Goal: Task Accomplishment & Management: Use online tool/utility

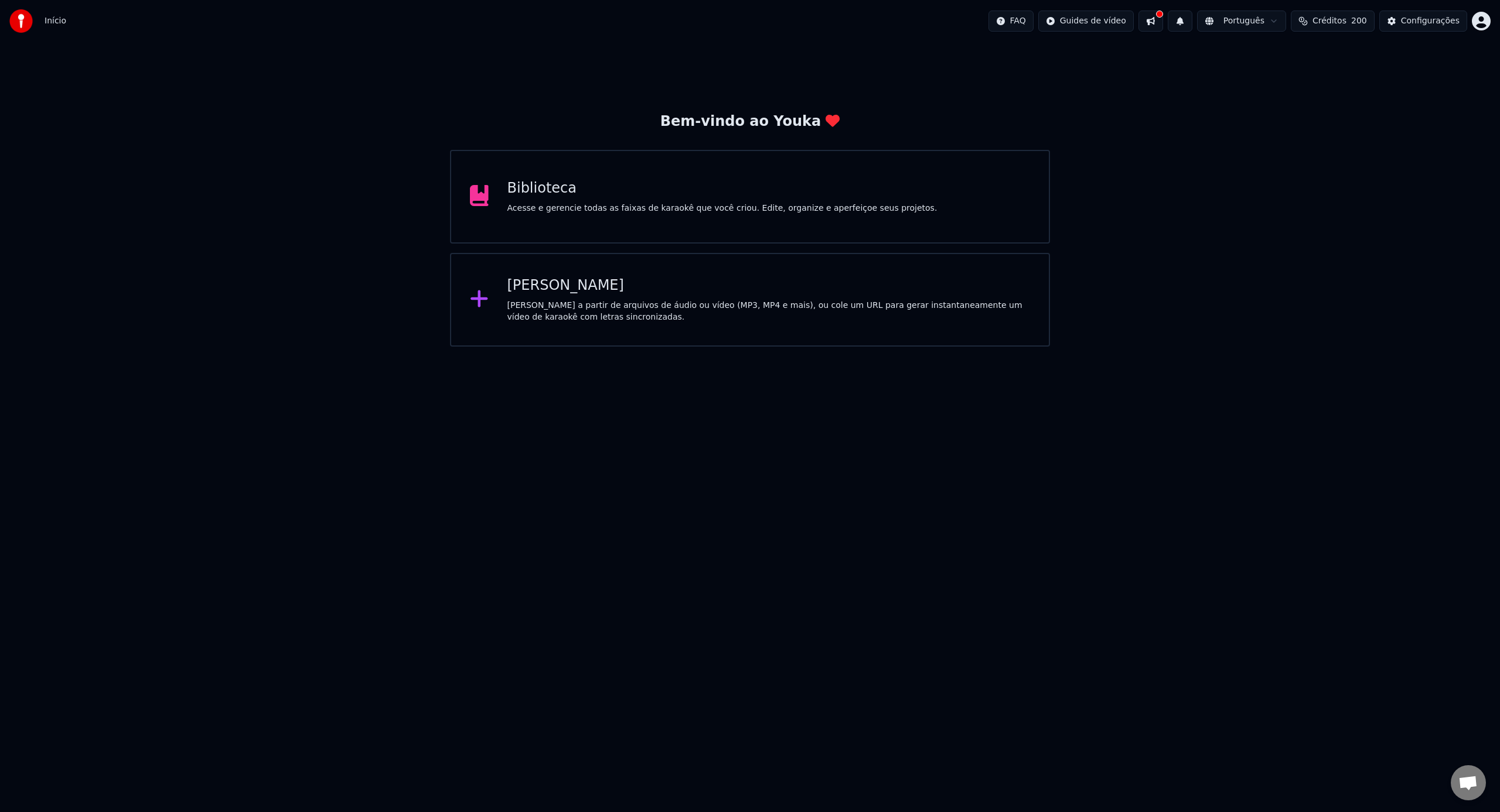
click at [640, 282] on div "[PERSON_NAME]" at bounding box center [769, 285] width 523 height 19
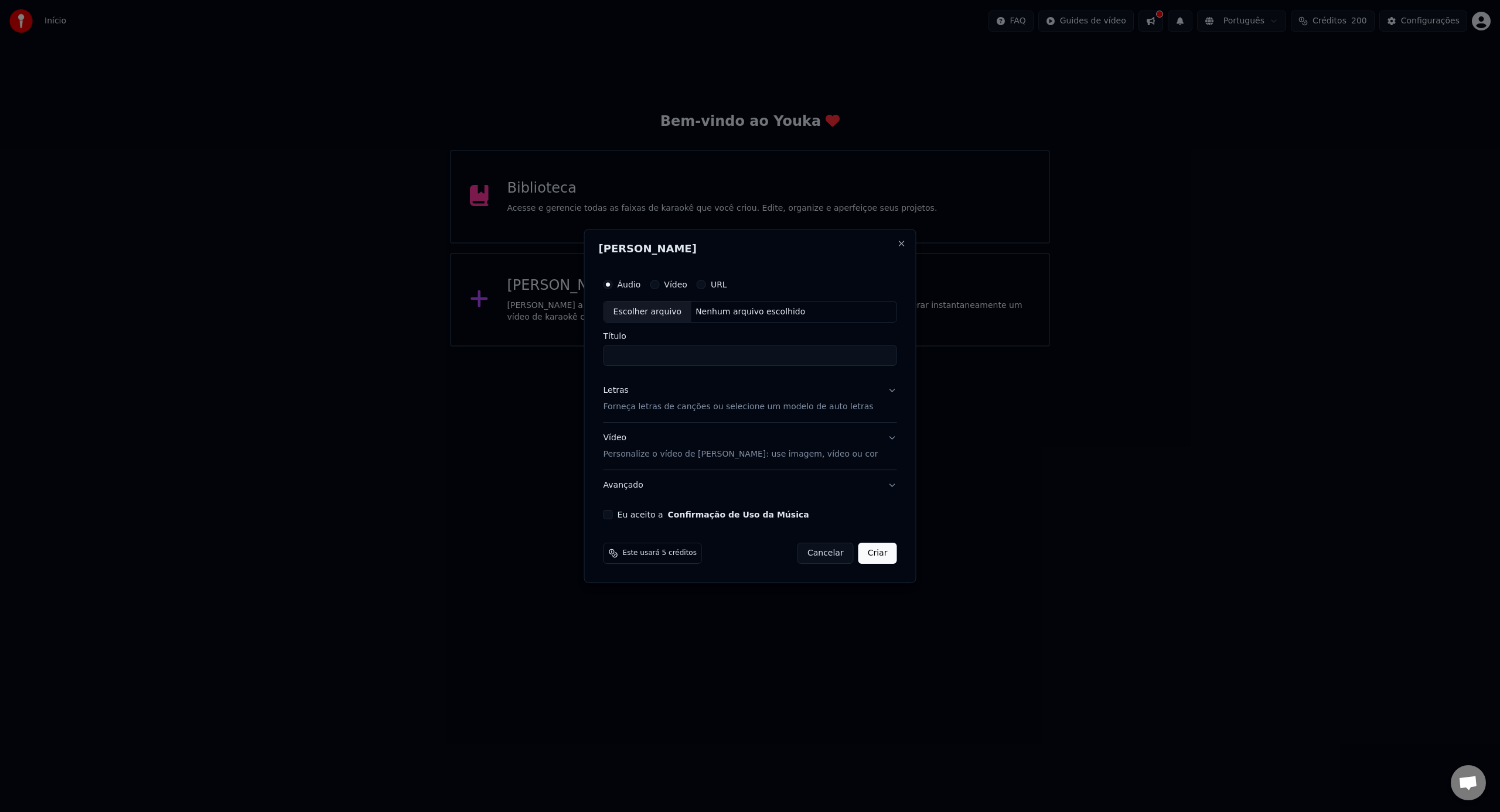
click at [674, 316] on div "Escolher arquivo" at bounding box center [648, 312] width 87 height 21
type input "**********"
click at [672, 410] on p "Forneça letras de canções ou selecione um modelo de auto letras" at bounding box center [738, 407] width 270 height 12
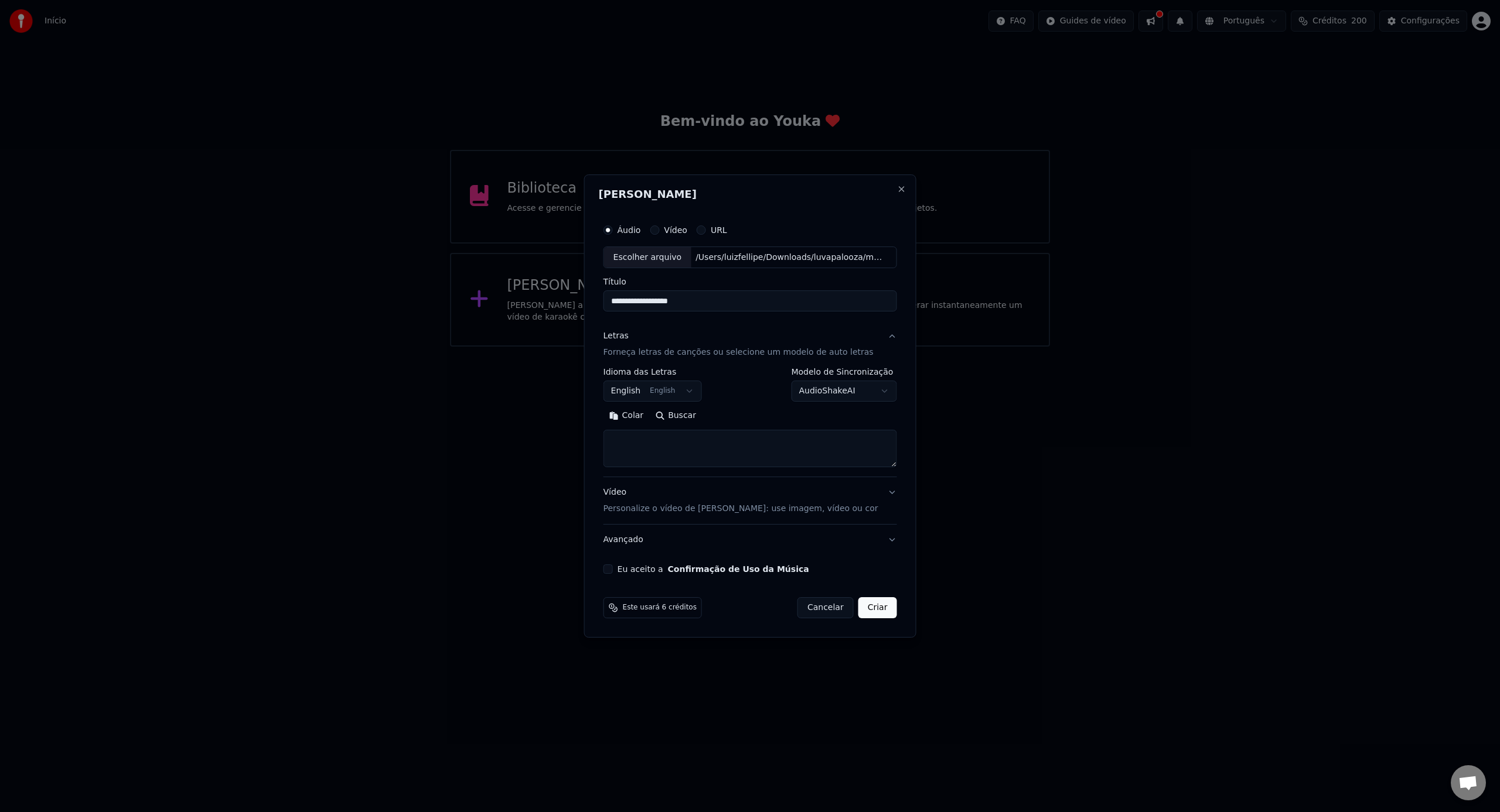
click at [701, 449] on textarea at bounding box center [750, 449] width 293 height 37
paste textarea "**********"
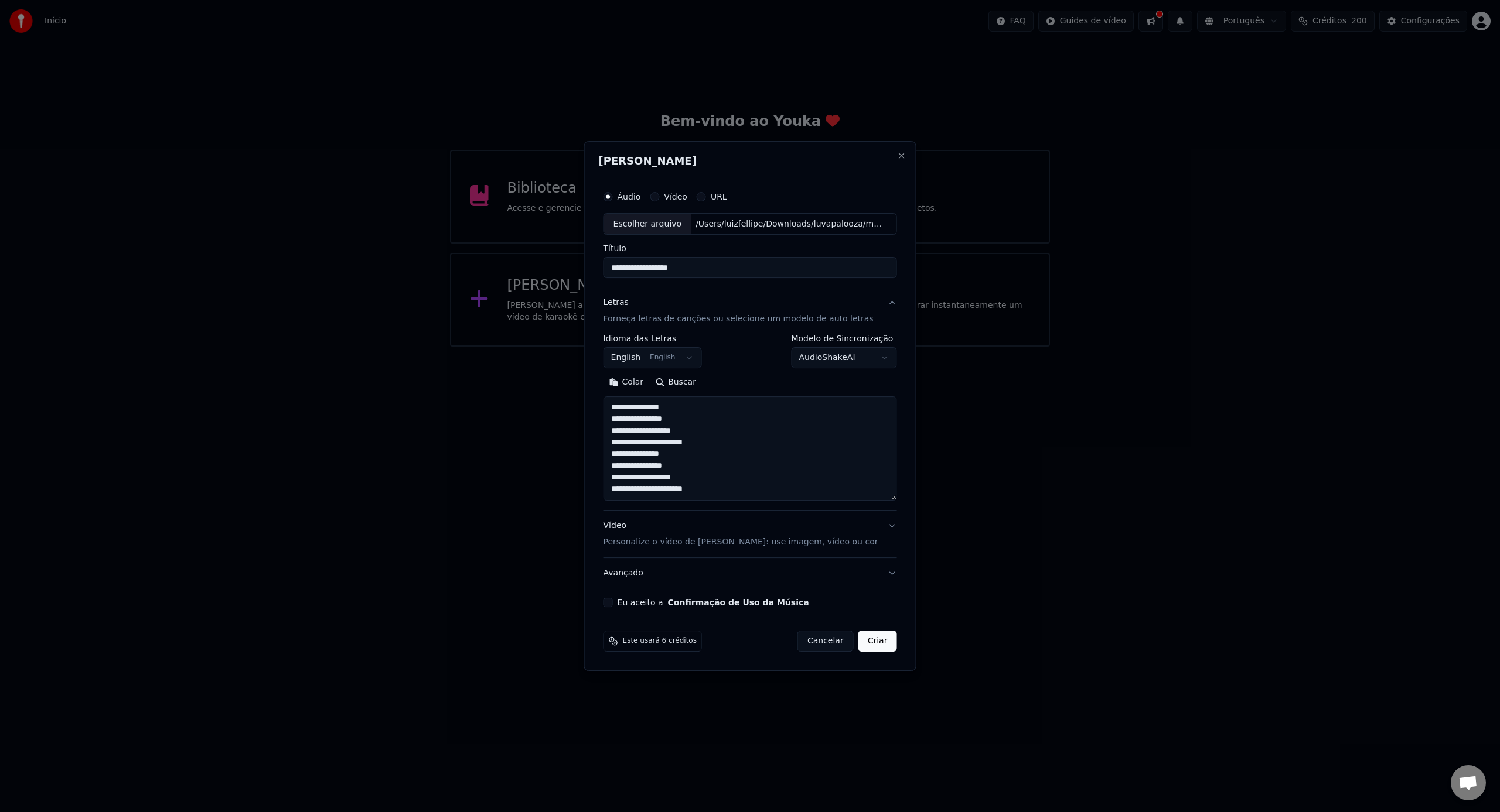
scroll to position [61, 0]
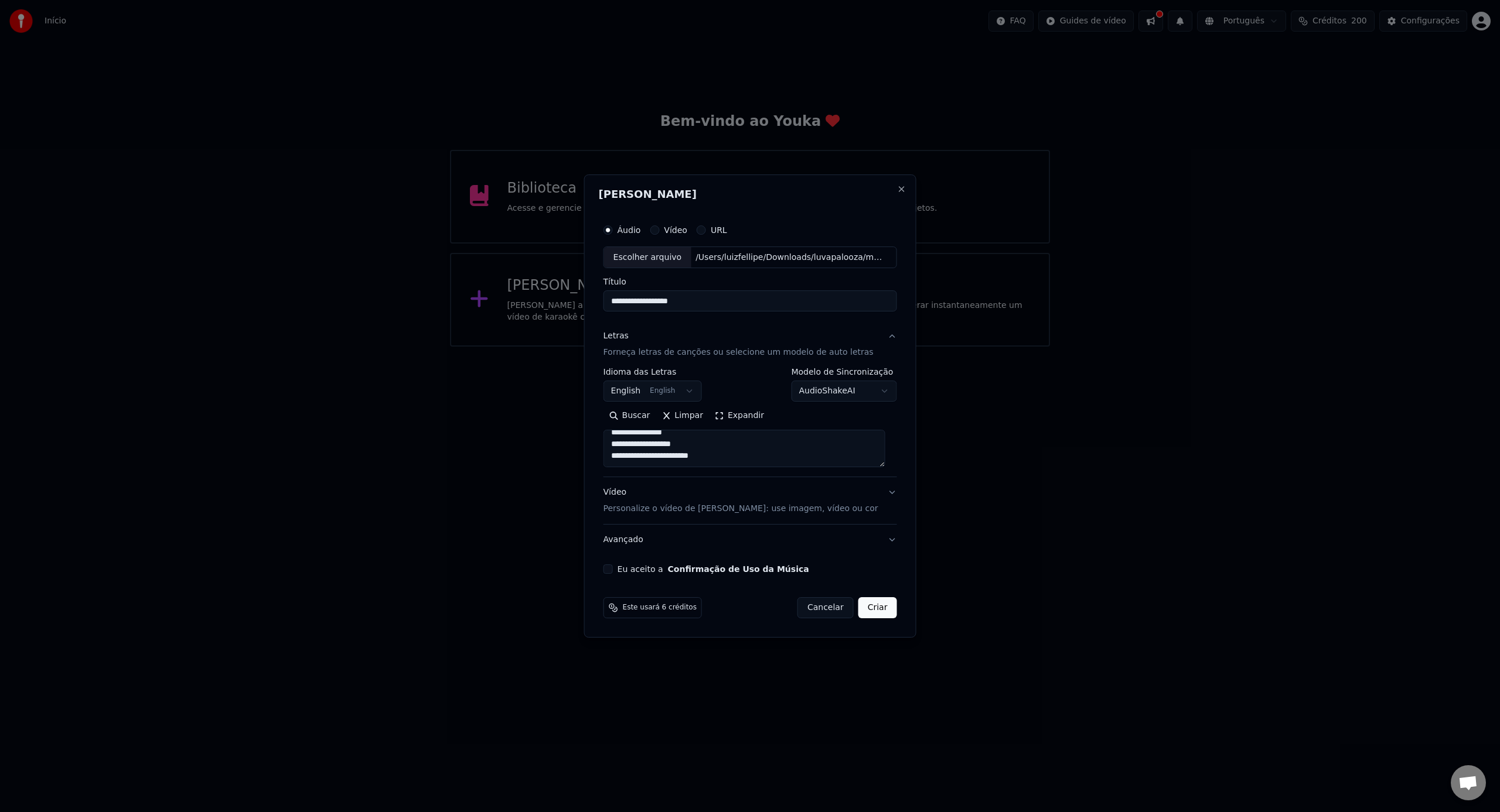
paste textarea "**********"
type textarea "**********"
click at [713, 514] on p "Personalize o vídeo de [PERSON_NAME]: use imagem, vídeo ou cor" at bounding box center [741, 509] width 275 height 12
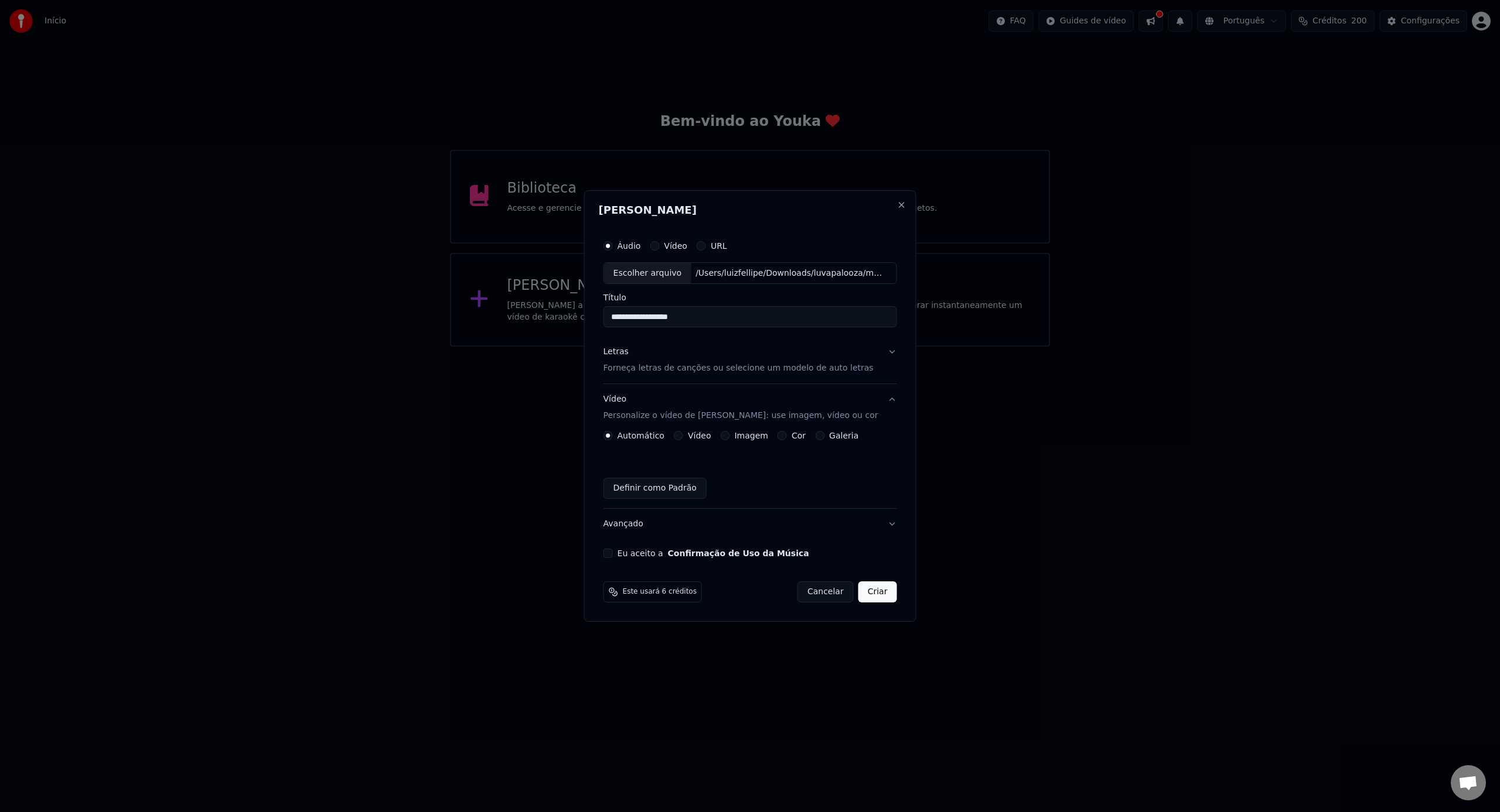
click at [683, 438] on button "Vídeo" at bounding box center [678, 435] width 9 height 9
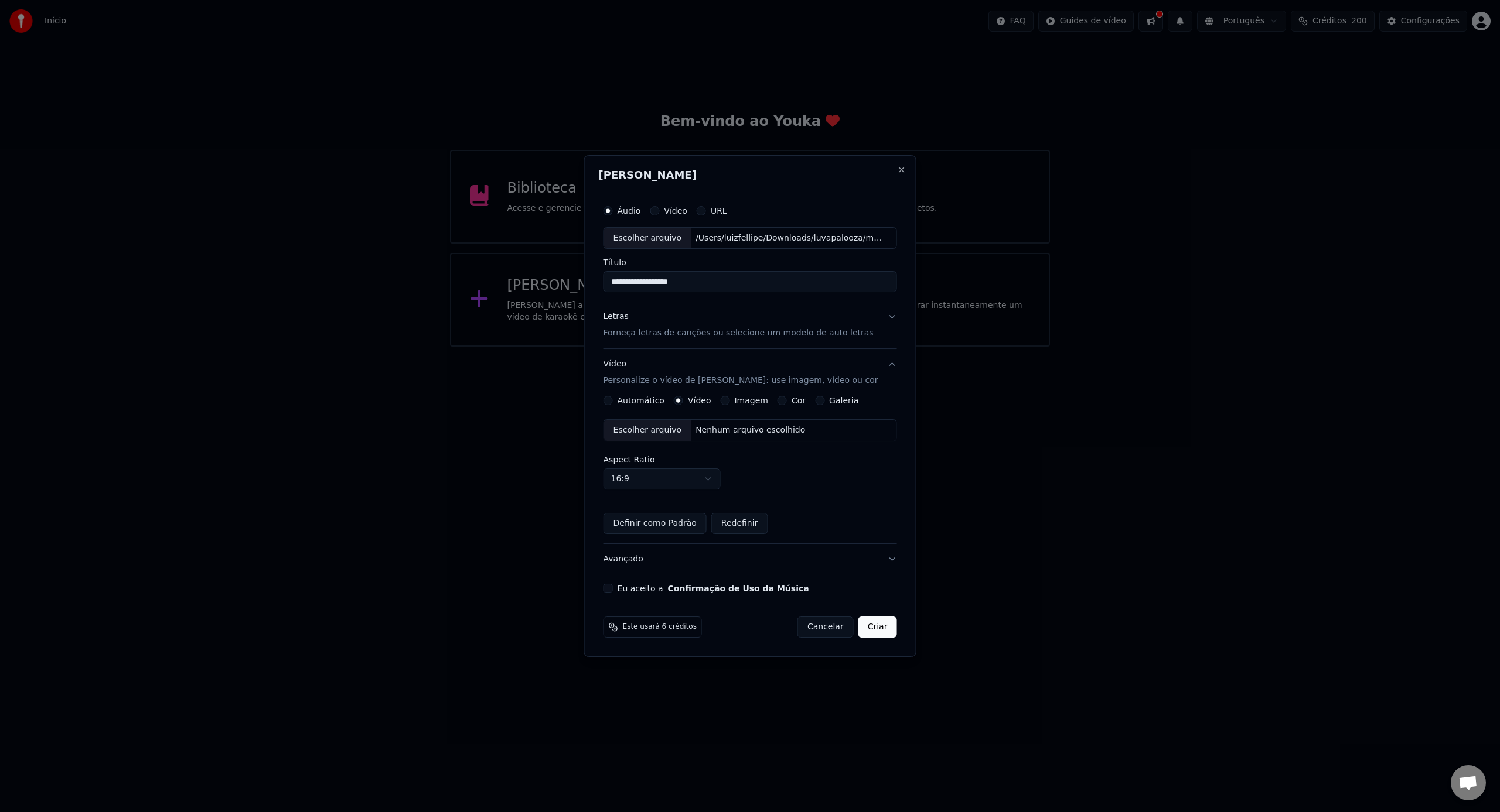
click at [722, 431] on div "Nenhum arquivo escolhido" at bounding box center [750, 430] width 119 height 12
click at [661, 432] on div "Escolher arquivo" at bounding box center [648, 430] width 87 height 21
click at [607, 586] on div "**********" at bounding box center [750, 396] width 303 height 404
click at [731, 283] on input "**********" at bounding box center [750, 282] width 293 height 21
drag, startPoint x: 741, startPoint y: 283, endPoint x: 529, endPoint y: 269, distance: 212.5
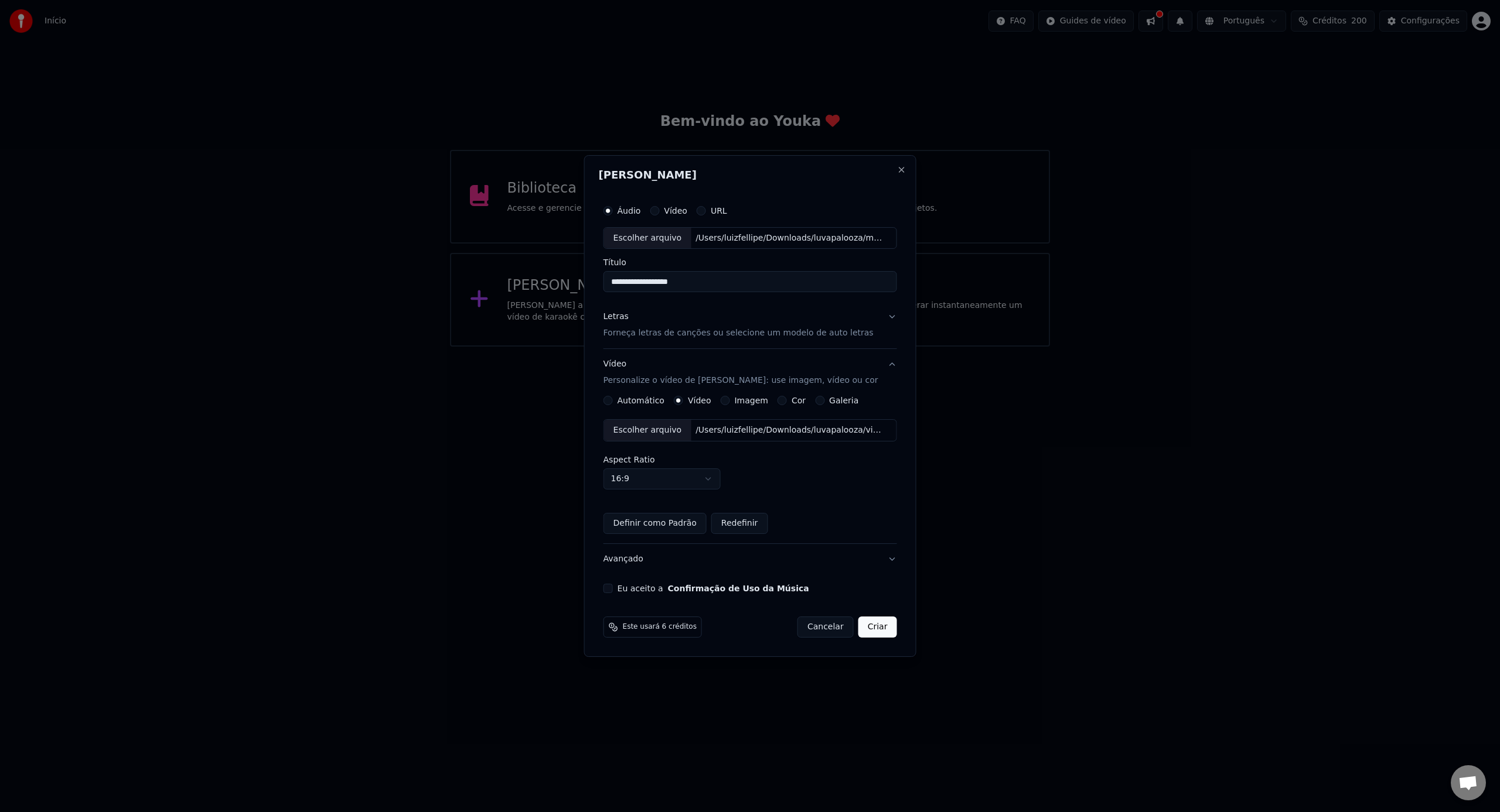
click at [529, 269] on body "**********" at bounding box center [750, 173] width 1500 height 346
type input "**********"
click at [805, 343] on button "Letras Forneça letras de canções ou selecione um modelo de auto letras" at bounding box center [750, 325] width 293 height 47
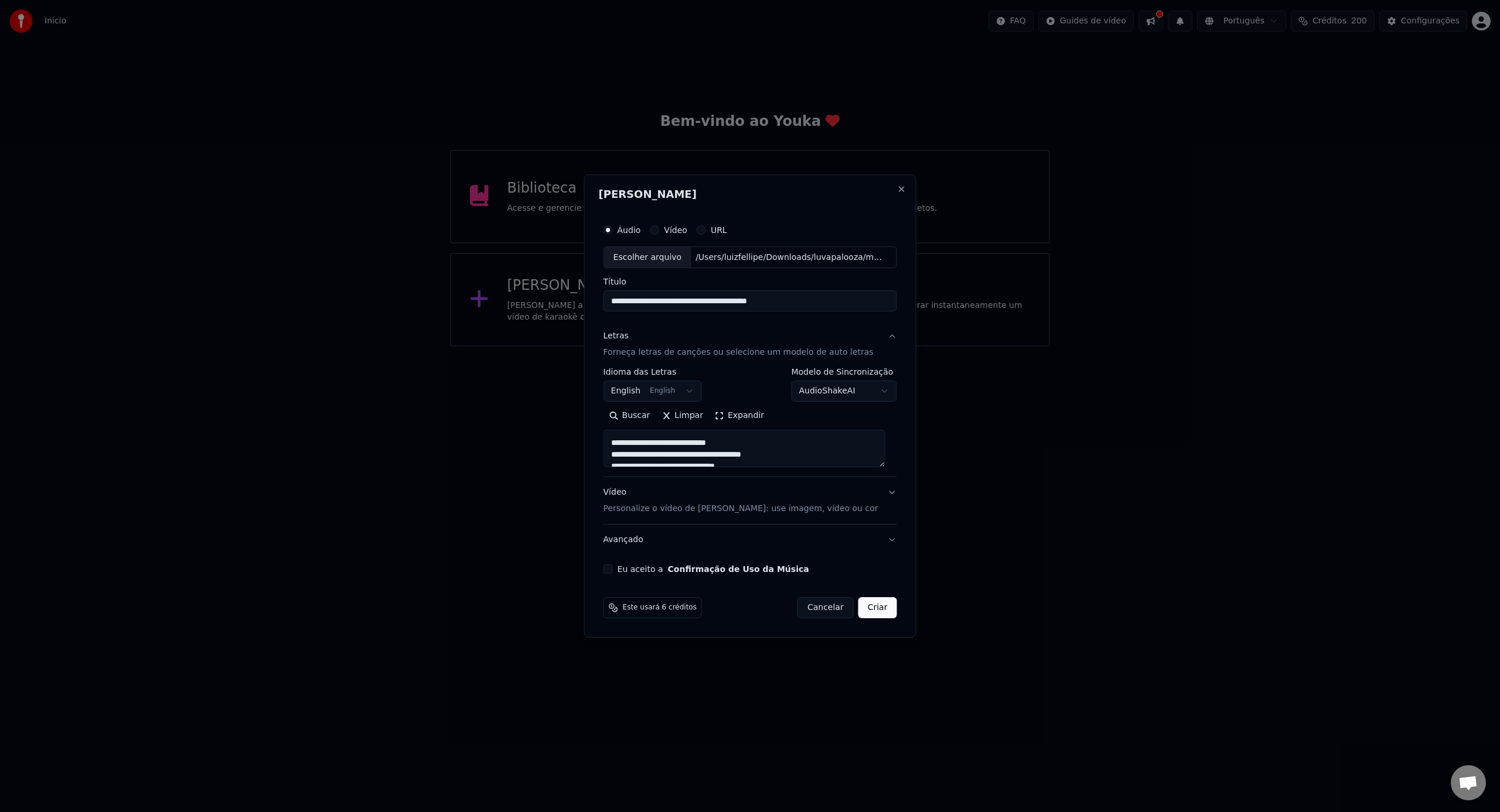
scroll to position [0, 0]
click at [882, 610] on button "Criar" at bounding box center [878, 608] width 39 height 21
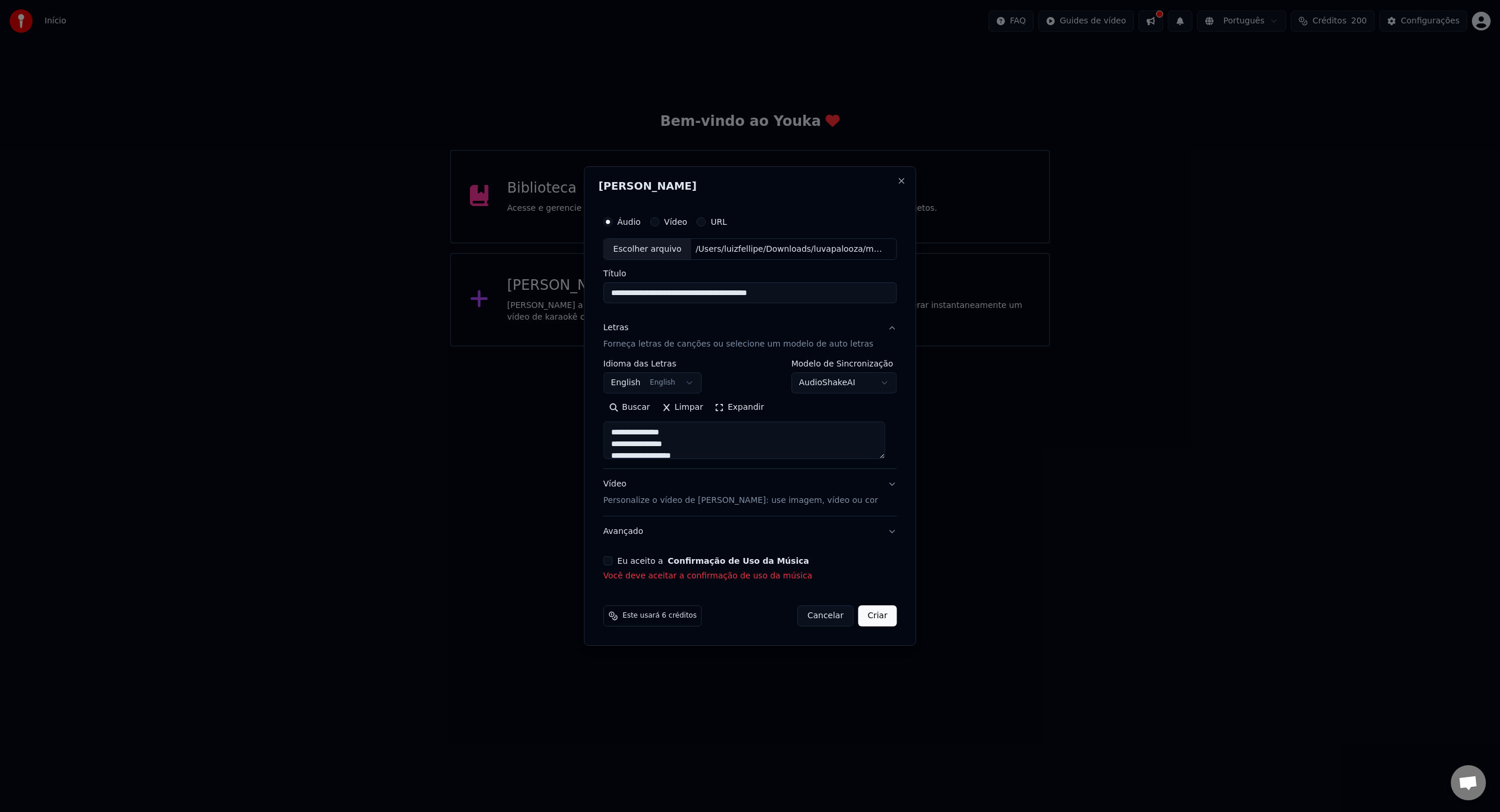
click at [624, 565] on label "Eu aceito a Confirmação de Uso da Música" at bounding box center [713, 561] width 191 height 9
click at [613, 565] on button "Eu aceito a Confirmação de Uso da Música" at bounding box center [608, 561] width 9 height 9
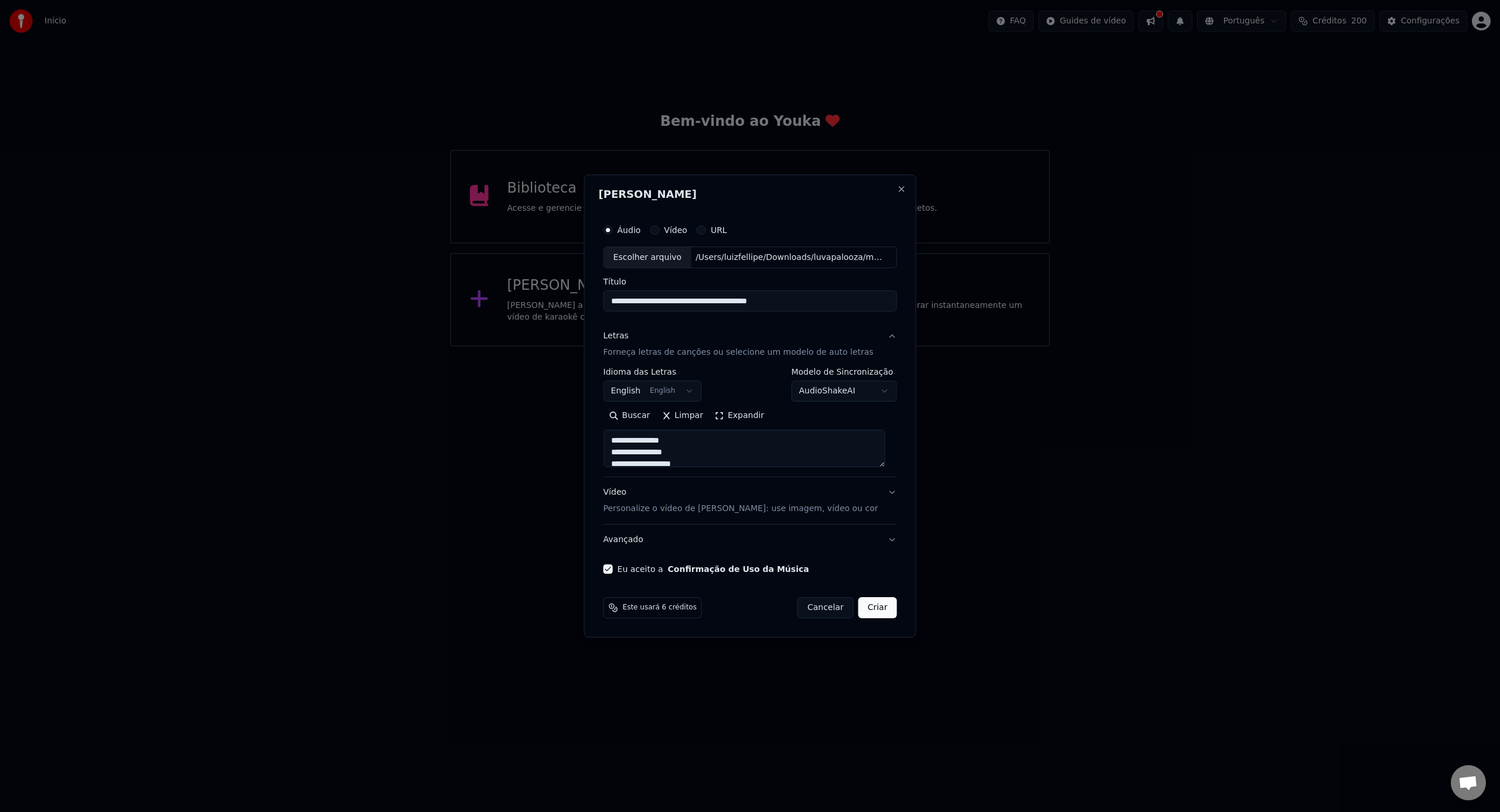
click at [871, 612] on button "Criar" at bounding box center [878, 608] width 39 height 21
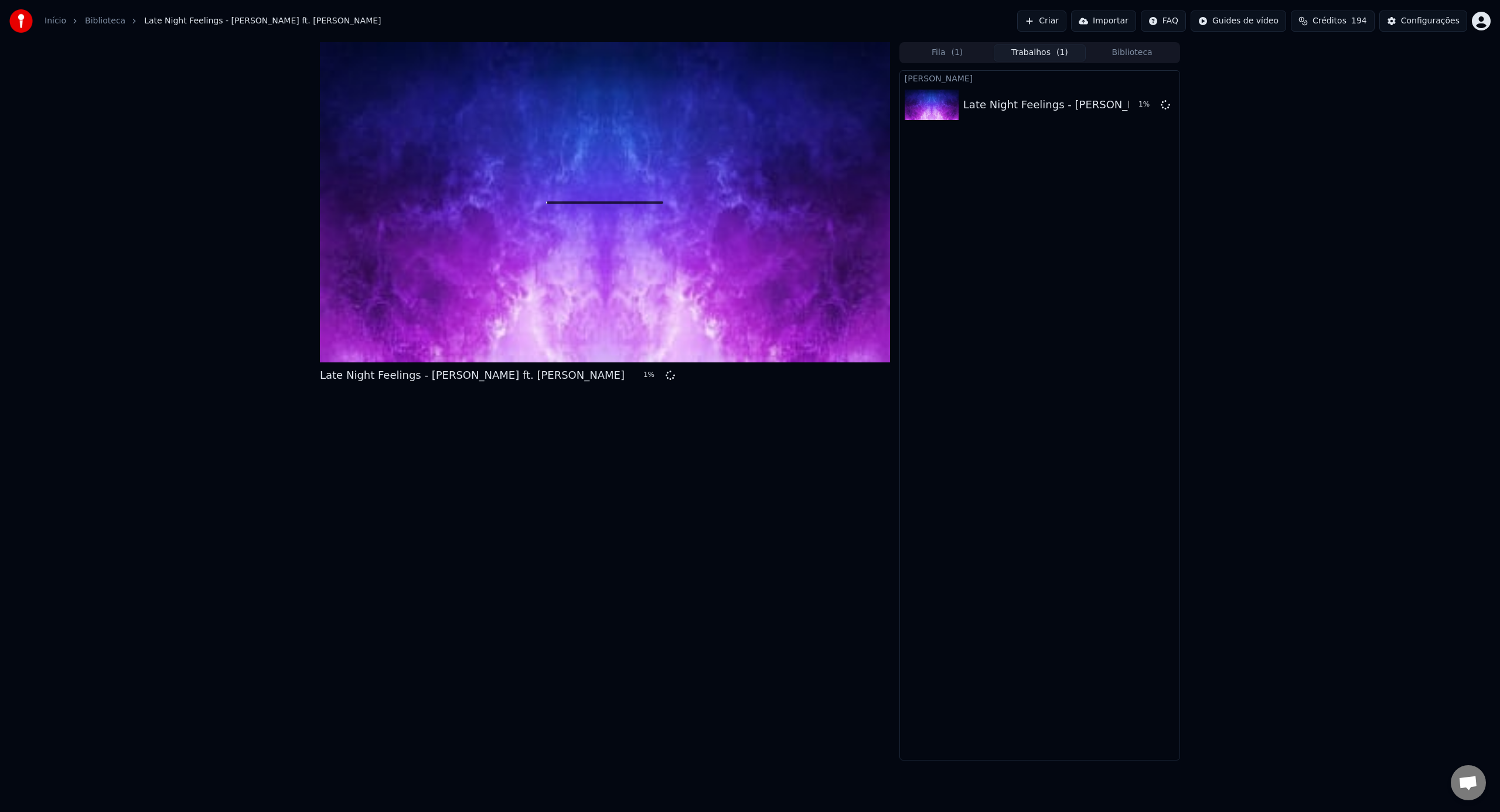
click at [1111, 48] on button "Biblioteca" at bounding box center [1132, 53] width 93 height 17
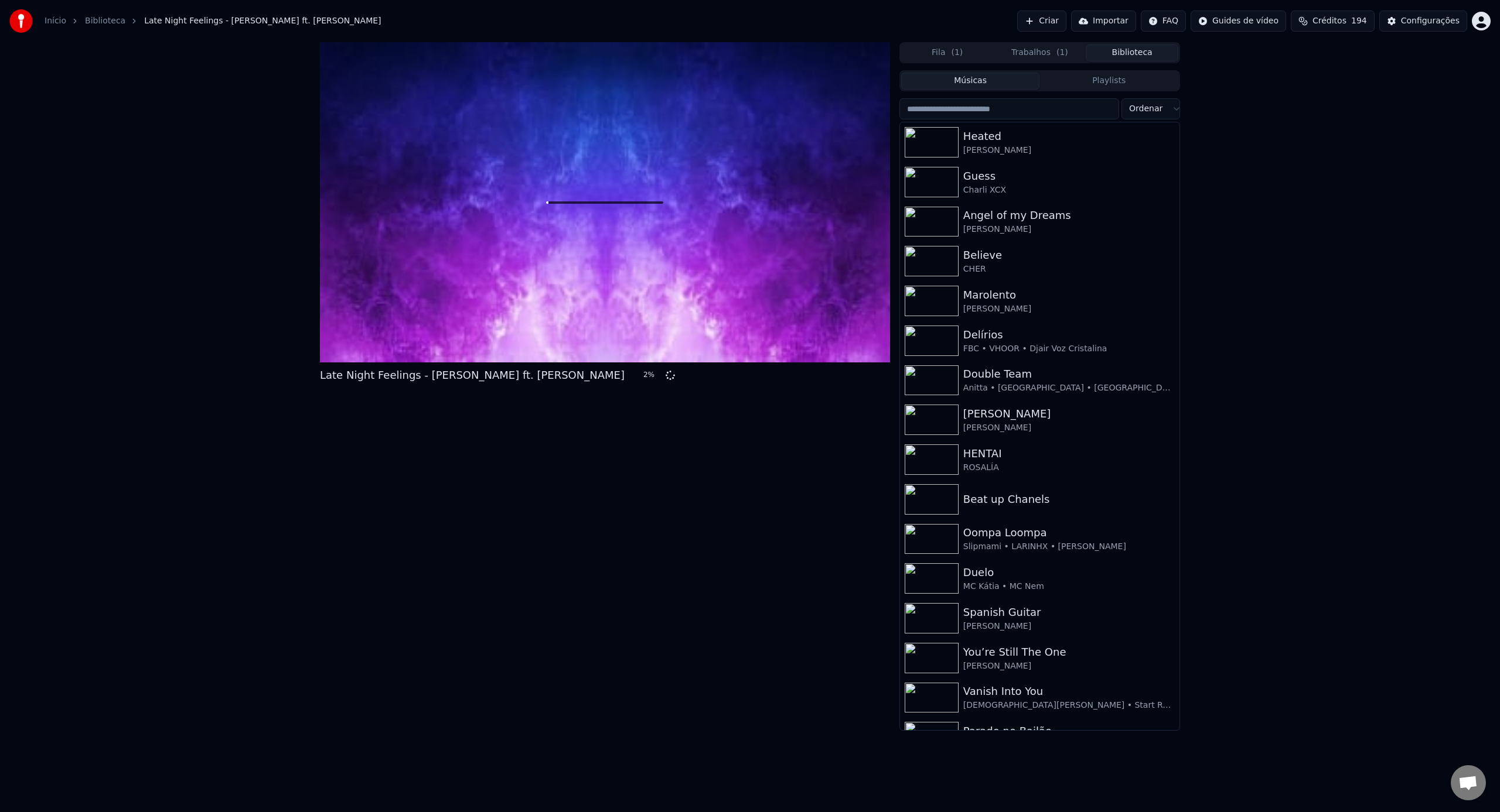
click at [1031, 62] on div "Fila ( 1 ) Trabalhos ( 1 ) Biblioteca" at bounding box center [1040, 52] width 281 height 21
click at [1030, 56] on button "Trabalhos ( 1 )" at bounding box center [1040, 53] width 93 height 17
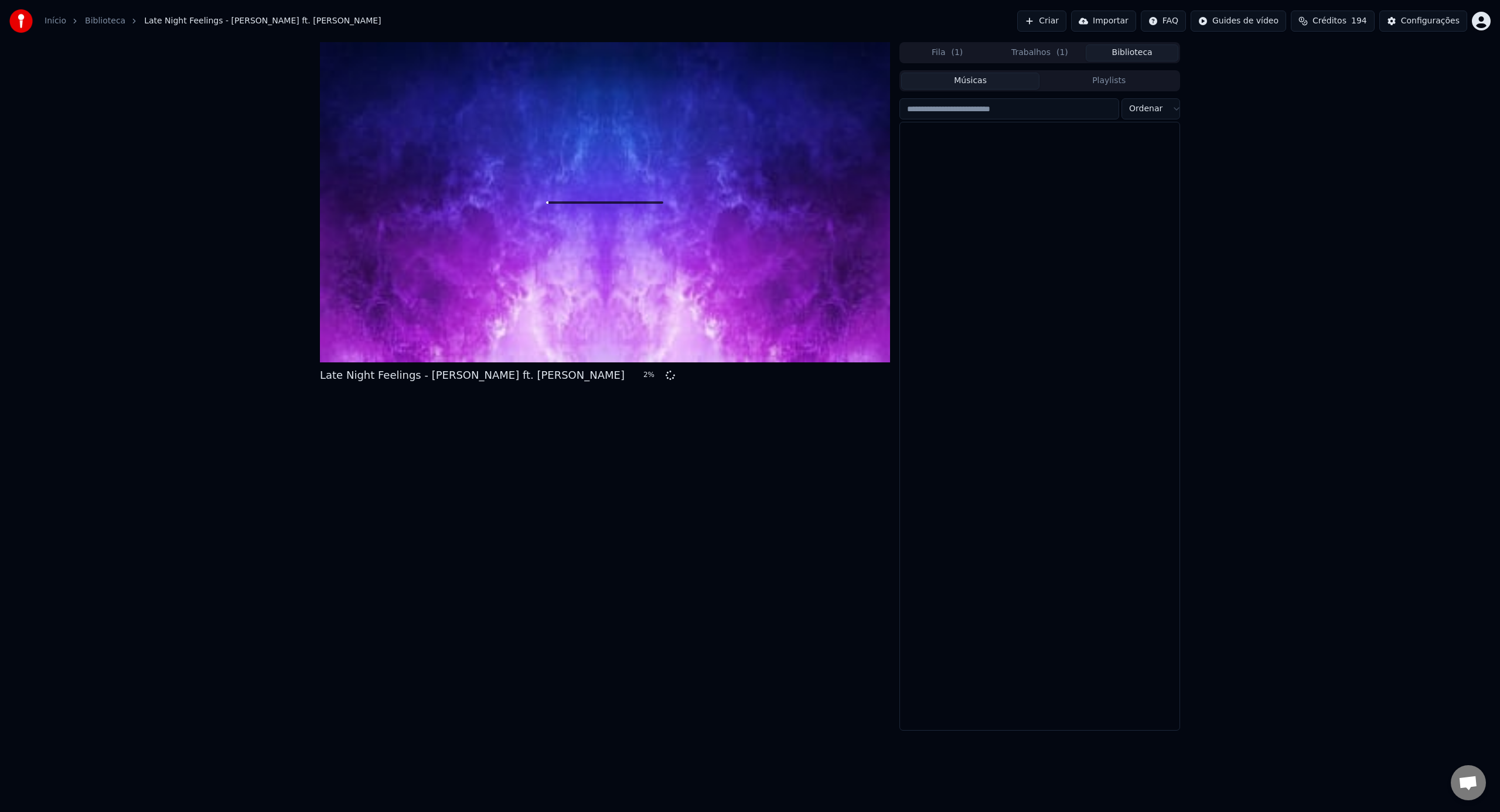
click at [1146, 58] on button "Biblioteca" at bounding box center [1132, 53] width 93 height 17
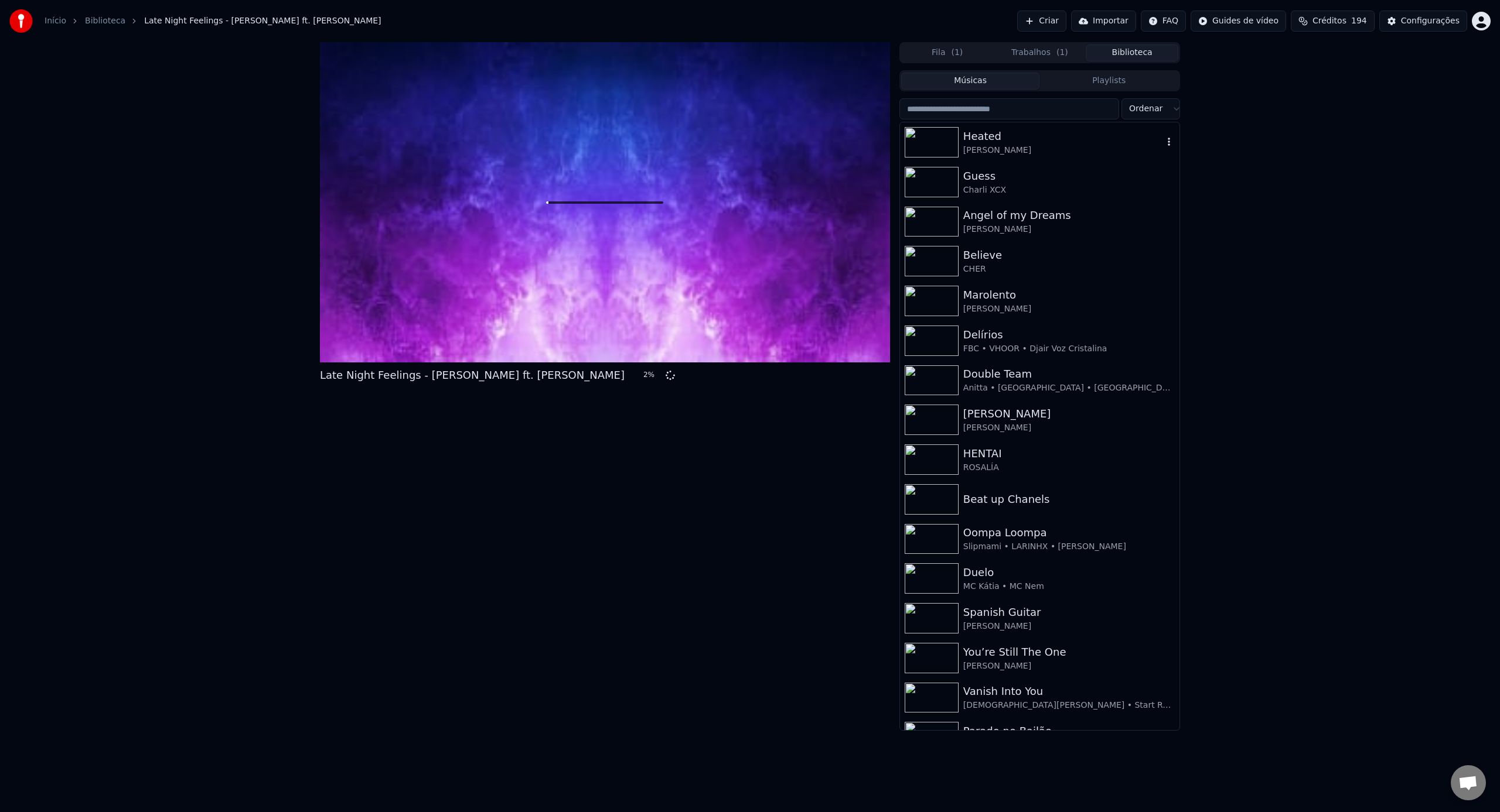
click at [927, 144] on img at bounding box center [931, 142] width 54 height 30
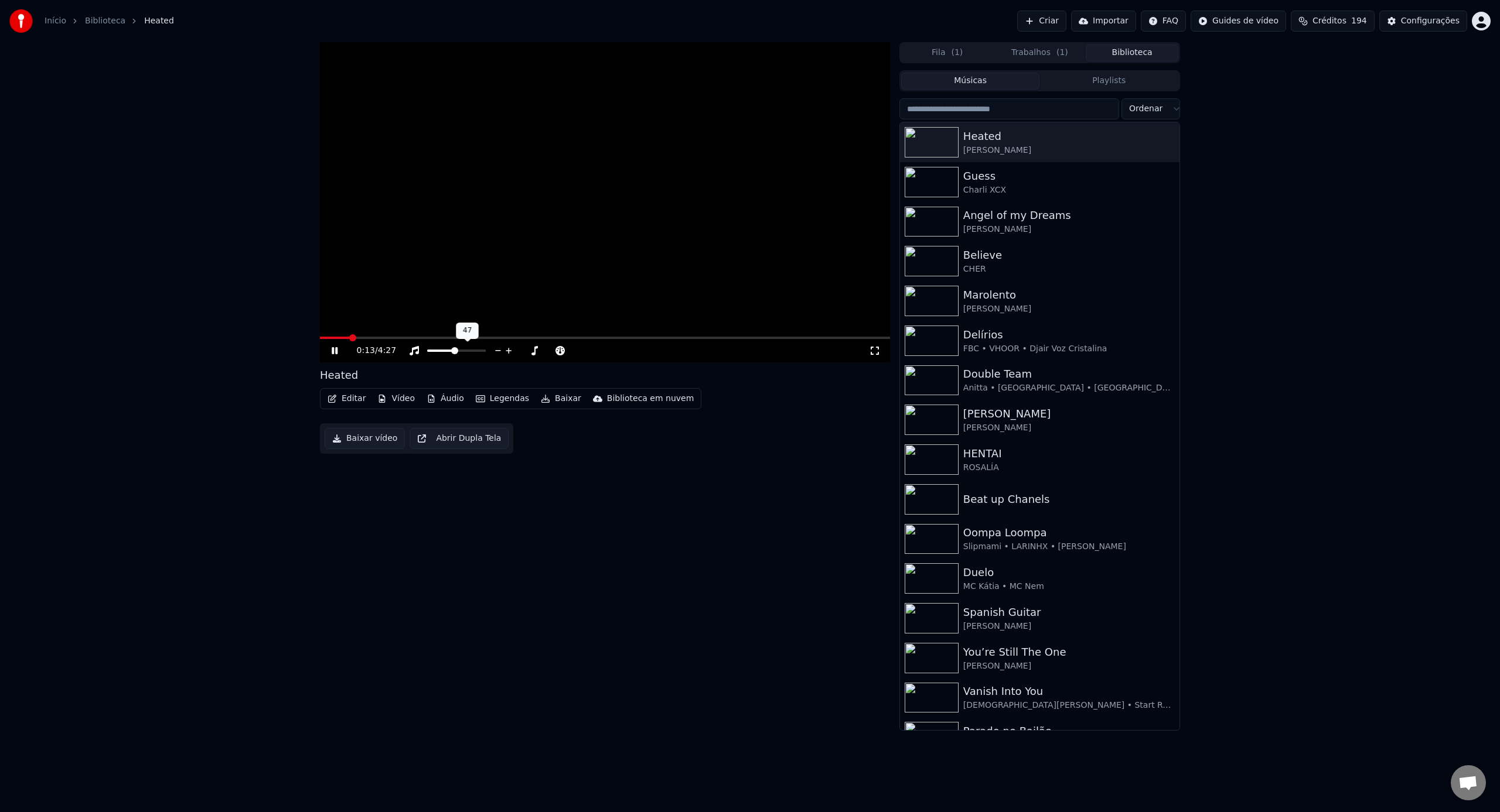
click at [454, 354] on span at bounding box center [454, 350] width 7 height 7
click at [463, 351] on span at bounding box center [456, 350] width 59 height 2
click at [442, 353] on span at bounding box center [443, 350] width 7 height 7
click at [332, 349] on icon at bounding box center [335, 350] width 6 height 7
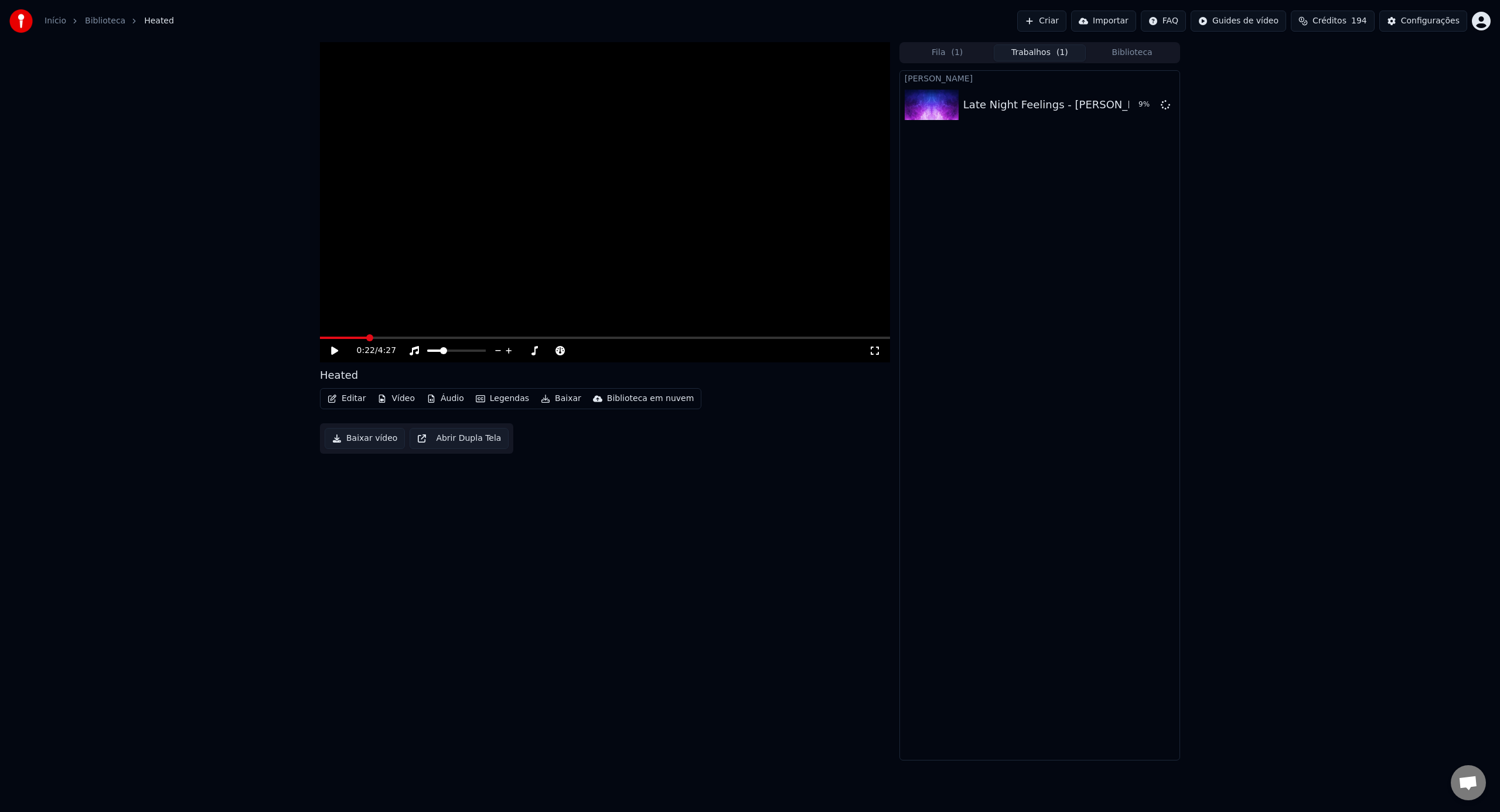
click at [1039, 58] on button "Trabalhos ( 1 )" at bounding box center [1040, 53] width 93 height 17
click at [951, 55] on span "( 1 )" at bounding box center [956, 52] width 12 height 12
click at [1045, 22] on button "Criar" at bounding box center [1041, 21] width 49 height 21
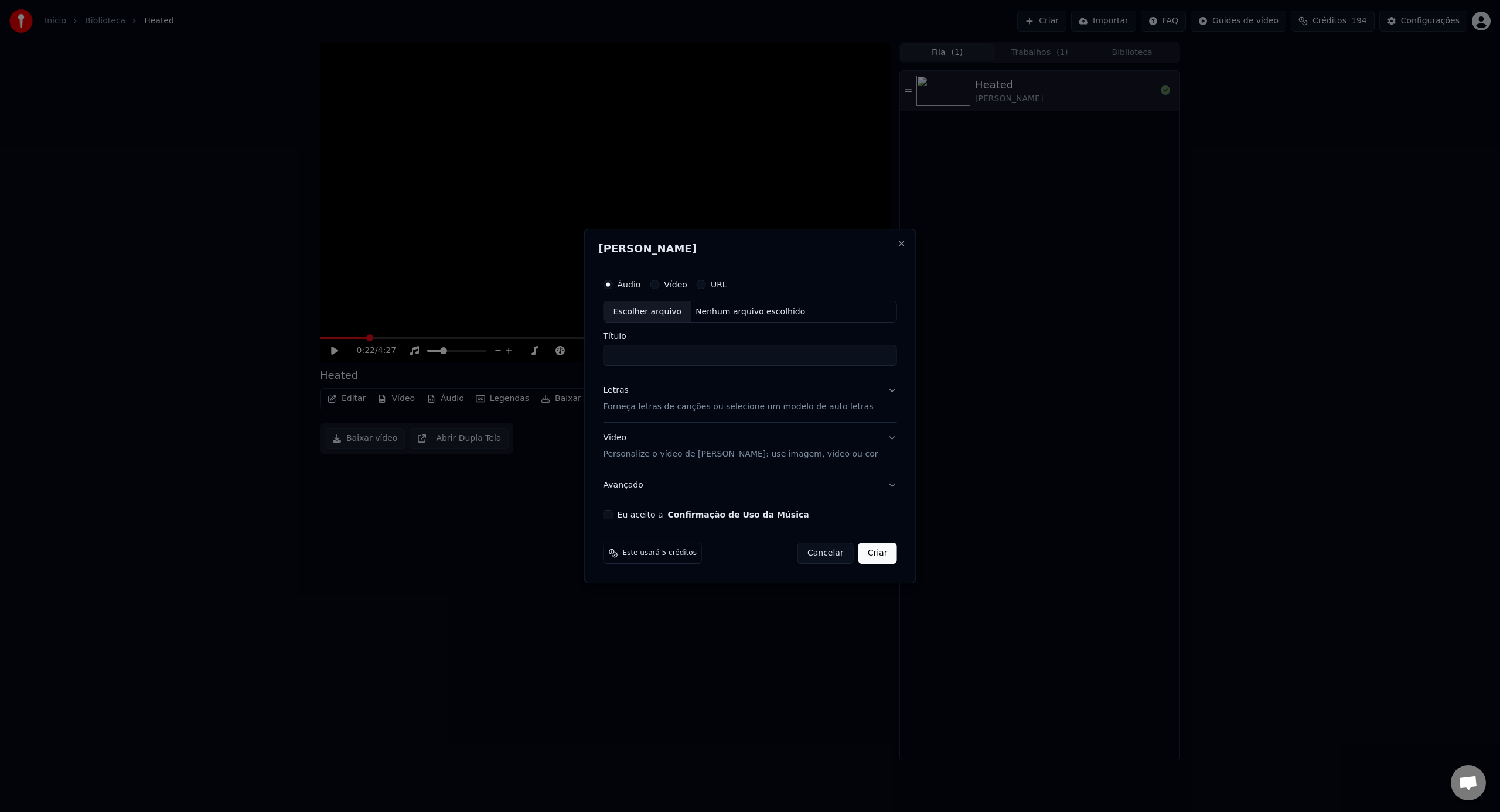
click at [656, 305] on div "Escolher arquivo" at bounding box center [648, 312] width 87 height 21
type input "**********"
click at [720, 398] on div "Letras Forneça letras de canções ou selecione um modelo de auto letras" at bounding box center [738, 399] width 270 height 28
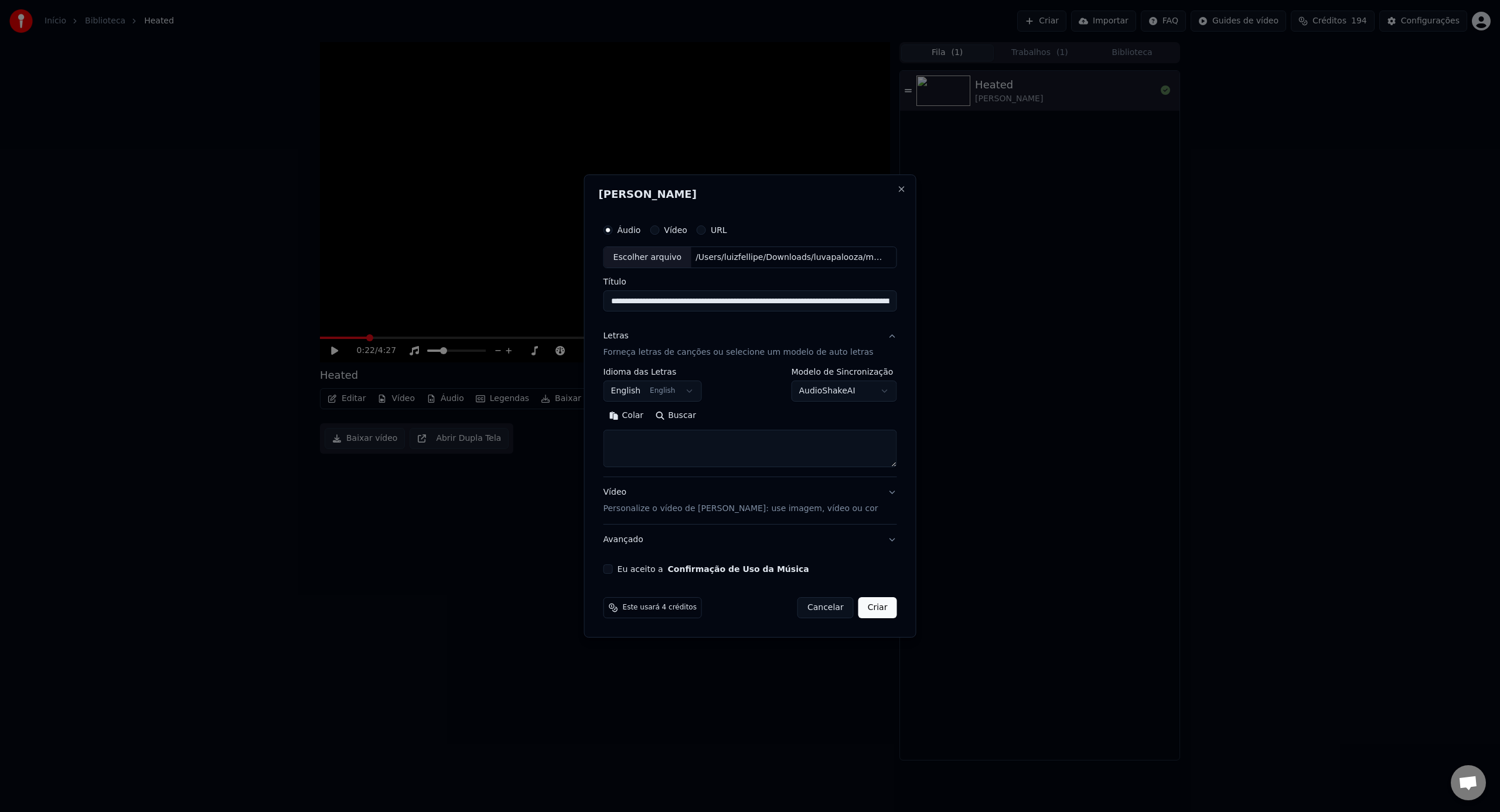
click at [717, 431] on textarea at bounding box center [750, 449] width 293 height 37
paste textarea "**********"
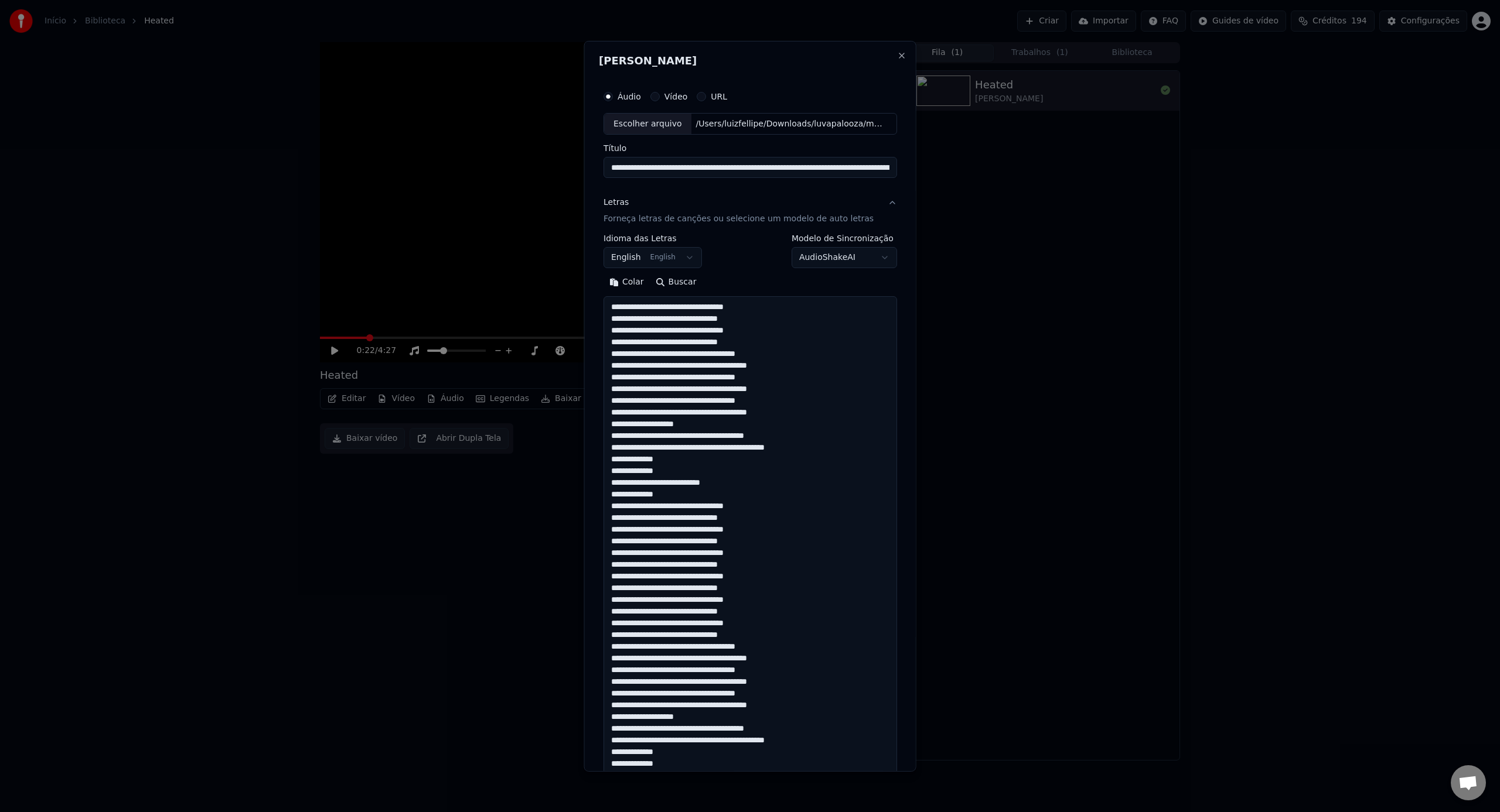
scroll to position [553, 0]
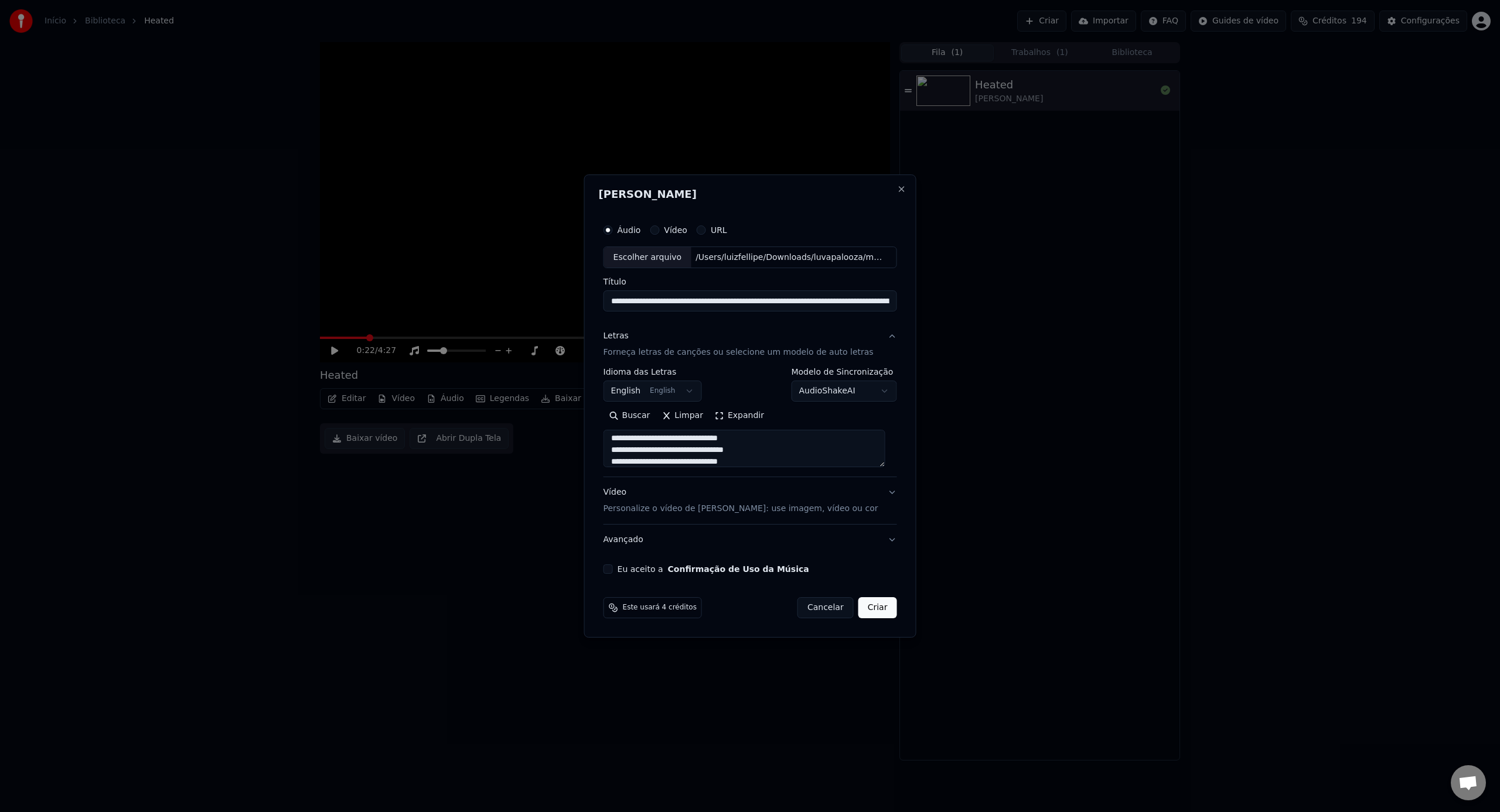
type textarea "**********"
drag, startPoint x: 726, startPoint y: 302, endPoint x: 671, endPoint y: 302, distance: 55.0
click at [671, 302] on input "**********" at bounding box center [750, 301] width 293 height 21
drag, startPoint x: 770, startPoint y: 297, endPoint x: 932, endPoint y: 295, distance: 162.0
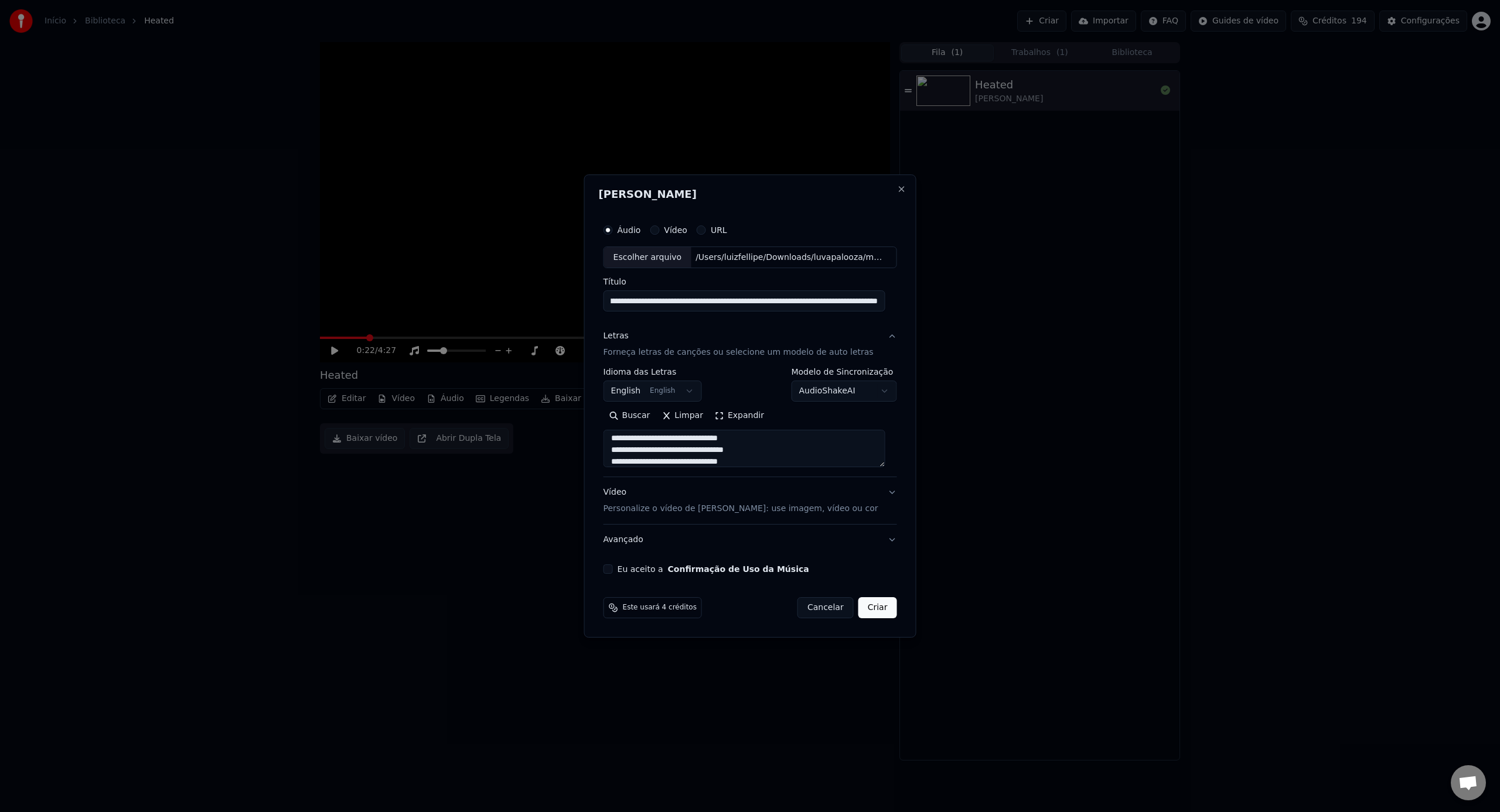
click at [932, 295] on body "**********" at bounding box center [750, 406] width 1500 height 812
click at [830, 306] on input "**********" at bounding box center [744, 301] width 282 height 21
drag, startPoint x: 785, startPoint y: 303, endPoint x: 907, endPoint y: 307, distance: 122.1
click at [907, 307] on div "**********" at bounding box center [750, 406] width 332 height 464
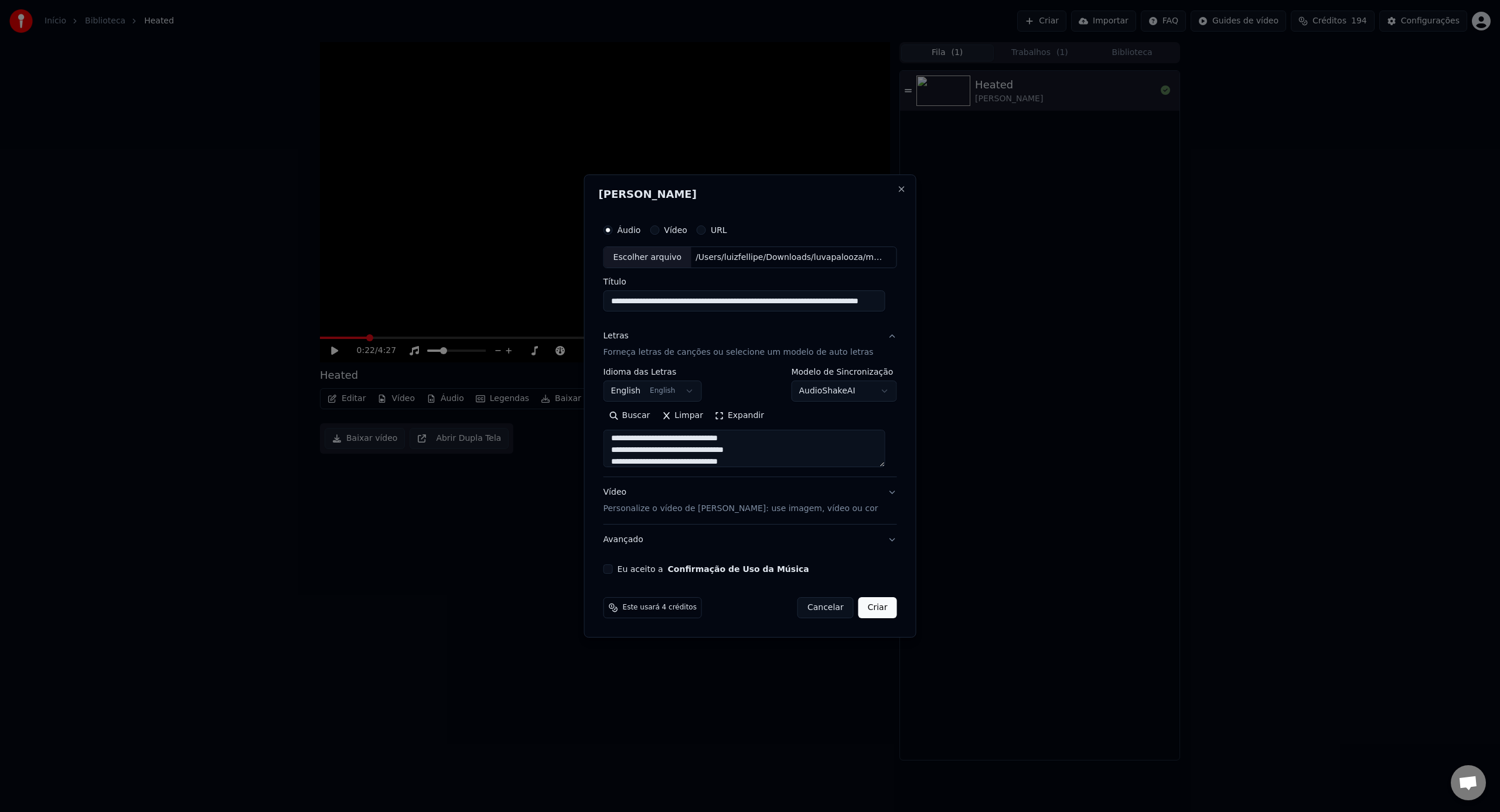
drag, startPoint x: 725, startPoint y: 303, endPoint x: 539, endPoint y: 292, distance: 186.3
click at [539, 292] on body "**********" at bounding box center [750, 406] width 1500 height 812
click at [700, 304] on input "**********" at bounding box center [744, 301] width 282 height 21
type input "**********"
click at [753, 512] on p "Personalize o vídeo de [PERSON_NAME]: use imagem, vídeo ou cor" at bounding box center [741, 509] width 275 height 12
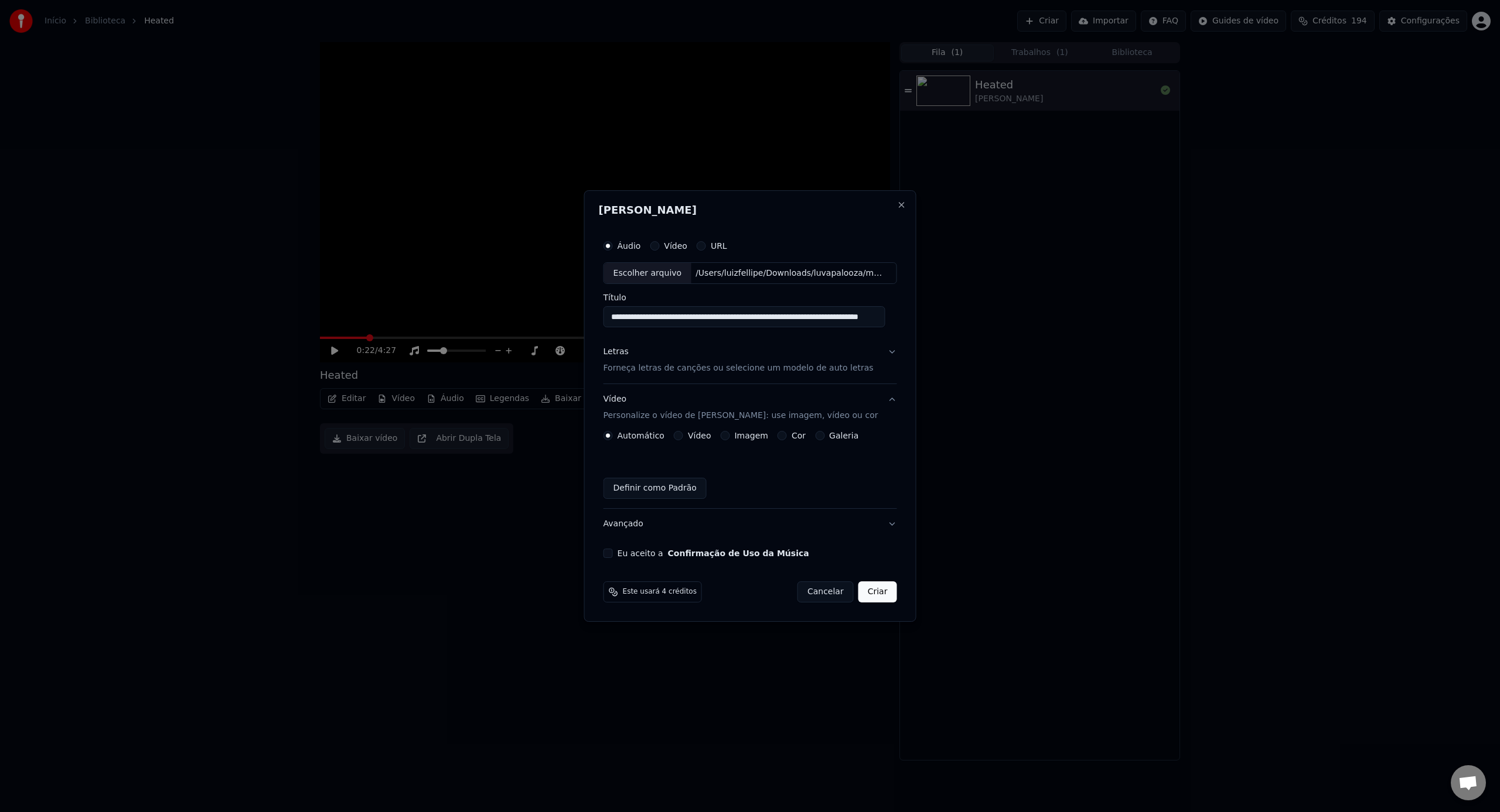
click at [683, 436] on button "Vídeo" at bounding box center [678, 435] width 9 height 9
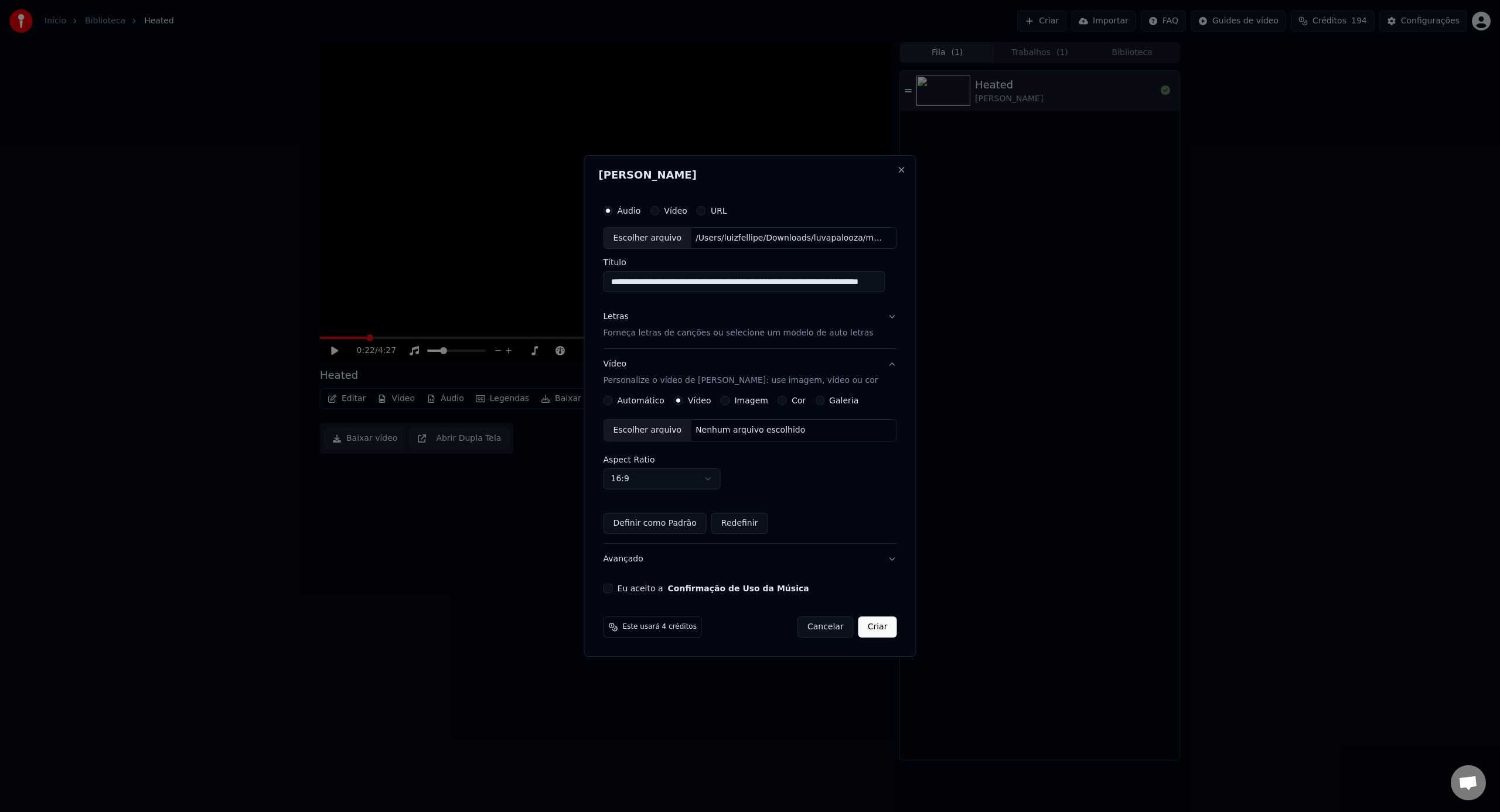
click at [670, 439] on div "Escolher arquivo" at bounding box center [648, 430] width 87 height 21
click at [610, 590] on button "Eu aceito a Confirmação de Uso da Música" at bounding box center [608, 588] width 9 height 9
click at [860, 633] on button "Criar" at bounding box center [878, 626] width 39 height 21
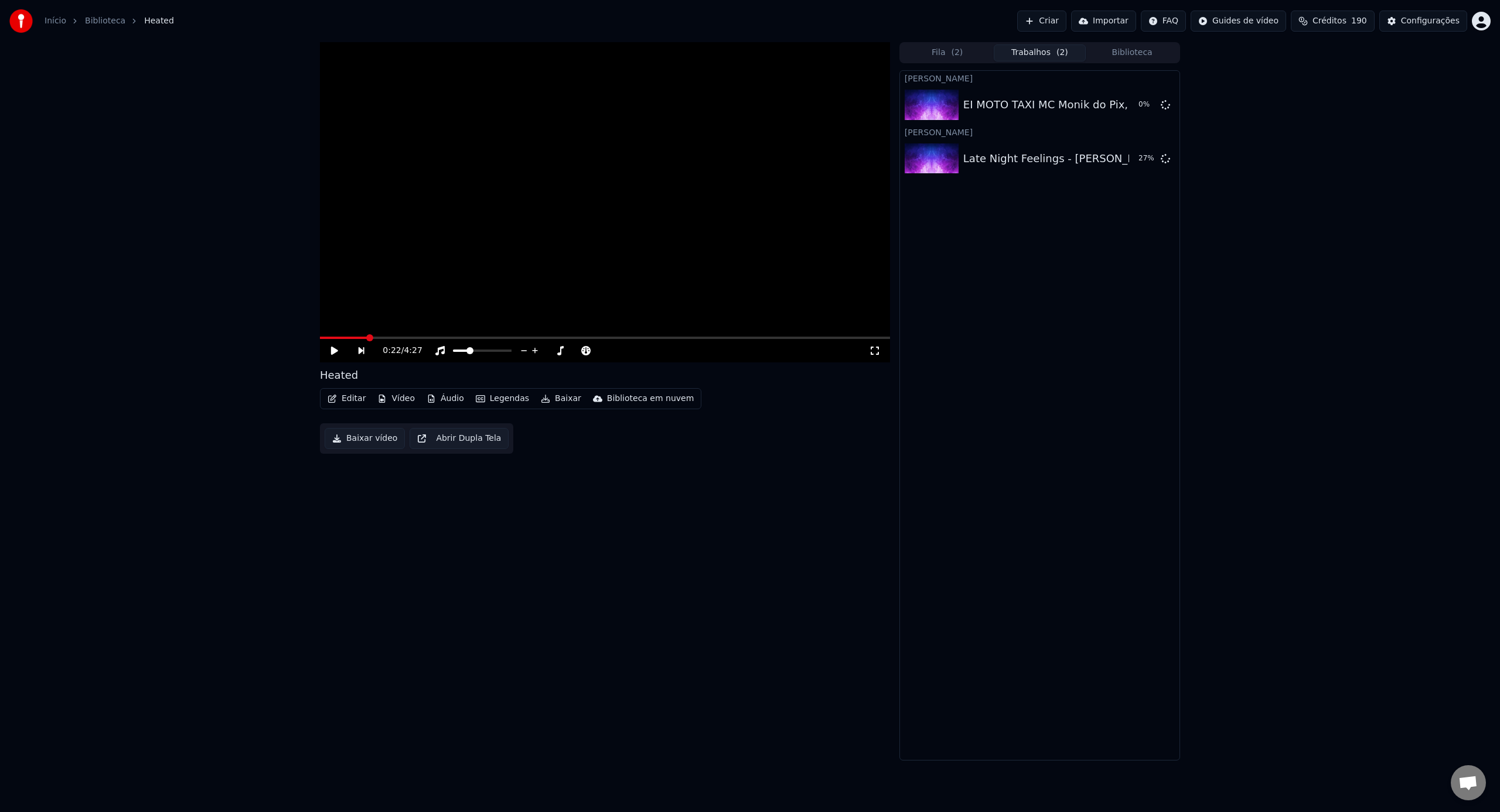
click at [1056, 17] on button "Criar" at bounding box center [1041, 21] width 49 height 21
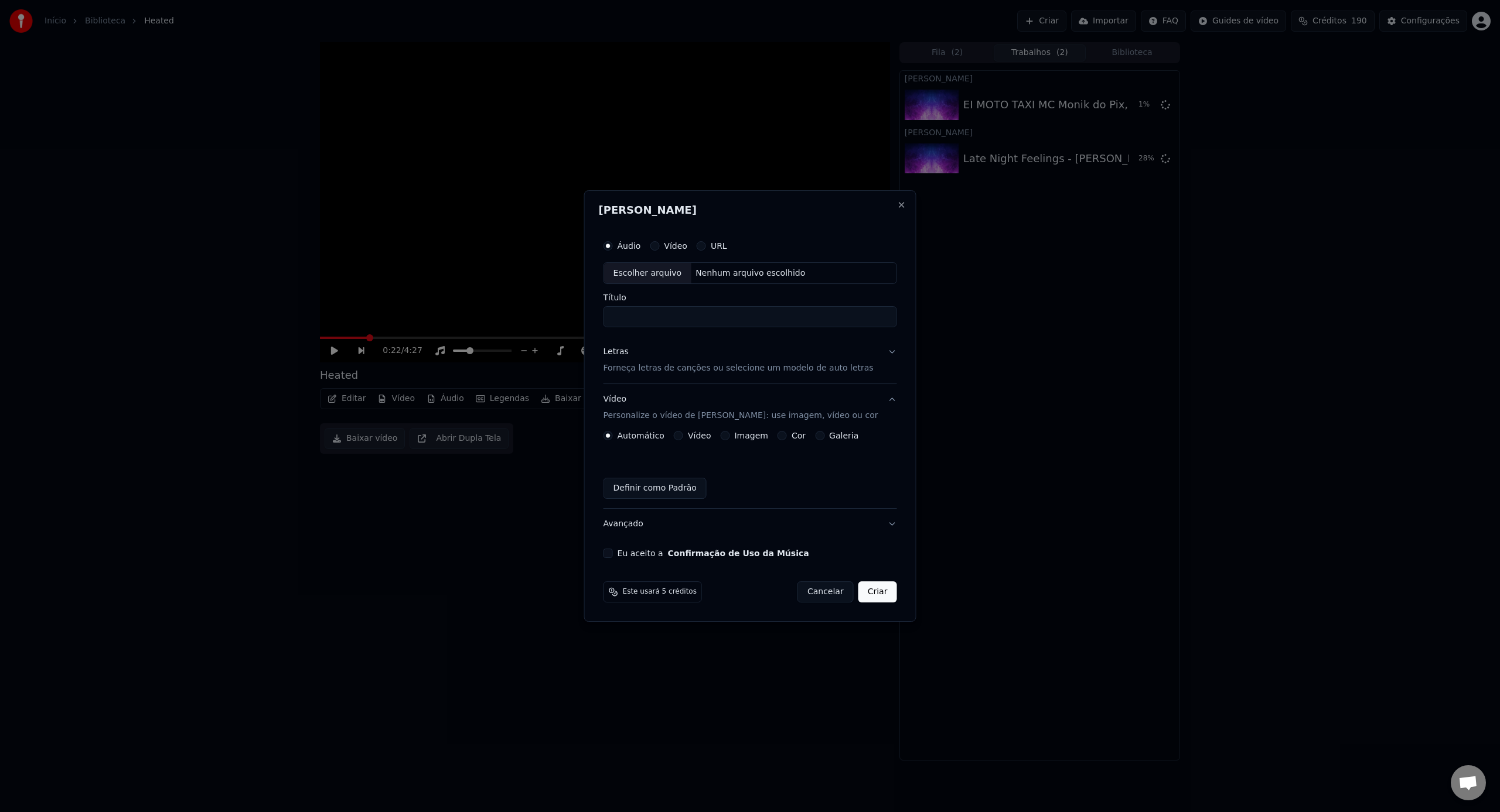
click at [680, 273] on div "Escolher arquivo" at bounding box center [648, 273] width 87 height 21
type input "**********"
click at [768, 377] on button "Letras Forneça letras de canções ou selecione um modelo de auto letras" at bounding box center [750, 360] width 293 height 47
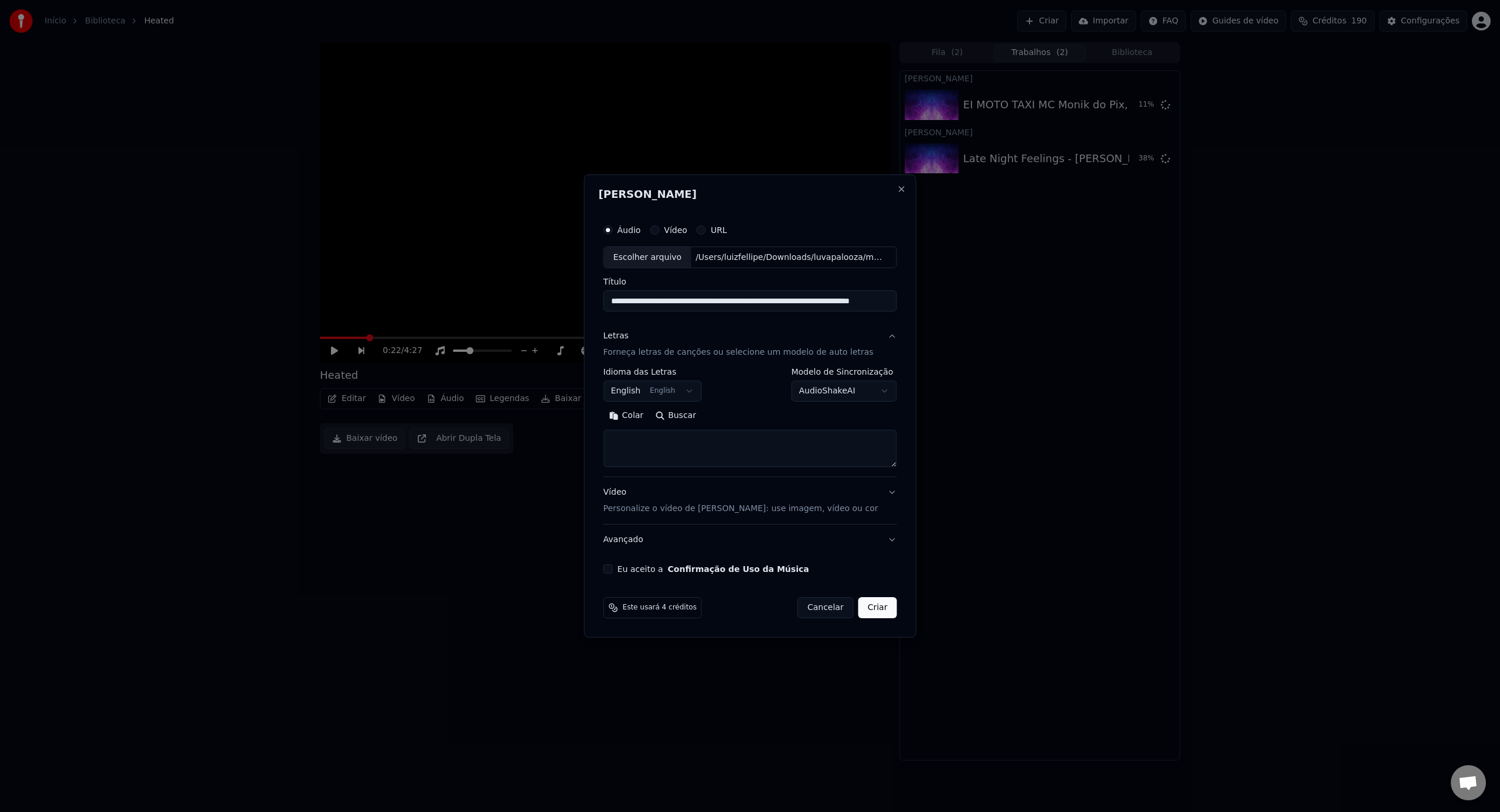
click at [758, 360] on button "Letras Forneça letras de canções ou selecione um modelo de auto letras" at bounding box center [750, 345] width 293 height 47
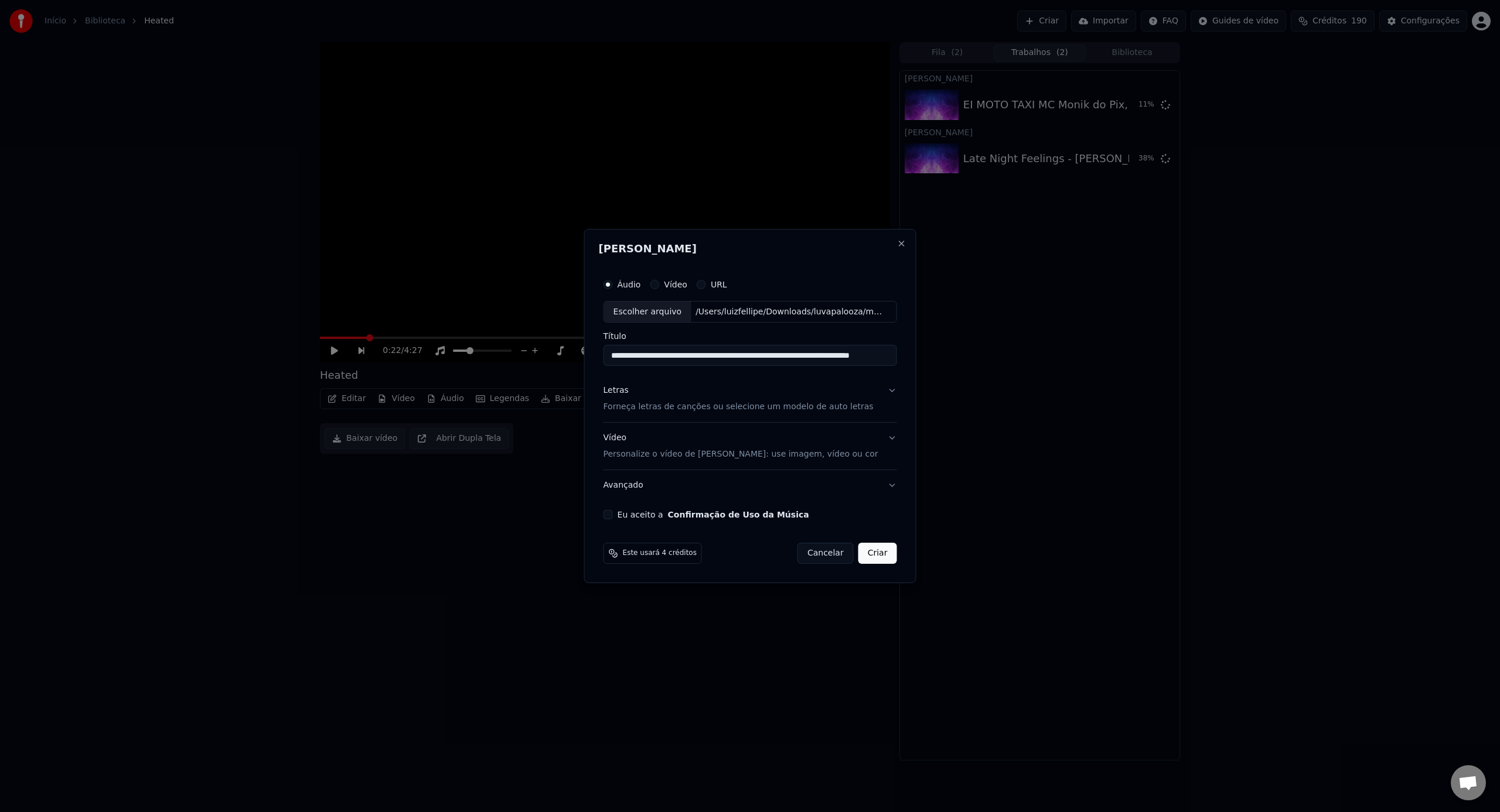
click at [751, 405] on p "Forneça letras de canções ou selecione um modelo de auto letras" at bounding box center [738, 407] width 270 height 12
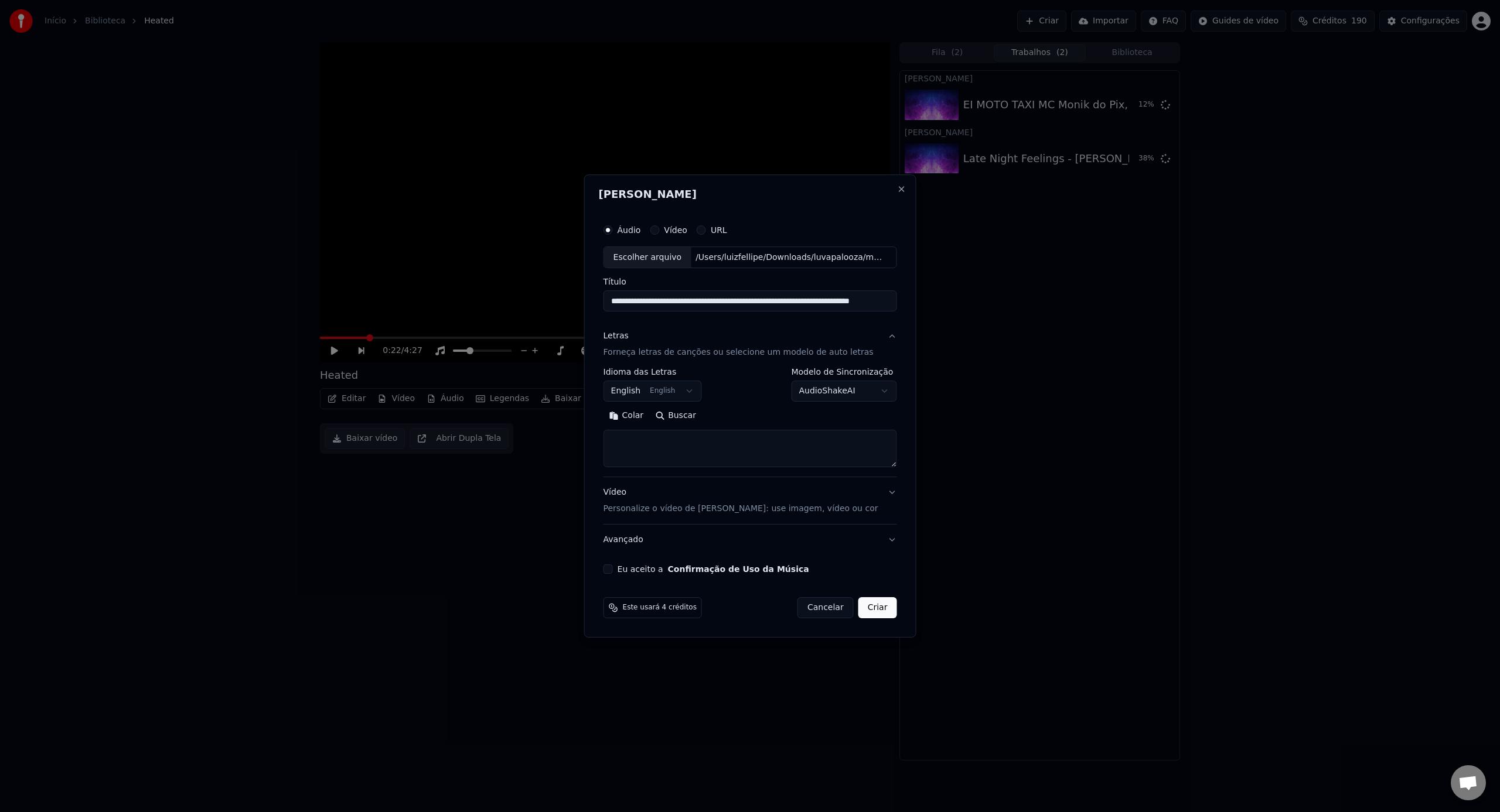
click at [741, 438] on textarea at bounding box center [750, 449] width 293 height 37
paste textarea "**********"
type textarea "**********"
click at [777, 300] on input "**********" at bounding box center [750, 301] width 293 height 21
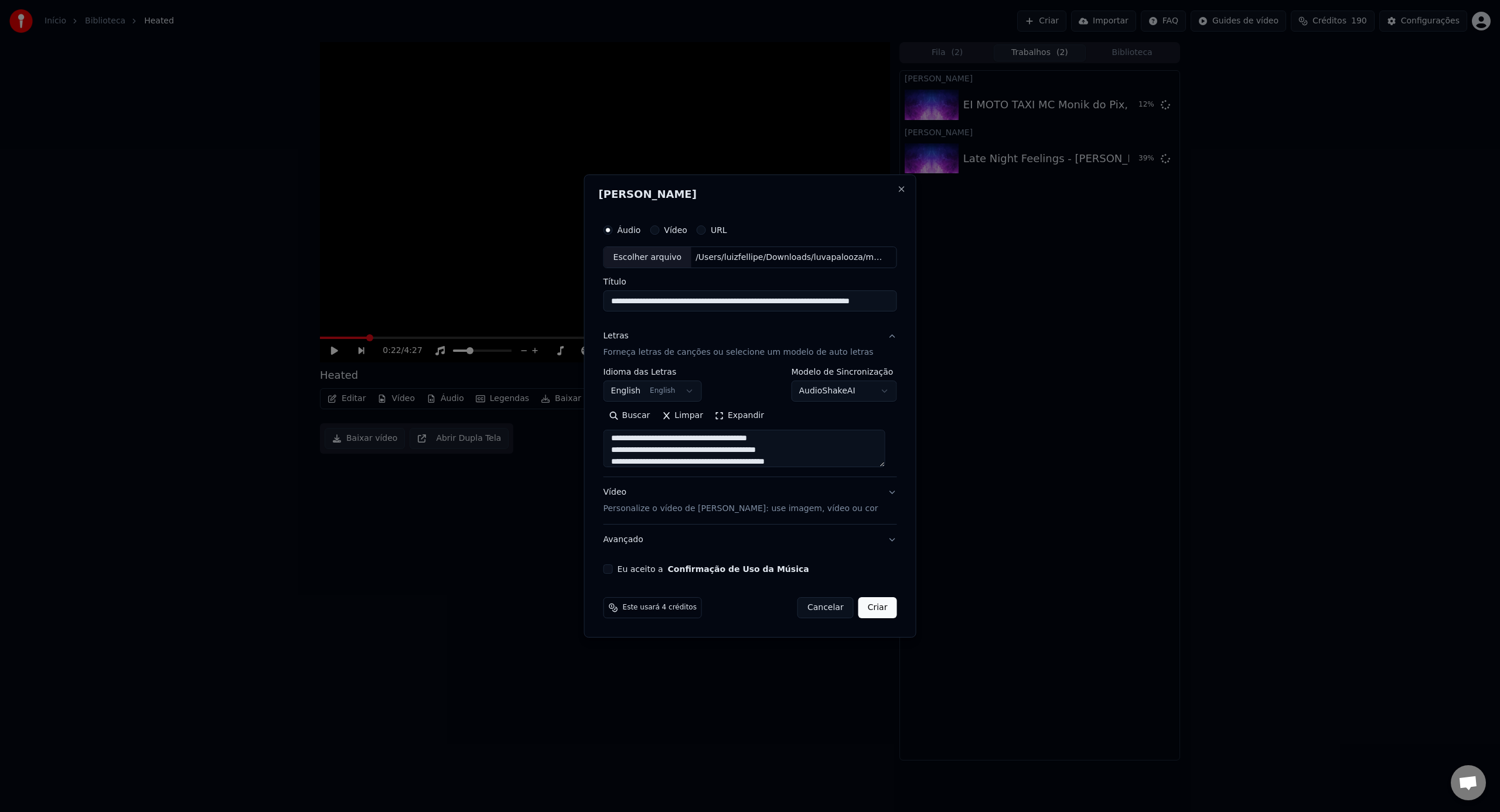
drag, startPoint x: 746, startPoint y: 302, endPoint x: 828, endPoint y: 301, distance: 82.0
click at [901, 300] on div "**********" at bounding box center [750, 406] width 332 height 464
drag, startPoint x: 746, startPoint y: 299, endPoint x: 904, endPoint y: 304, distance: 158.1
click at [904, 304] on div "**********" at bounding box center [750, 406] width 332 height 464
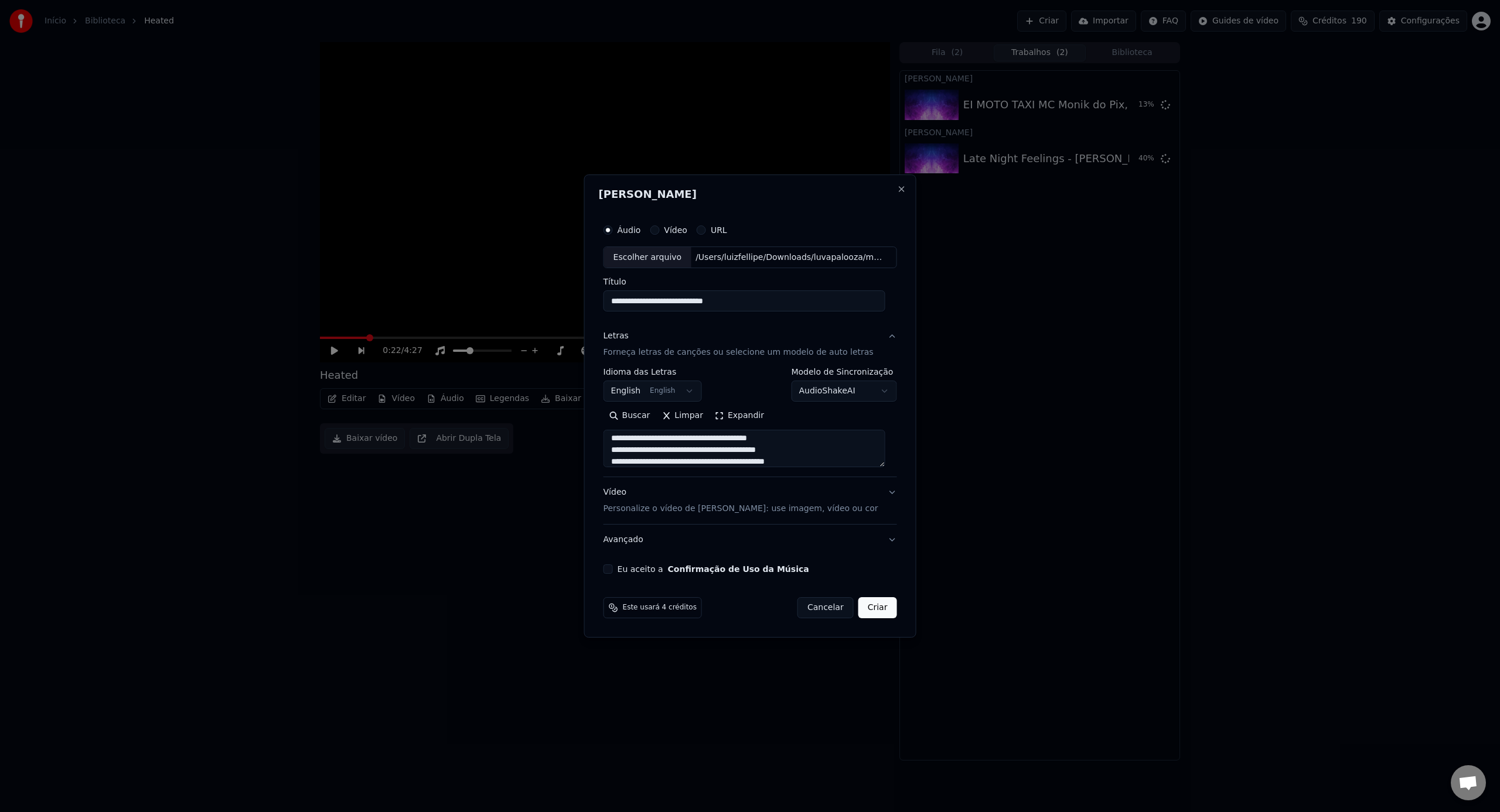
scroll to position [0, 0]
type input "**********"
click at [699, 495] on div "Vídeo Personalize o vídeo de karaokê: use imagem, vídeo ou cor" at bounding box center [741, 502] width 275 height 28
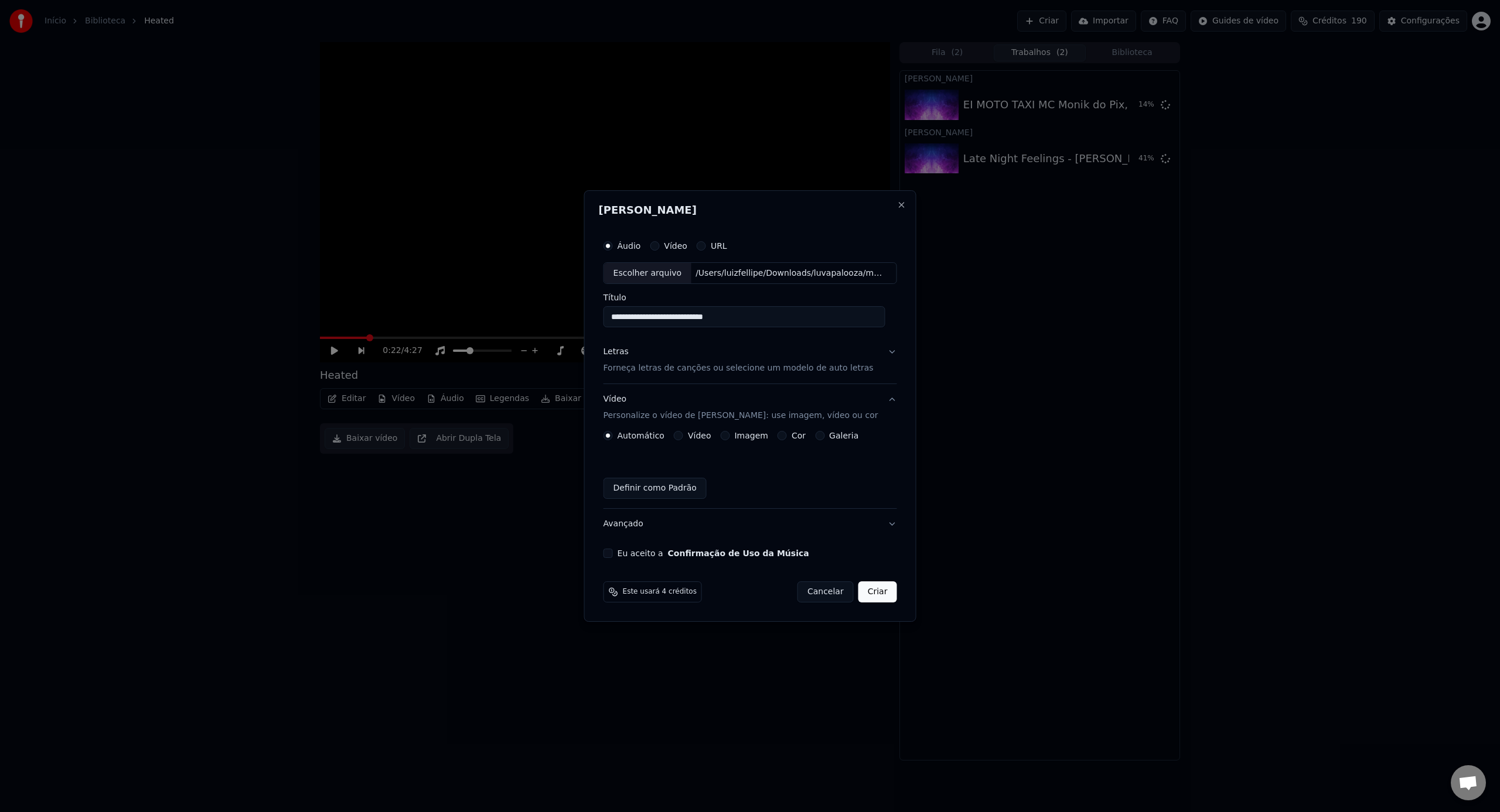
click at [672, 434] on div "Automático Vídeo Imagem Cor Galeria" at bounding box center [730, 435] width 255 height 9
click at [675, 434] on div "Automático Vídeo Imagem Cor Galeria" at bounding box center [730, 435] width 255 height 9
click at [681, 437] on button "Vídeo" at bounding box center [678, 435] width 9 height 9
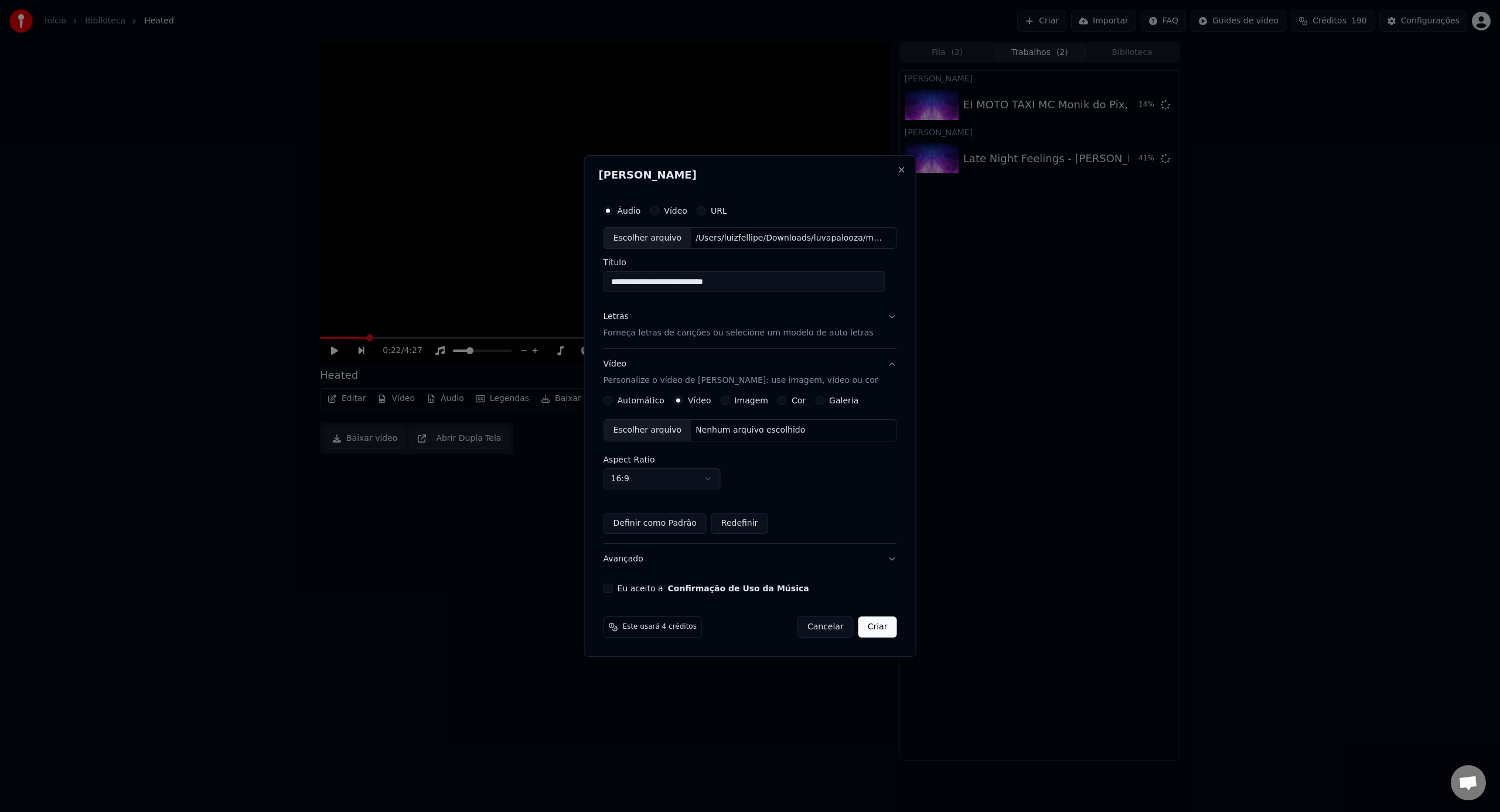
click at [666, 433] on div "Escolher arquivo" at bounding box center [648, 430] width 87 height 21
click at [887, 630] on button "Criar" at bounding box center [878, 626] width 39 height 21
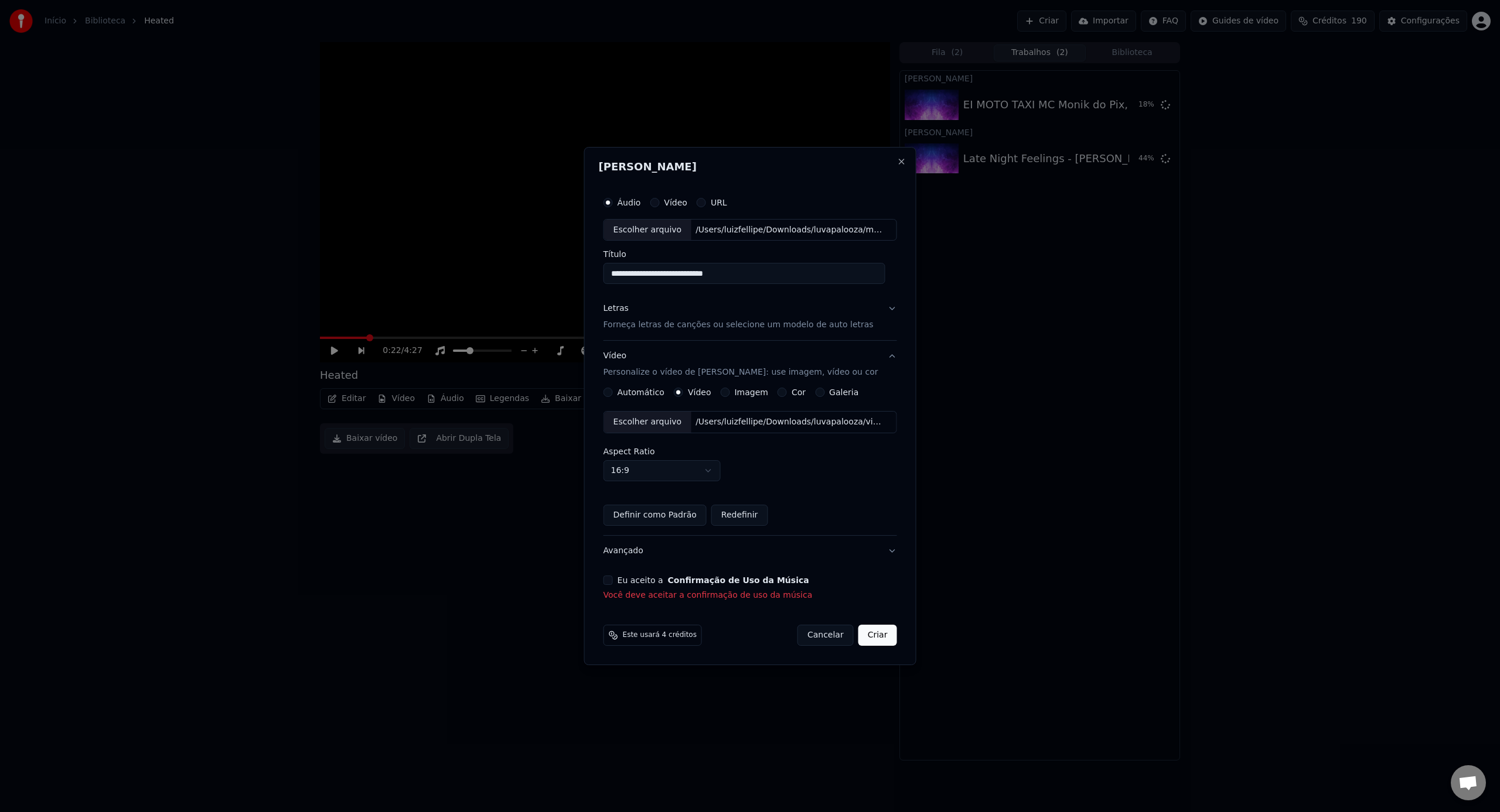
drag, startPoint x: 638, startPoint y: 576, endPoint x: 883, endPoint y: 633, distance: 251.5
click at [638, 576] on label "Eu aceito a Confirmação de Uso da Música" at bounding box center [713, 580] width 191 height 9
click at [613, 576] on button "Eu aceito a Confirmação de Uso da Música" at bounding box center [608, 580] width 9 height 9
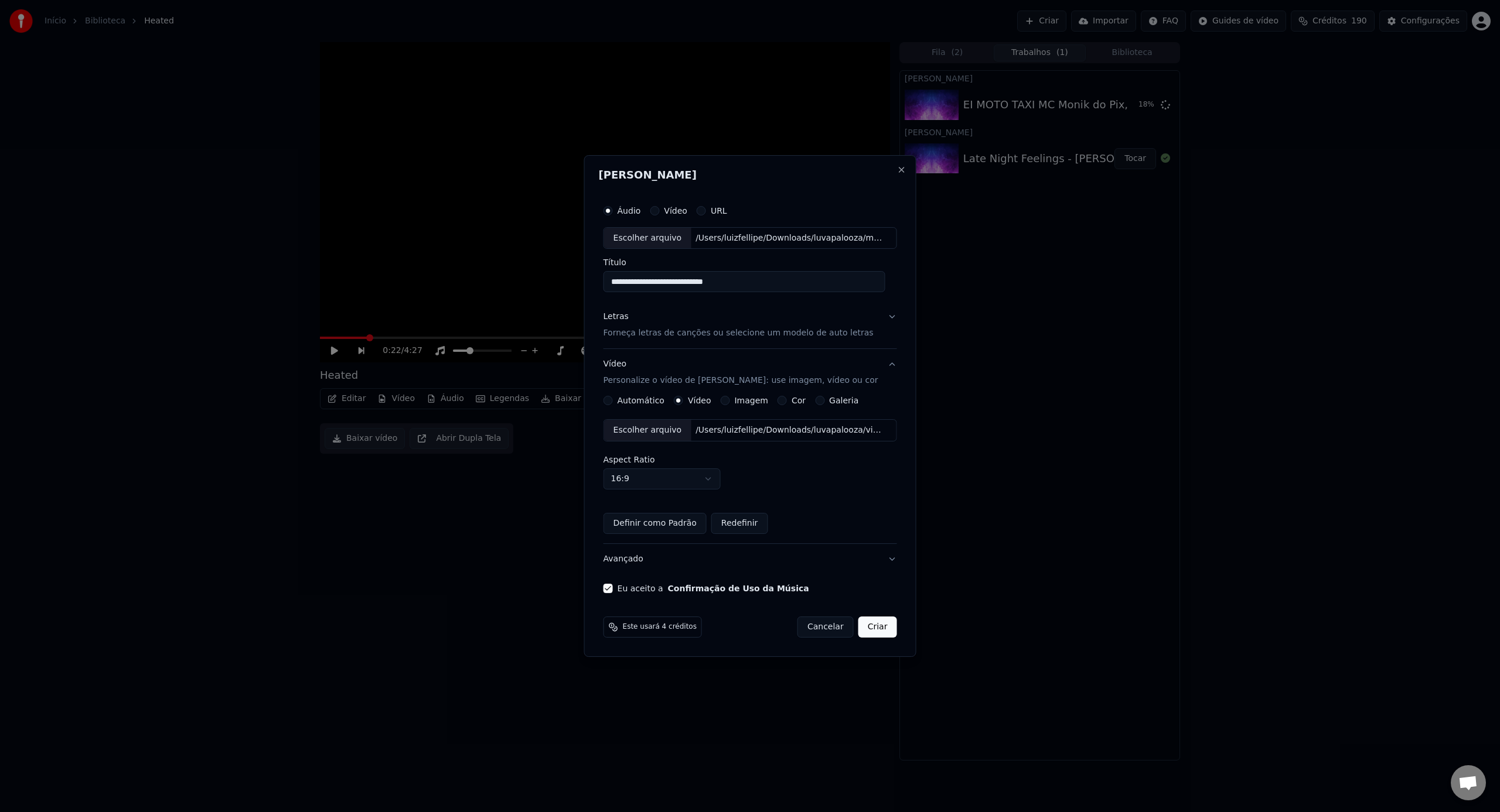
click at [883, 629] on button "Criar" at bounding box center [878, 626] width 39 height 21
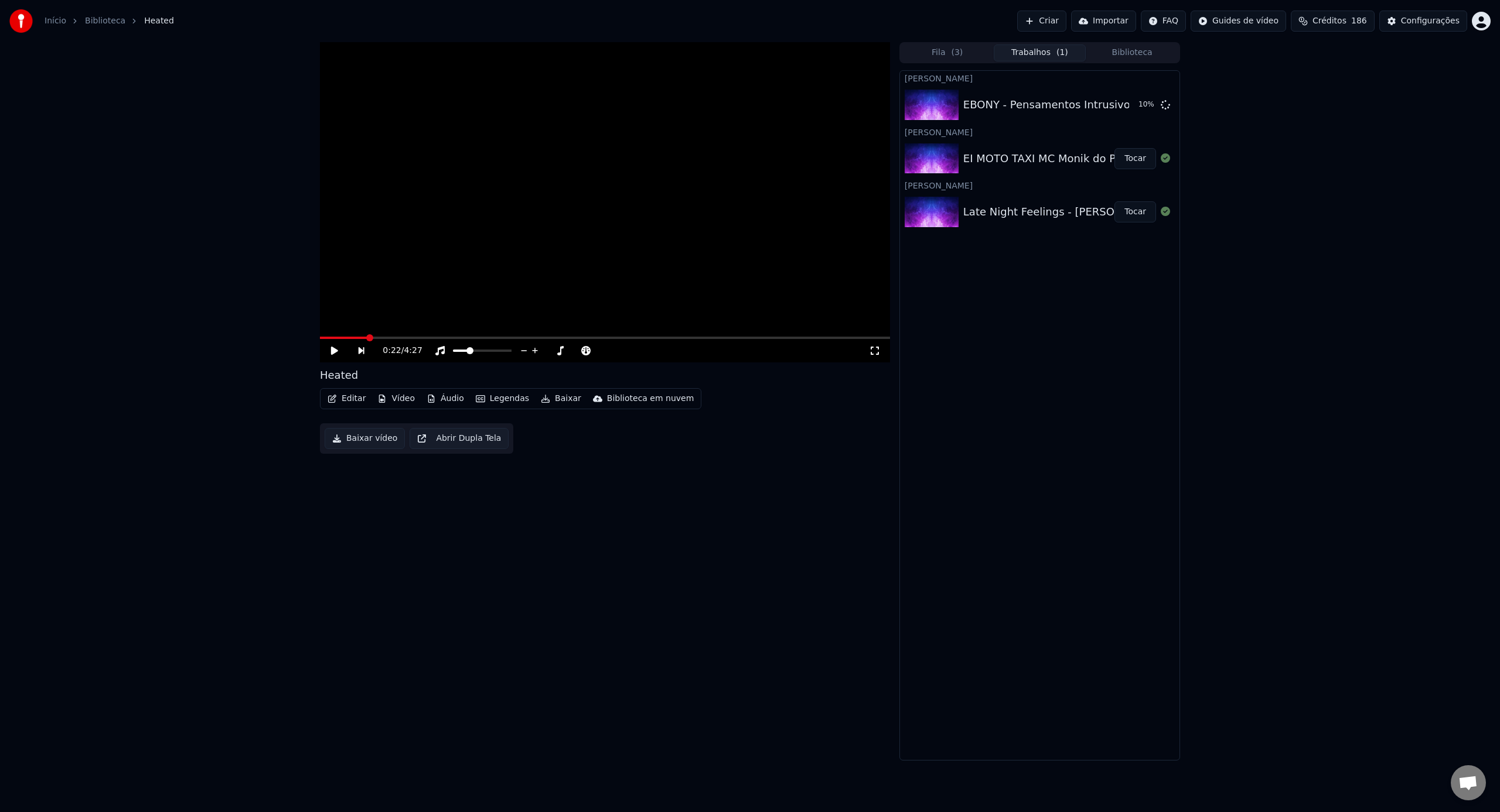
click at [1148, 212] on button "Tocar" at bounding box center [1135, 211] width 41 height 21
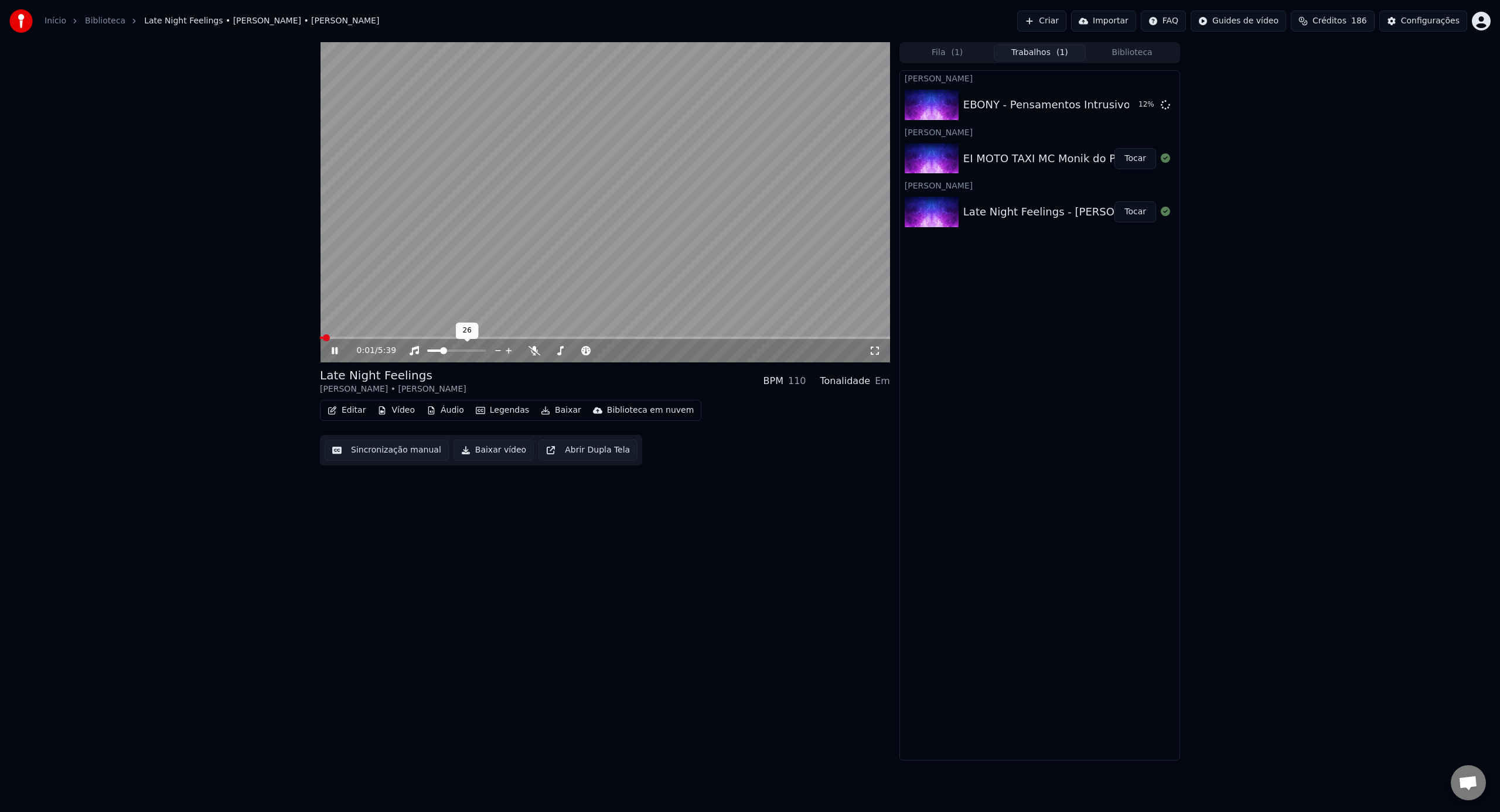
drag, startPoint x: 451, startPoint y: 352, endPoint x: 460, endPoint y: 351, distance: 9.1
click at [460, 351] on div at bounding box center [467, 350] width 94 height 12
click at [460, 351] on span at bounding box center [456, 350] width 59 height 2
click at [470, 349] on div at bounding box center [467, 350] width 94 height 12
click at [471, 350] on span at bounding box center [456, 350] width 59 height 2
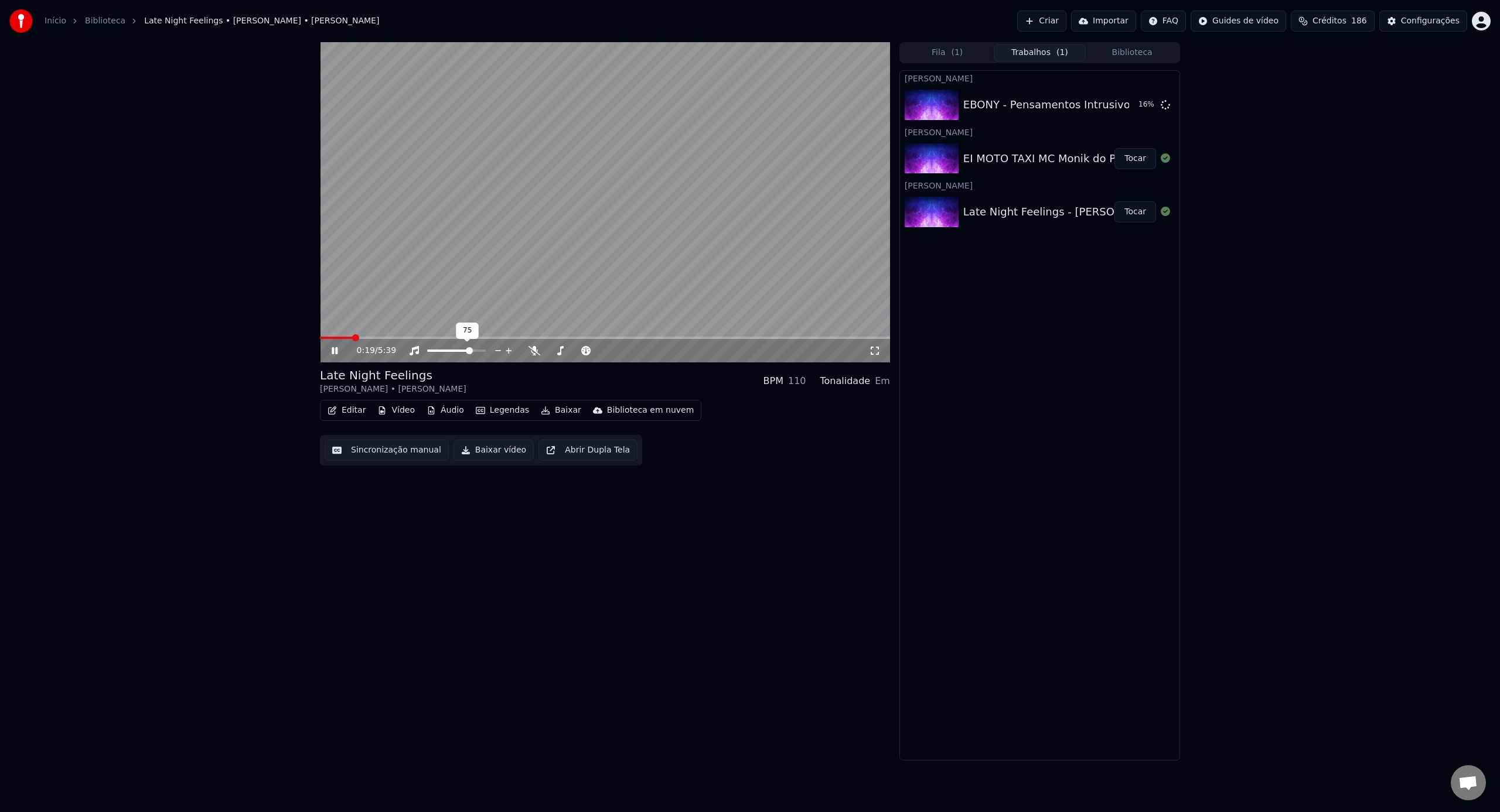
click at [476, 349] on div at bounding box center [467, 350] width 94 height 12
click at [478, 349] on span at bounding box center [456, 350] width 59 height 2
click at [541, 355] on div "0:33 / 5:39" at bounding box center [613, 350] width 512 height 12
click at [534, 353] on icon at bounding box center [534, 351] width 12 height 9
click at [534, 353] on icon at bounding box center [534, 351] width 6 height 9
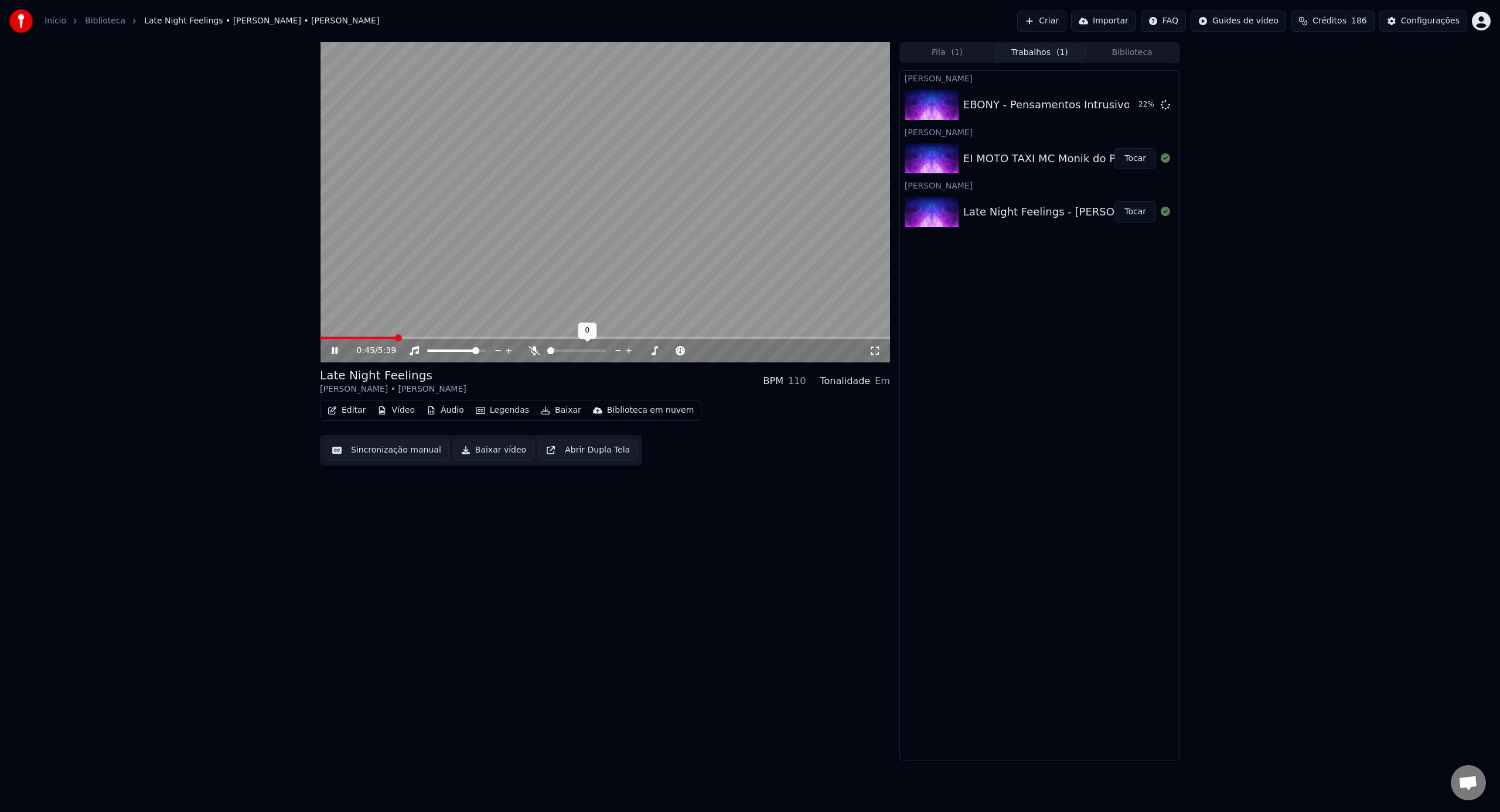
click at [534, 353] on icon at bounding box center [534, 351] width 12 height 9
click at [534, 353] on icon at bounding box center [534, 351] width 6 height 9
click at [534, 353] on icon at bounding box center [534, 351] width 12 height 9
click at [534, 353] on icon at bounding box center [534, 351] width 6 height 9
click at [528, 349] on icon at bounding box center [534, 351] width 12 height 9
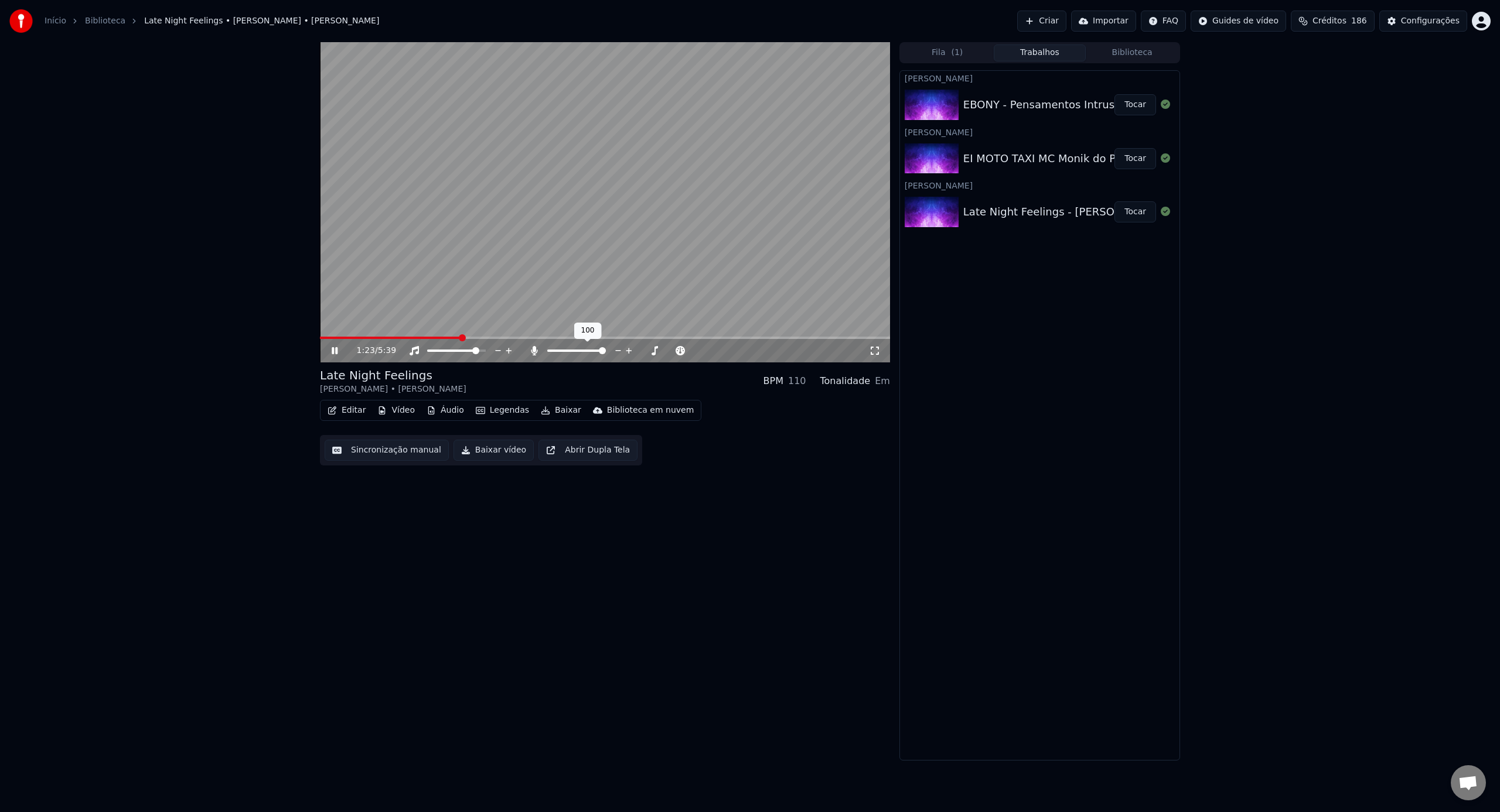
click at [528, 349] on icon at bounding box center [534, 351] width 12 height 9
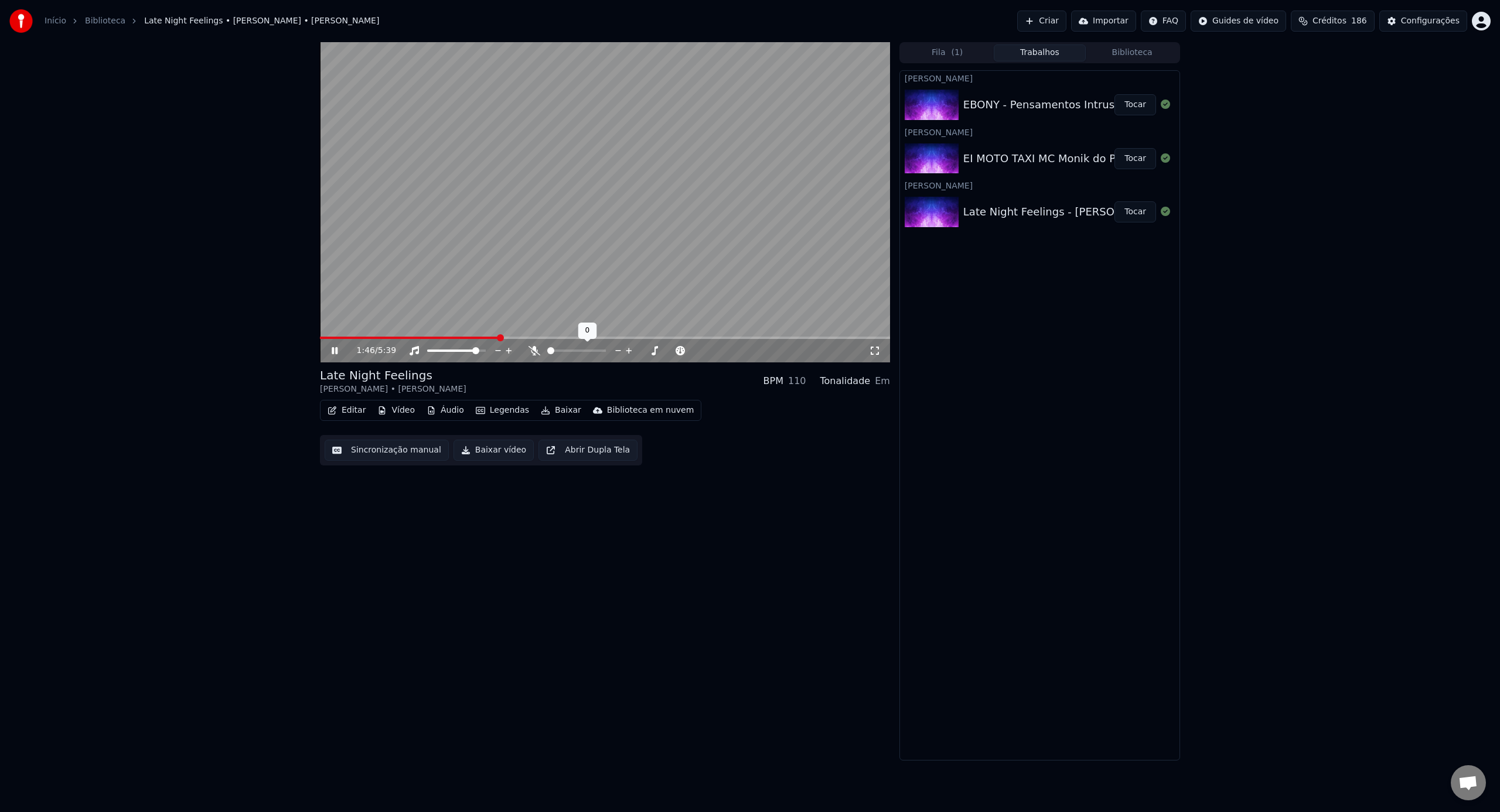
click at [528, 349] on icon at bounding box center [534, 351] width 12 height 9
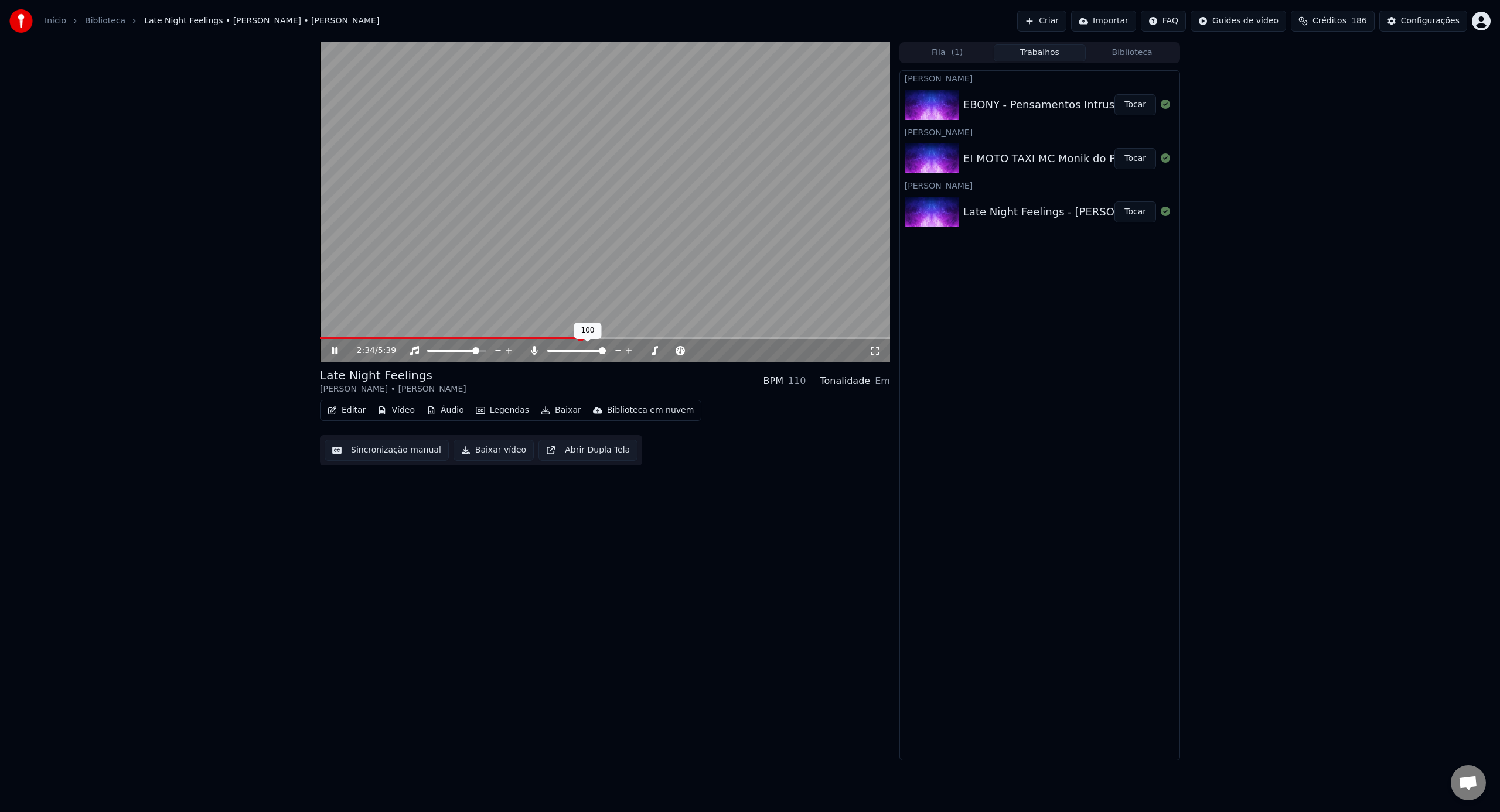
click at [528, 349] on icon at bounding box center [534, 351] width 12 height 9
click at [1136, 156] on button "Tocar" at bounding box center [1135, 158] width 41 height 21
click at [539, 351] on icon at bounding box center [534, 351] width 12 height 9
click at [561, 349] on span at bounding box center [554, 350] width 15 height 2
click at [567, 351] on span at bounding box center [563, 350] width 7 height 7
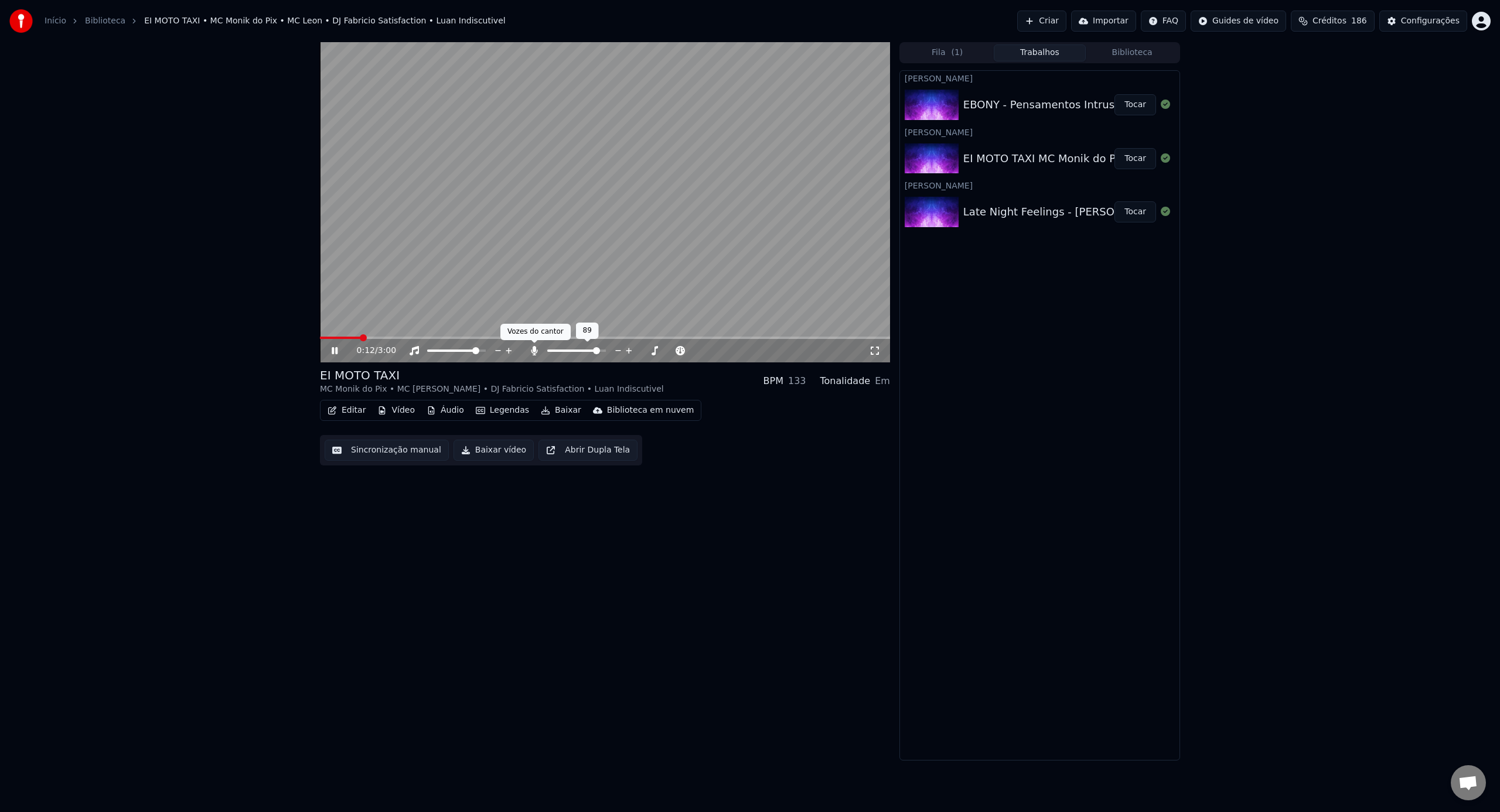
click at [531, 351] on icon at bounding box center [534, 351] width 6 height 9
click at [531, 351] on icon at bounding box center [534, 351] width 12 height 9
drag, startPoint x: 583, startPoint y: 353, endPoint x: 577, endPoint y: 353, distance: 6.0
click at [577, 353] on div at bounding box center [587, 350] width 94 height 12
click at [572, 353] on div at bounding box center [587, 350] width 94 height 12
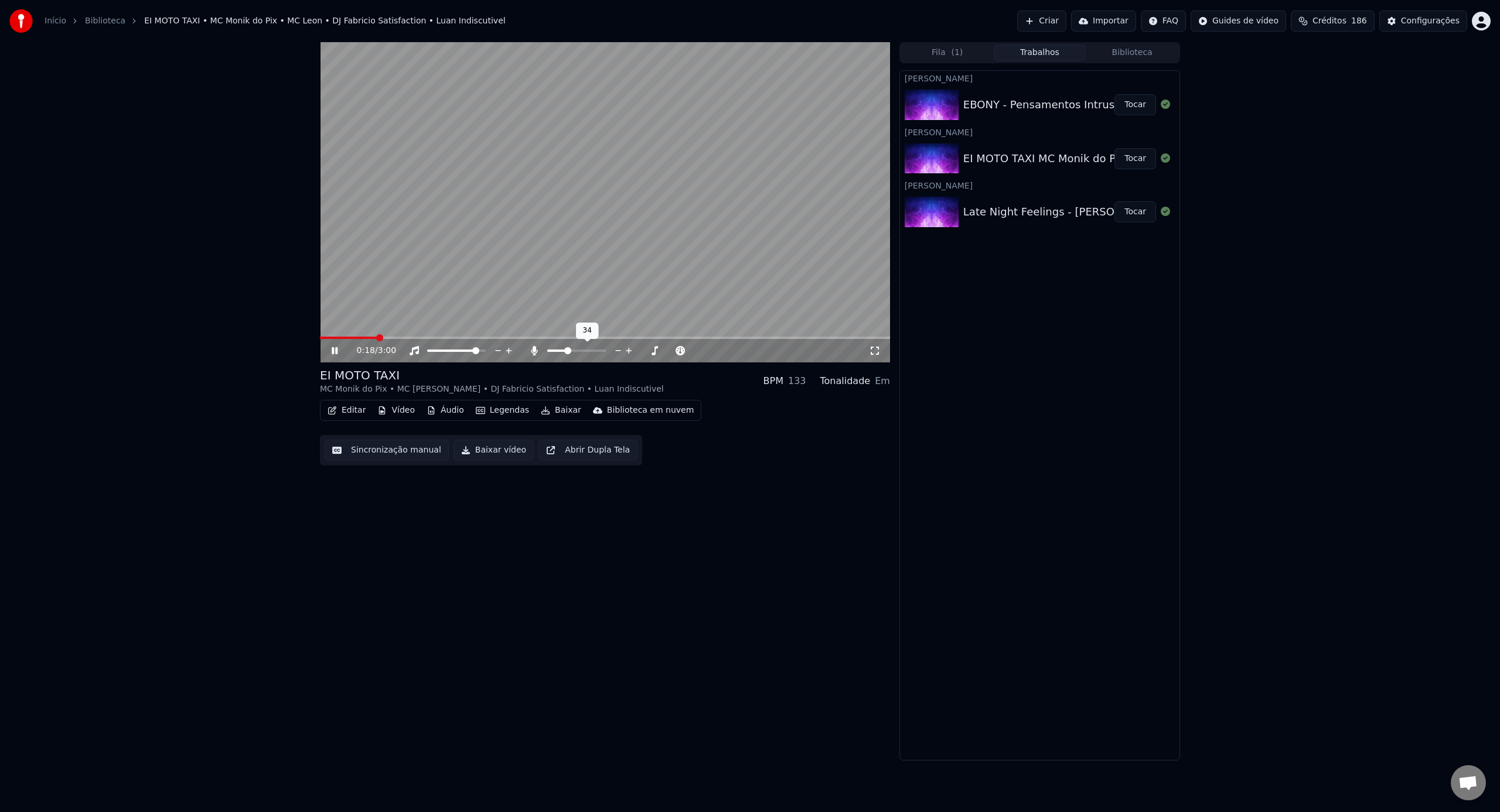
click at [567, 351] on span at bounding box center [557, 350] width 20 height 2
click at [559, 350] on span at bounding box center [553, 350] width 12 height 2
click at [558, 351] on span at bounding box center [560, 350] width 7 height 7
click at [537, 351] on icon at bounding box center [534, 351] width 12 height 9
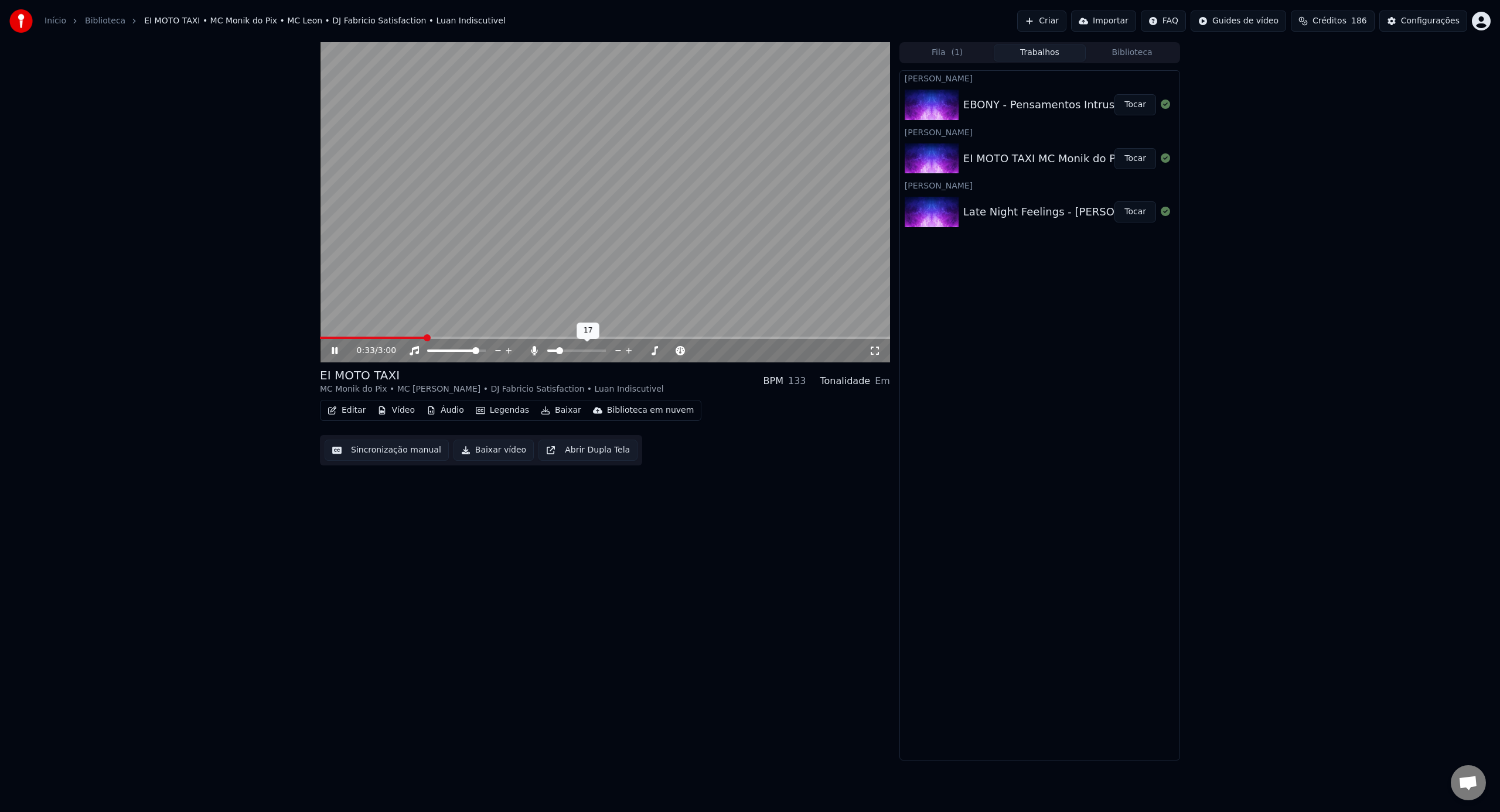
click at [556, 352] on span at bounding box center [552, 350] width 10 height 2
click at [533, 351] on icon at bounding box center [534, 351] width 6 height 9
click at [533, 351] on icon at bounding box center [534, 351] width 12 height 9
click at [340, 347] on icon at bounding box center [343, 351] width 27 height 9
click at [1138, 109] on button "Tocar" at bounding box center [1135, 105] width 41 height 21
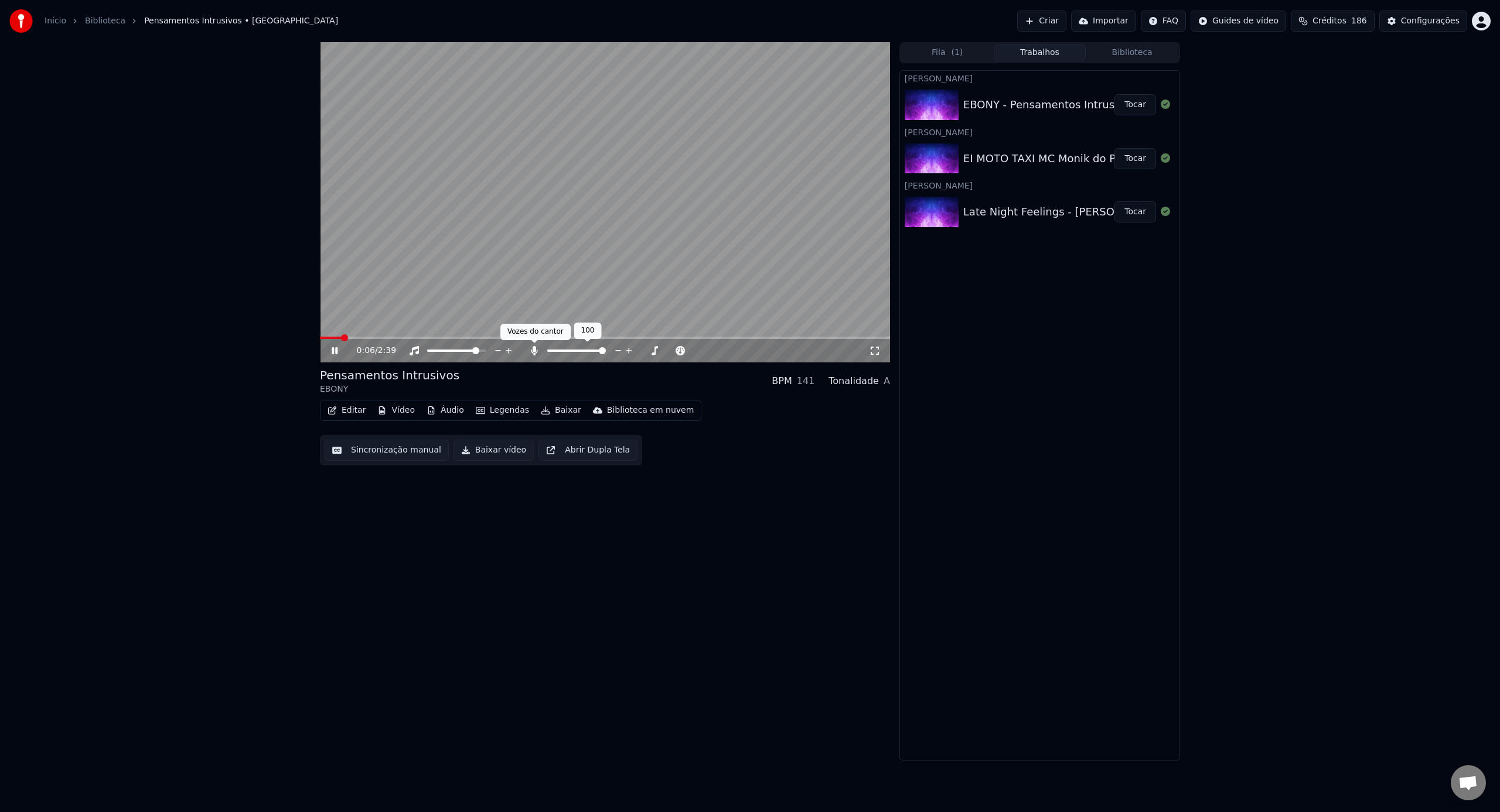
click at [535, 349] on icon at bounding box center [534, 351] width 6 height 9
click at [535, 349] on icon at bounding box center [534, 351] width 12 height 9
click at [535, 349] on icon at bounding box center [534, 351] width 6 height 9
click at [535, 349] on icon at bounding box center [534, 351] width 12 height 9
click at [535, 349] on icon at bounding box center [534, 351] width 6 height 9
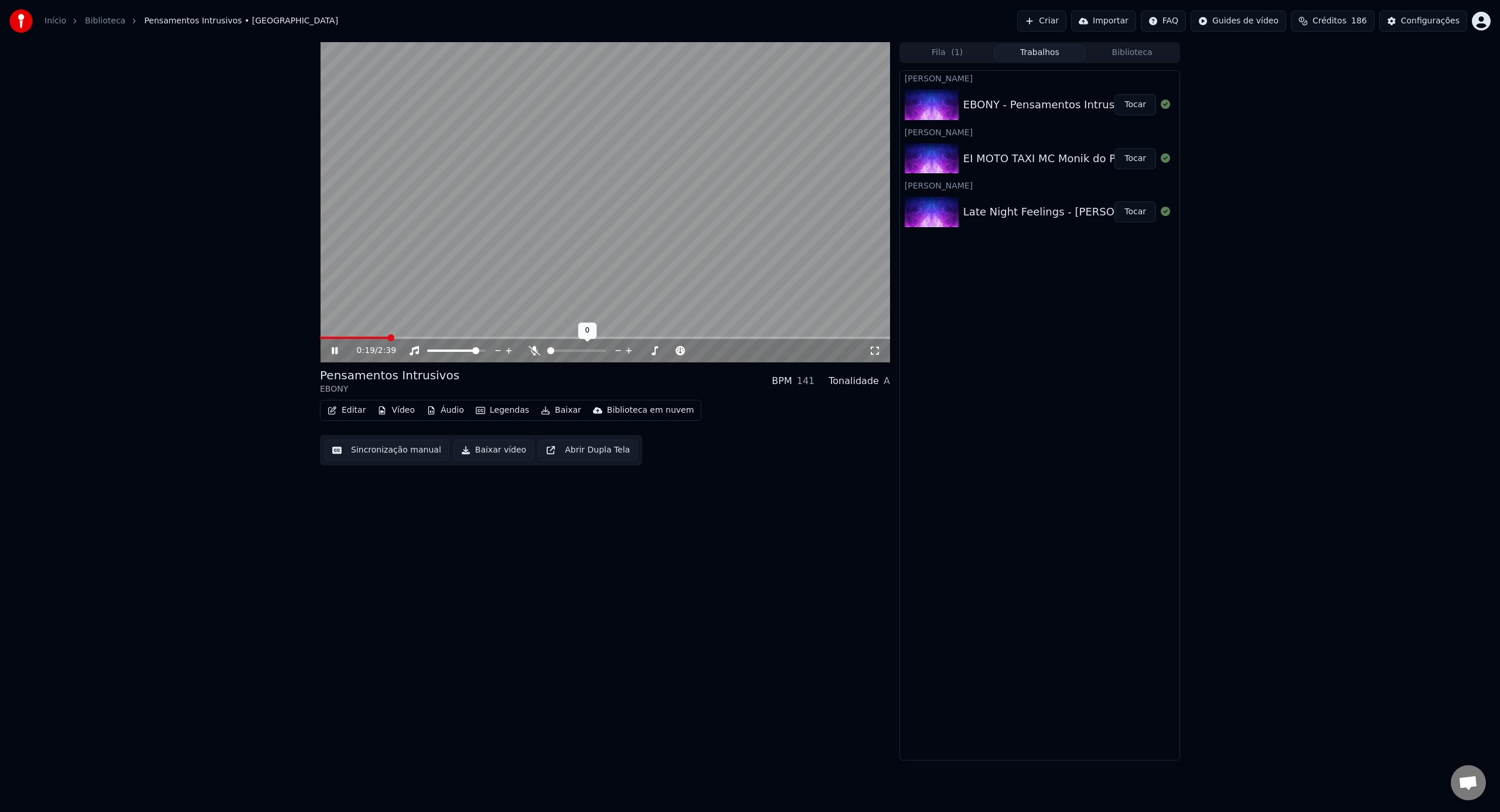
click at [535, 349] on icon at bounding box center [534, 351] width 12 height 9
click at [323, 352] on div "0:21 / 2:39" at bounding box center [605, 351] width 570 height 23
click at [328, 351] on div "0:21 / 2:39" at bounding box center [605, 350] width 560 height 12
click at [332, 350] on icon at bounding box center [335, 350] width 6 height 7
click at [1056, 20] on button "Criar" at bounding box center [1041, 21] width 49 height 21
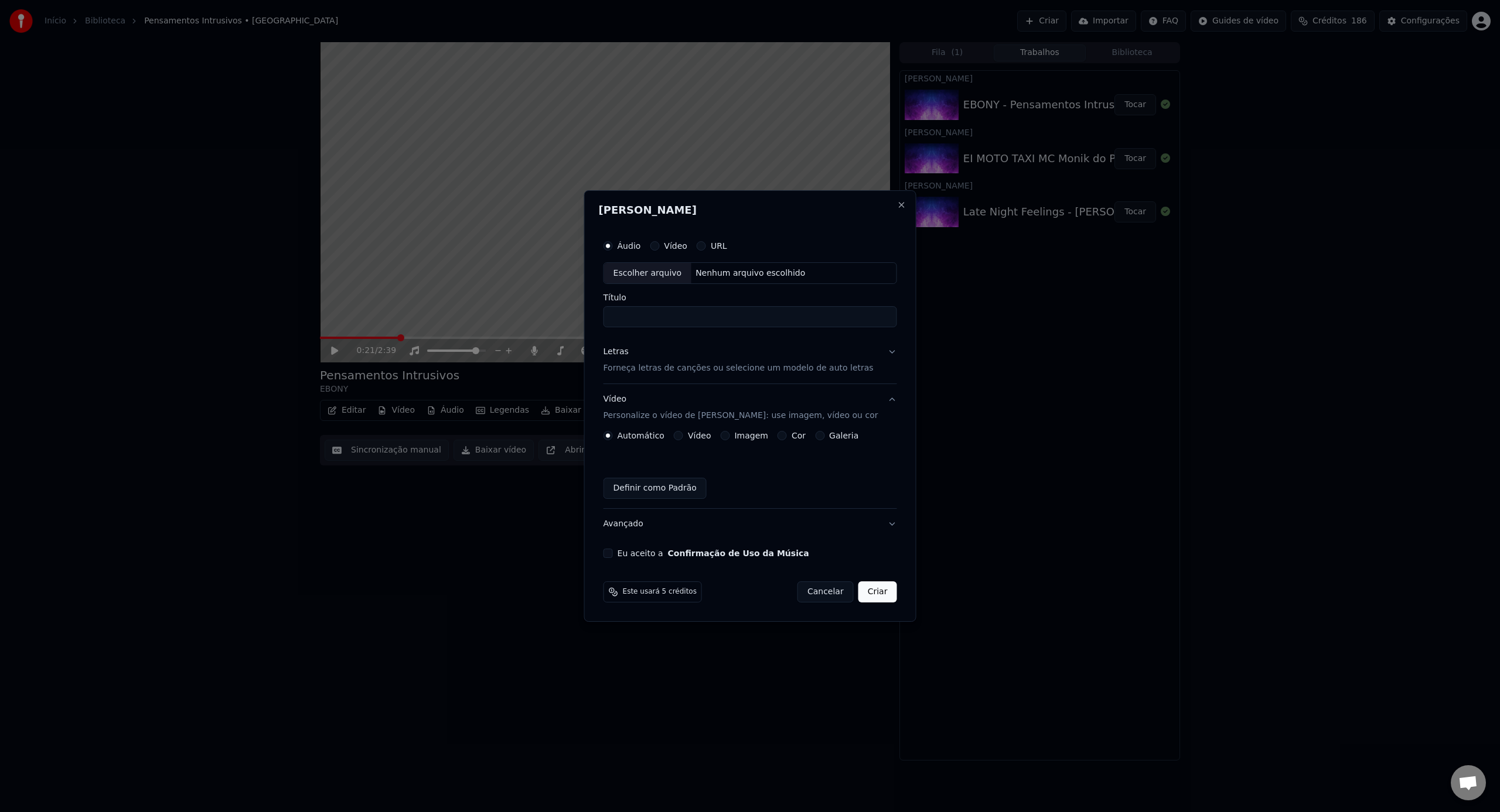
click at [653, 268] on div "Escolher arquivo" at bounding box center [648, 273] width 87 height 21
click at [680, 271] on div "Escolher arquivo" at bounding box center [648, 273] width 87 height 21
click at [706, 318] on input "**********" at bounding box center [750, 317] width 293 height 21
drag, startPoint x: 787, startPoint y: 317, endPoint x: 898, endPoint y: 318, distance: 111.0
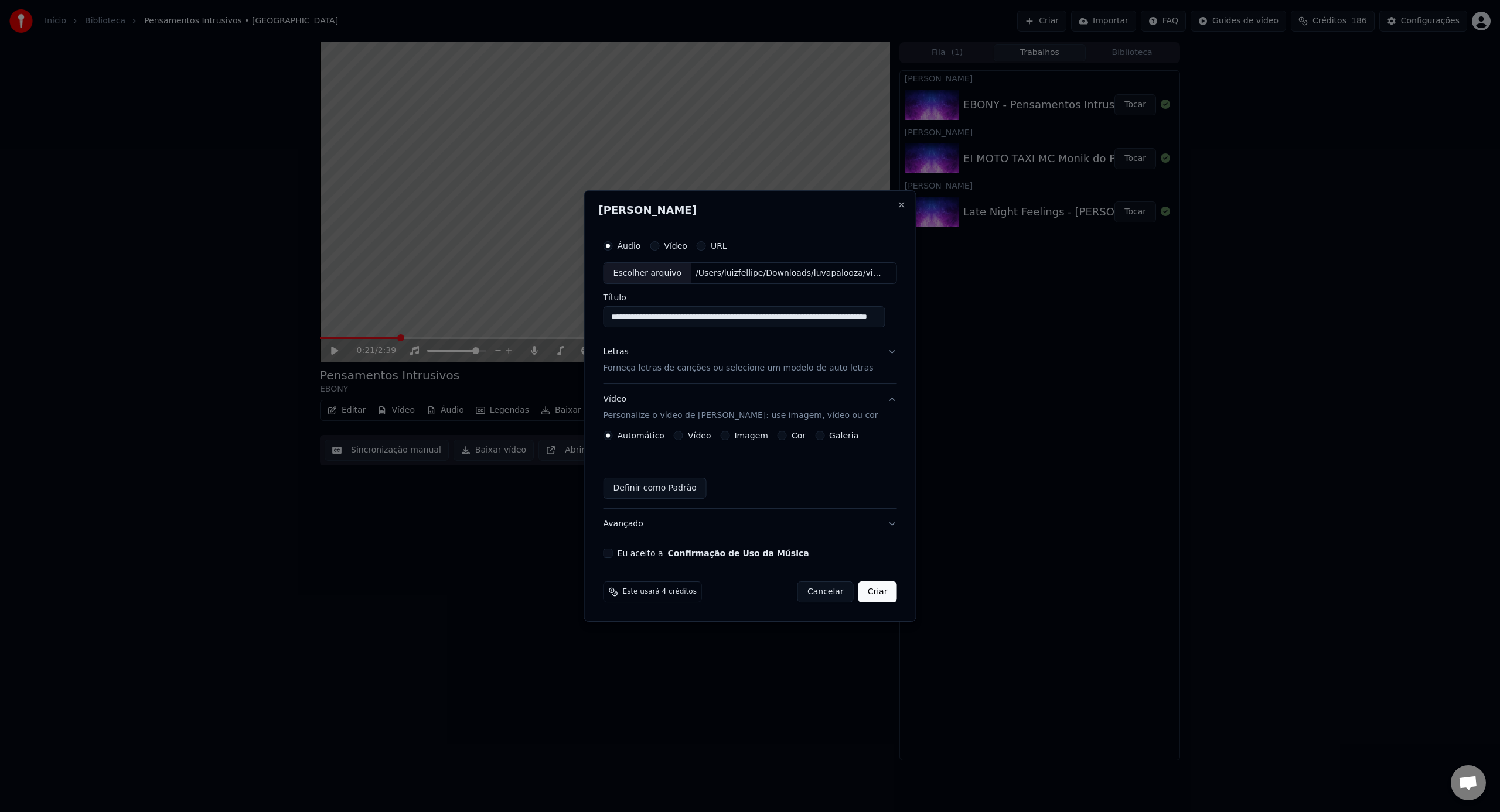
click at [898, 318] on div "**********" at bounding box center [750, 406] width 332 height 432
type input "**********"
click at [802, 373] on p "Forneça letras de canções ou selecione um modelo de auto letras" at bounding box center [738, 368] width 270 height 12
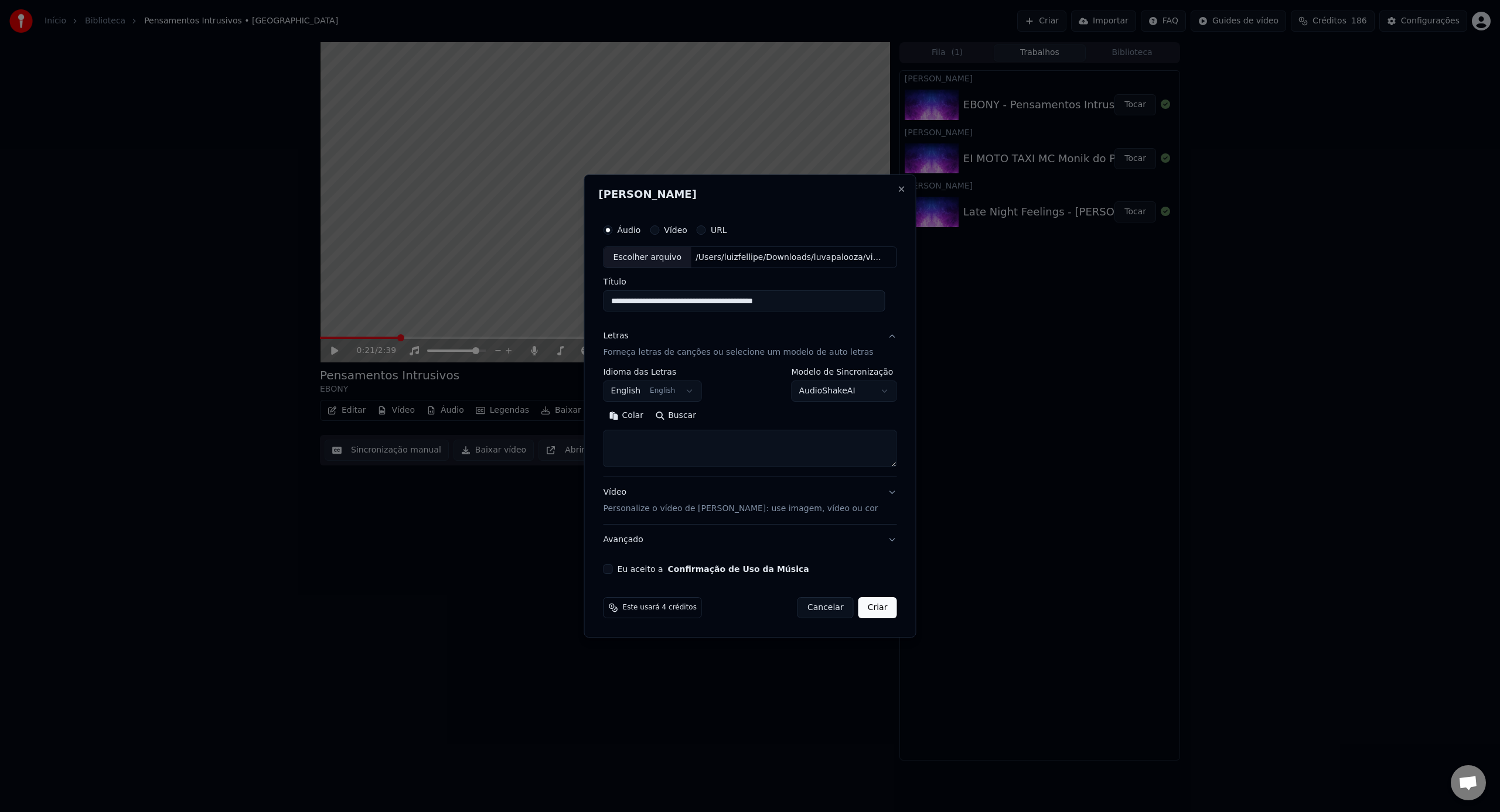
click at [722, 443] on textarea at bounding box center [750, 449] width 293 height 37
paste textarea "**********"
type textarea "**********"
click at [755, 514] on p "Personalize o vídeo de [PERSON_NAME]: use imagem, vídeo ou cor" at bounding box center [741, 509] width 275 height 12
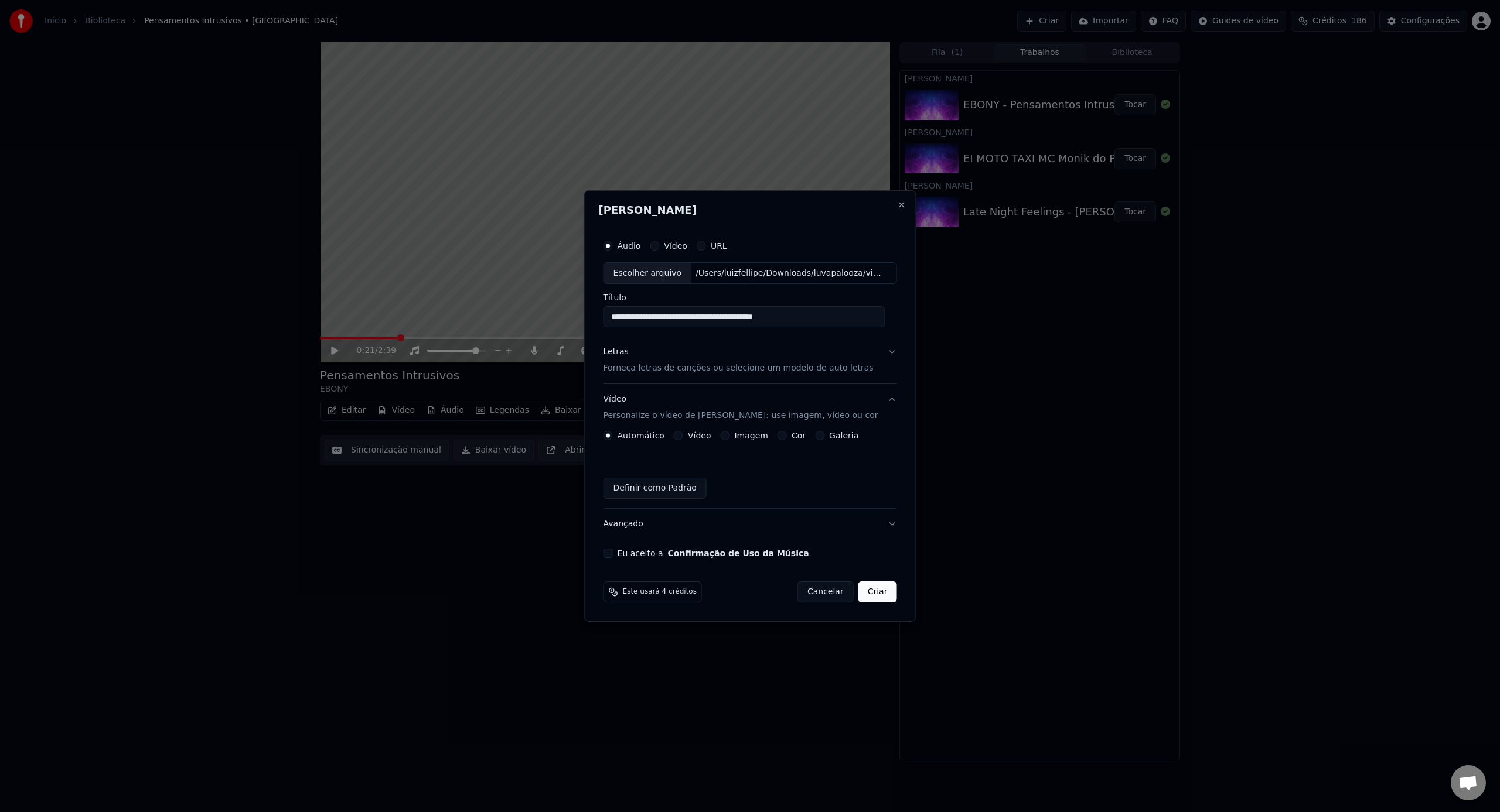
click at [686, 436] on div "Vídeo" at bounding box center [692, 435] width 37 height 9
click at [675, 436] on div "Automático Vídeo Imagem Cor Galeria" at bounding box center [730, 435] width 255 height 9
click at [681, 434] on button "Vídeo" at bounding box center [678, 435] width 9 height 9
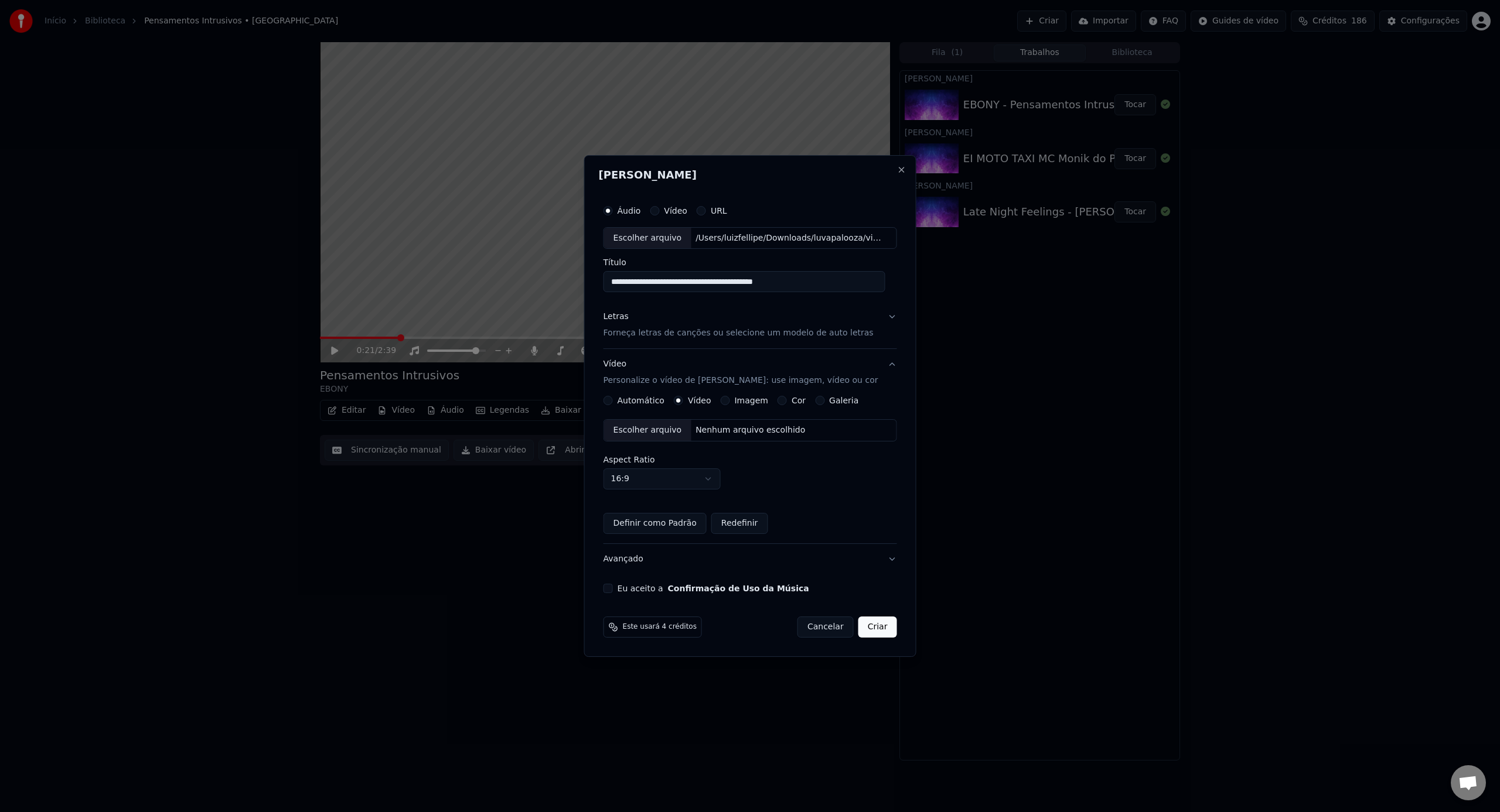
click at [668, 435] on div "Escolher arquivo" at bounding box center [648, 430] width 87 height 21
click at [619, 590] on div "Eu aceito a Confirmação de Uso da Música" at bounding box center [750, 588] width 293 height 9
click at [613, 588] on button "Eu aceito a Confirmação de Uso da Música" at bounding box center [608, 588] width 9 height 9
click at [873, 634] on button "Criar" at bounding box center [878, 626] width 39 height 21
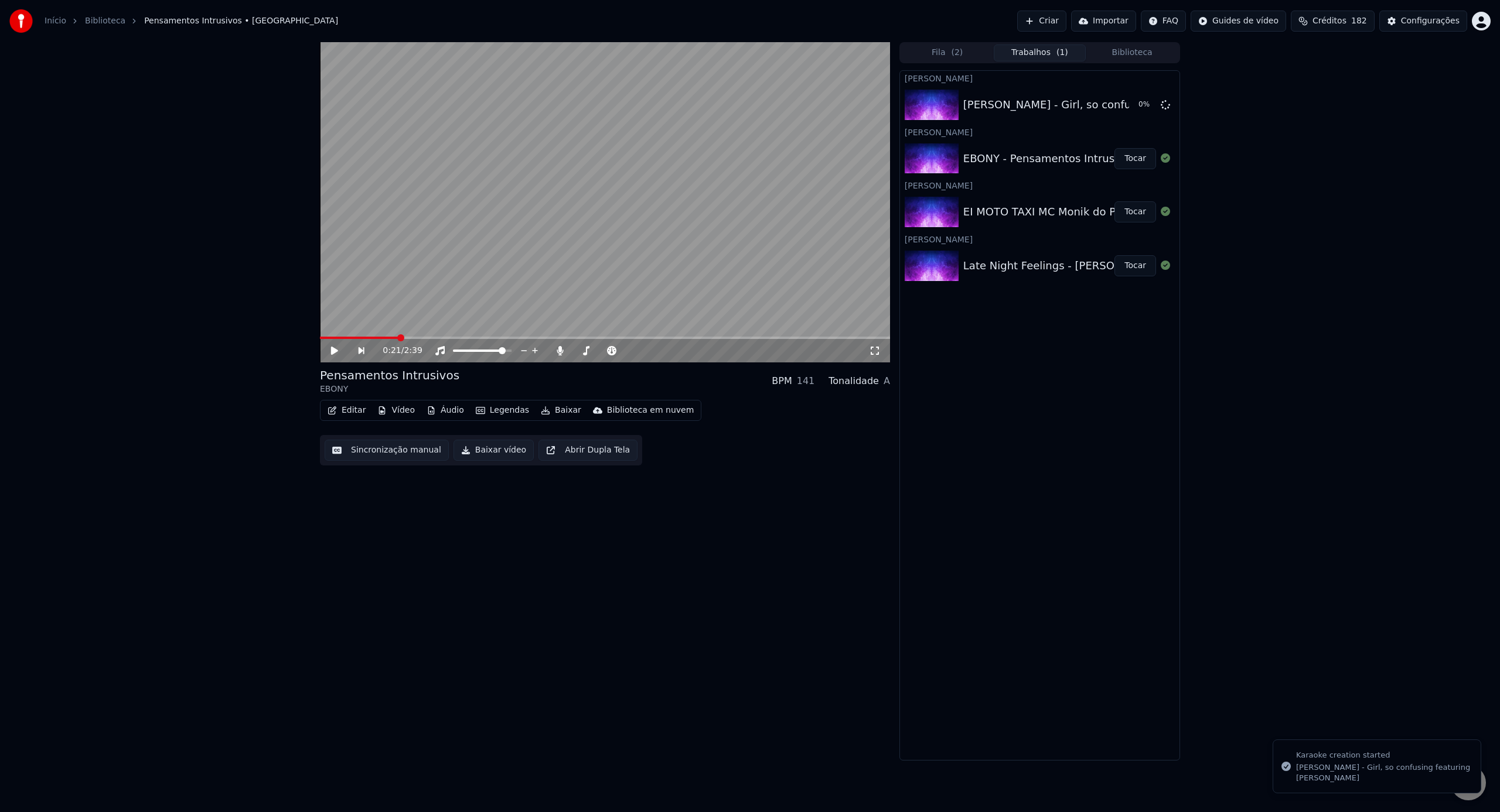
click at [972, 61] on div "Fila ( 2 ) Trabalhos ( 1 ) Biblioteca" at bounding box center [1040, 52] width 281 height 21
click at [972, 58] on button "Fila ( 2 )" at bounding box center [947, 53] width 93 height 17
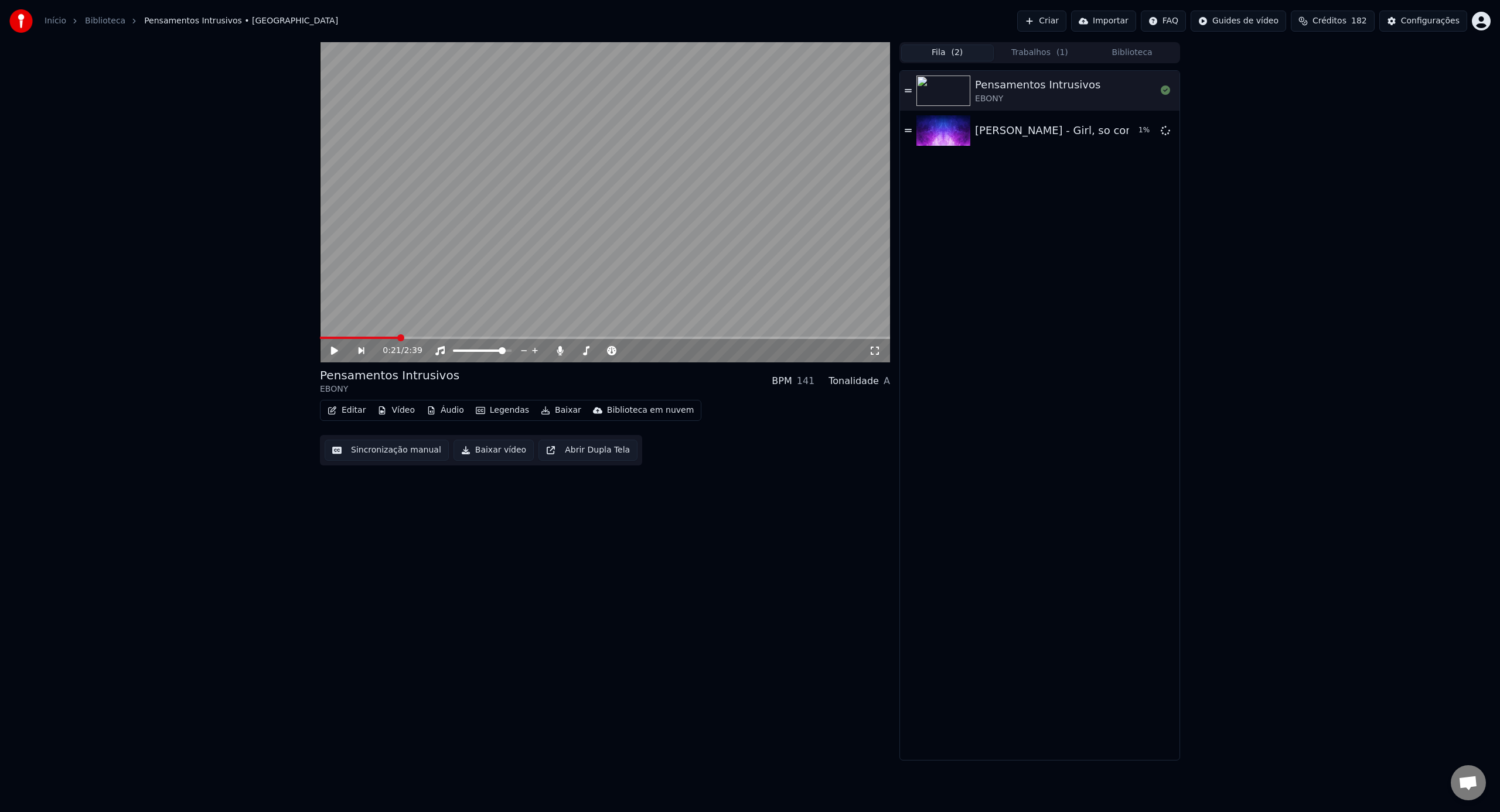
click at [1047, 51] on button "Trabalhos ( 1 )" at bounding box center [1040, 53] width 93 height 17
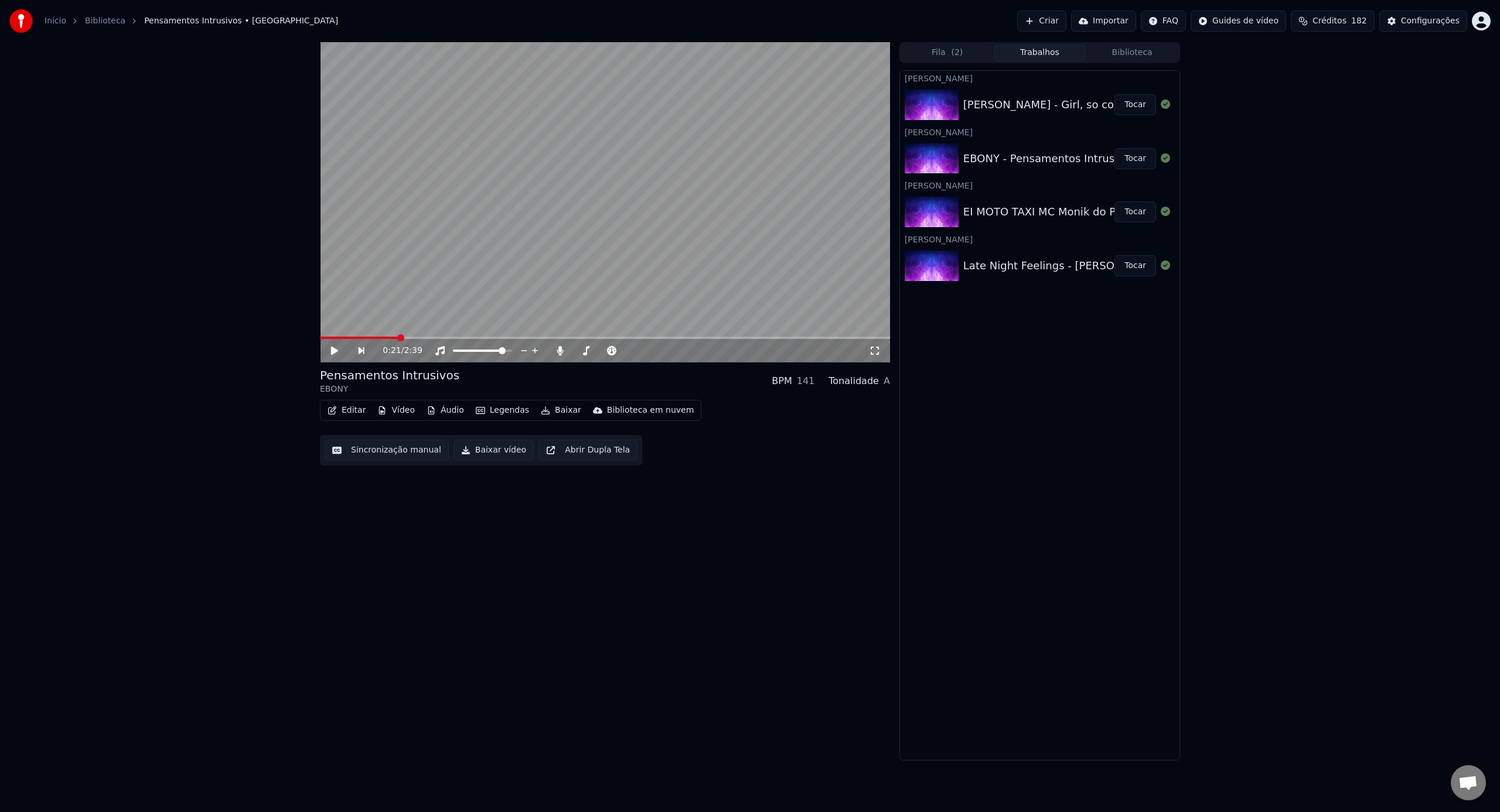
click at [1121, 20] on button "Importar" at bounding box center [1103, 21] width 65 height 21
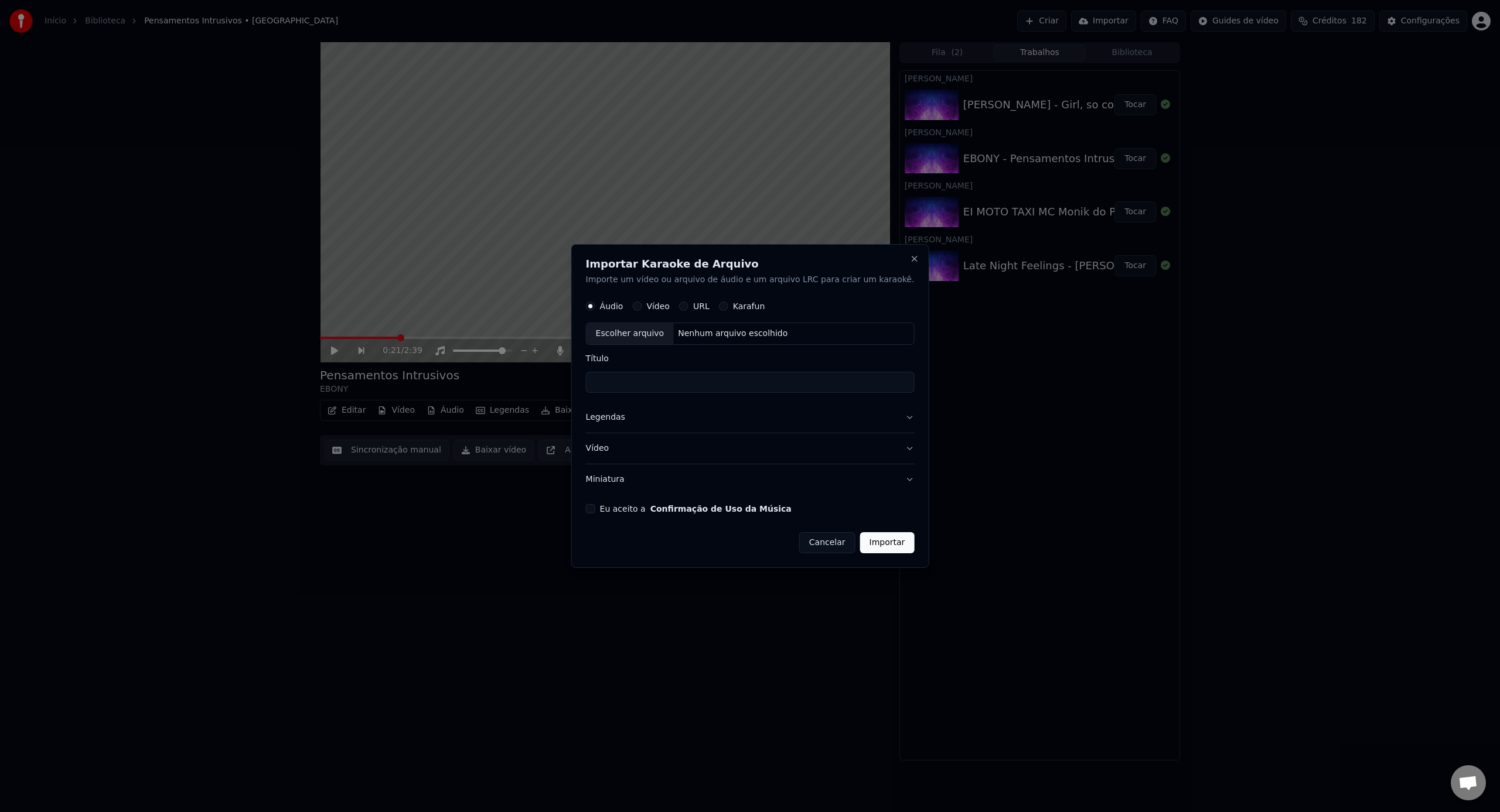
click at [642, 334] on div "Escolher arquivo" at bounding box center [630, 334] width 87 height 21
click at [670, 305] on label "Vídeo" at bounding box center [658, 307] width 23 height 9
click at [642, 305] on button "Vídeo" at bounding box center [637, 307] width 9 height 9
click at [656, 328] on div "Escolher arquivo" at bounding box center [630, 334] width 87 height 21
click at [693, 387] on input "**********" at bounding box center [750, 382] width 329 height 21
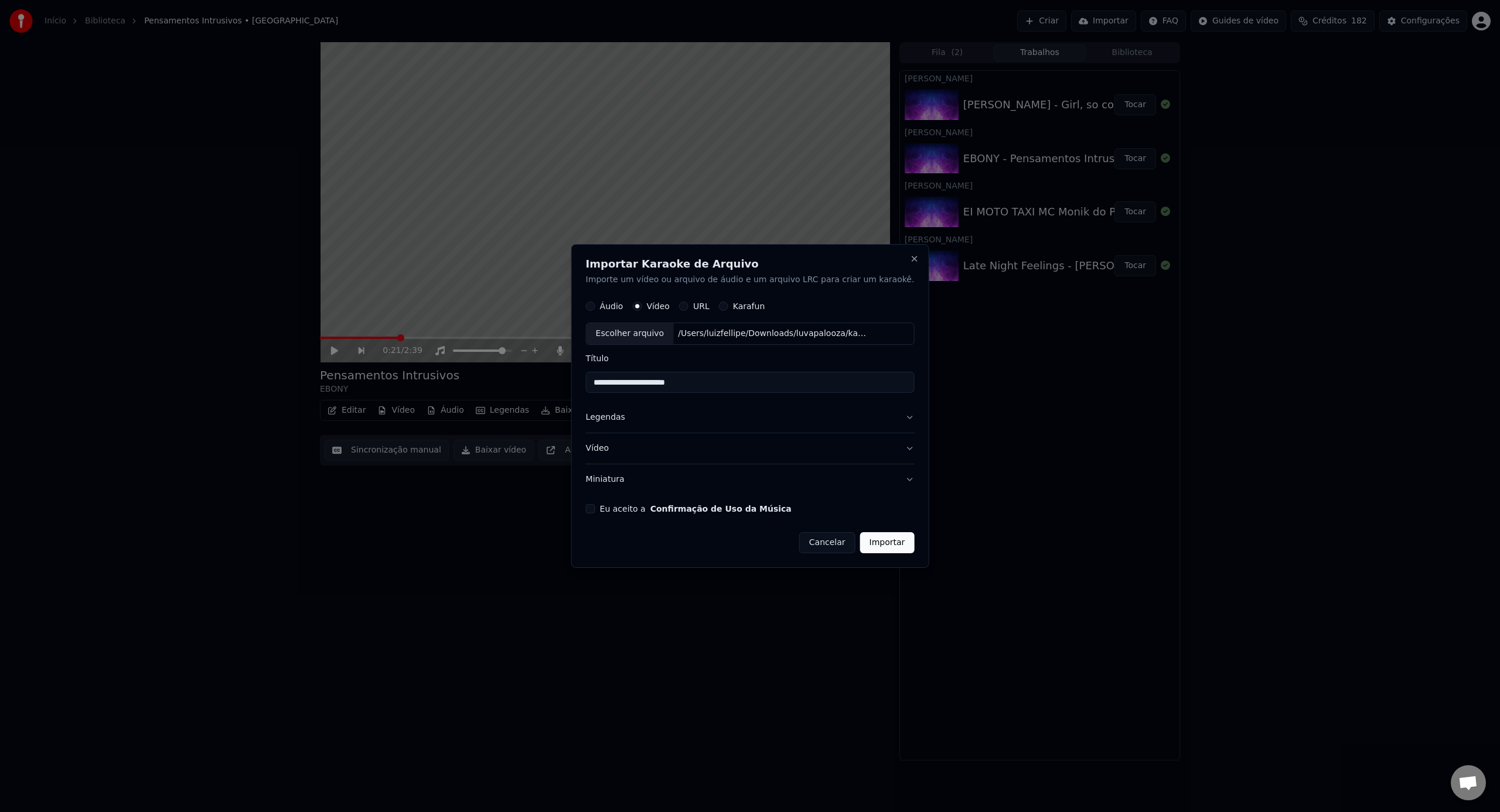
drag, startPoint x: 615, startPoint y: 381, endPoint x: 599, endPoint y: 384, distance: 16.3
click at [599, 384] on div "**********" at bounding box center [750, 406] width 358 height 324
type input "**********"
click at [595, 509] on button "Eu aceito a Confirmação de Uso da Música" at bounding box center [591, 509] width 9 height 9
click at [865, 538] on button "Importar" at bounding box center [887, 542] width 55 height 21
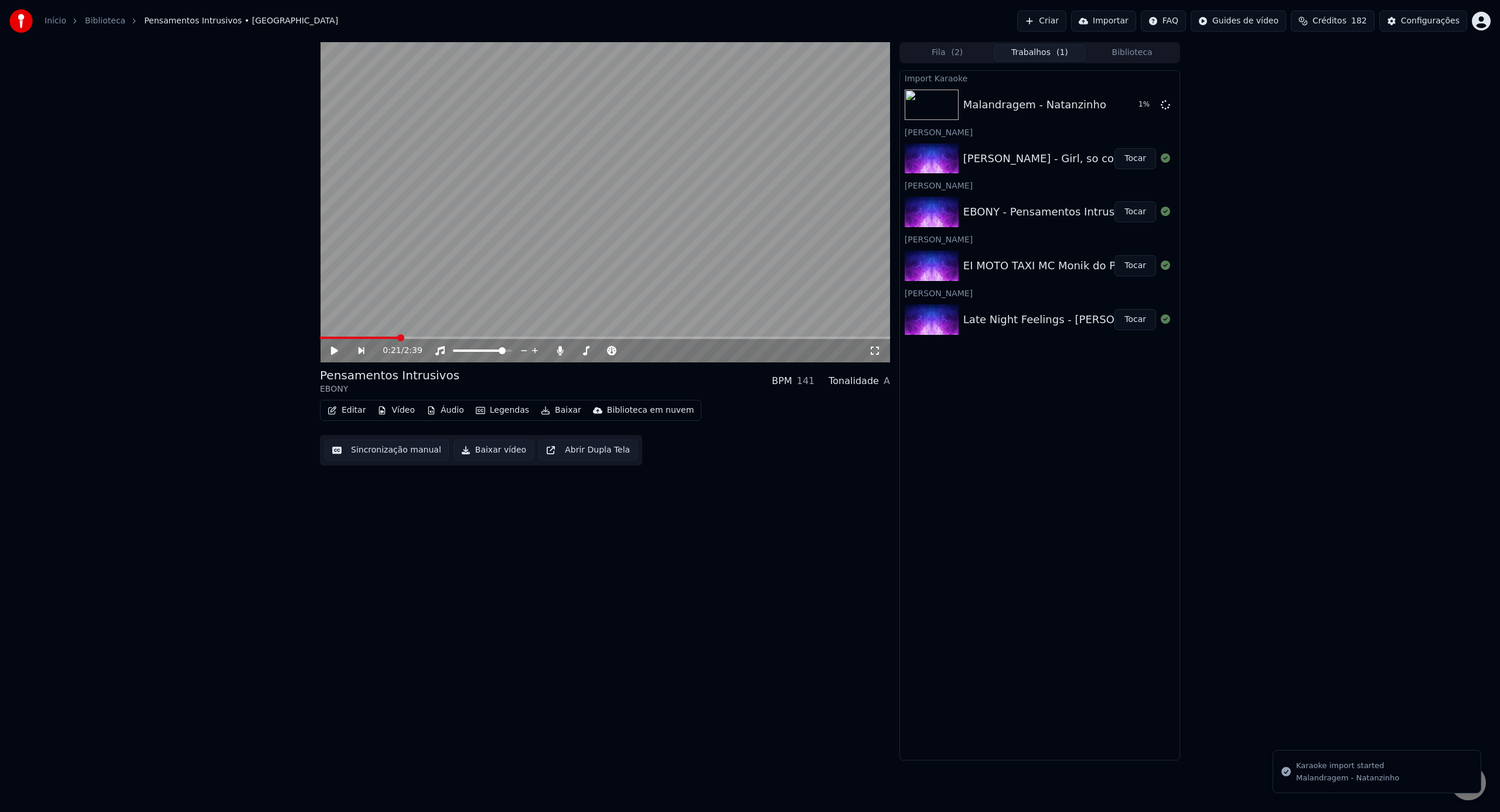
click at [1161, 51] on button "Biblioteca" at bounding box center [1132, 53] width 93 height 17
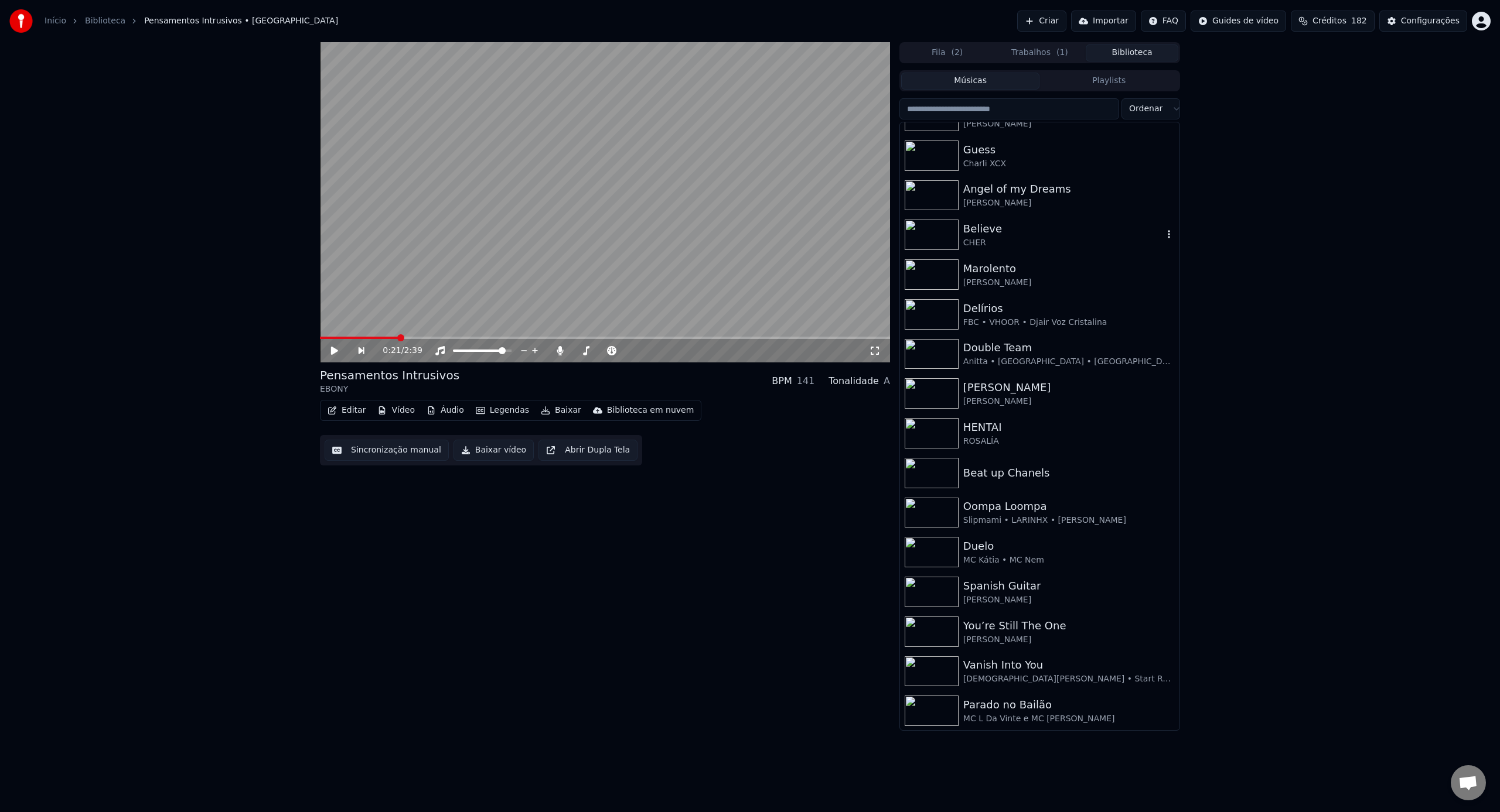
scroll to position [0, 0]
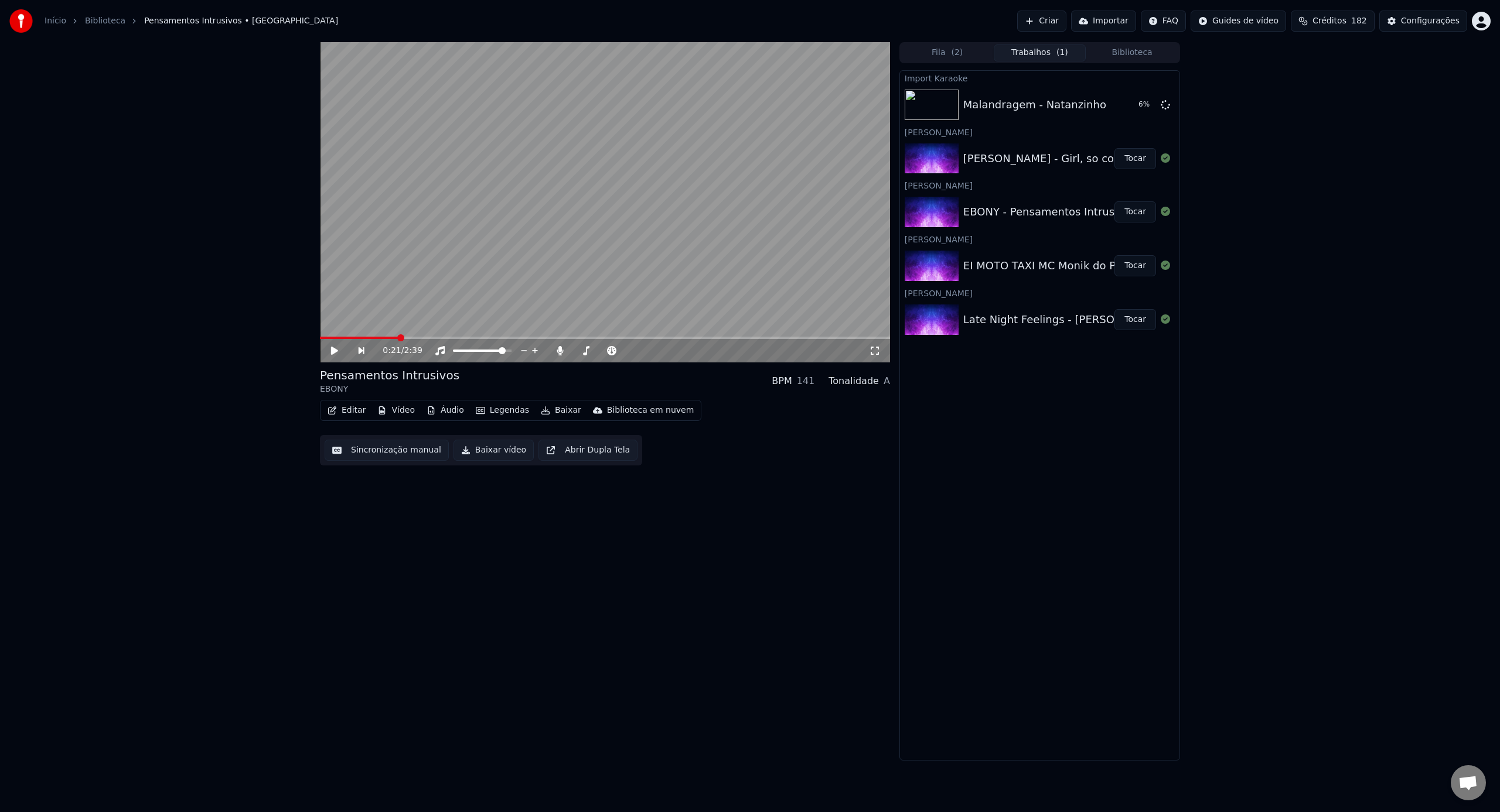
click at [1040, 57] on button "Trabalhos ( 1 )" at bounding box center [1040, 53] width 93 height 17
click at [1135, 156] on button "Tocar" at bounding box center [1135, 158] width 41 height 21
click at [457, 351] on span at bounding box center [456, 350] width 7 height 7
click at [534, 352] on icon at bounding box center [534, 351] width 6 height 9
click at [534, 352] on icon at bounding box center [534, 351] width 12 height 9
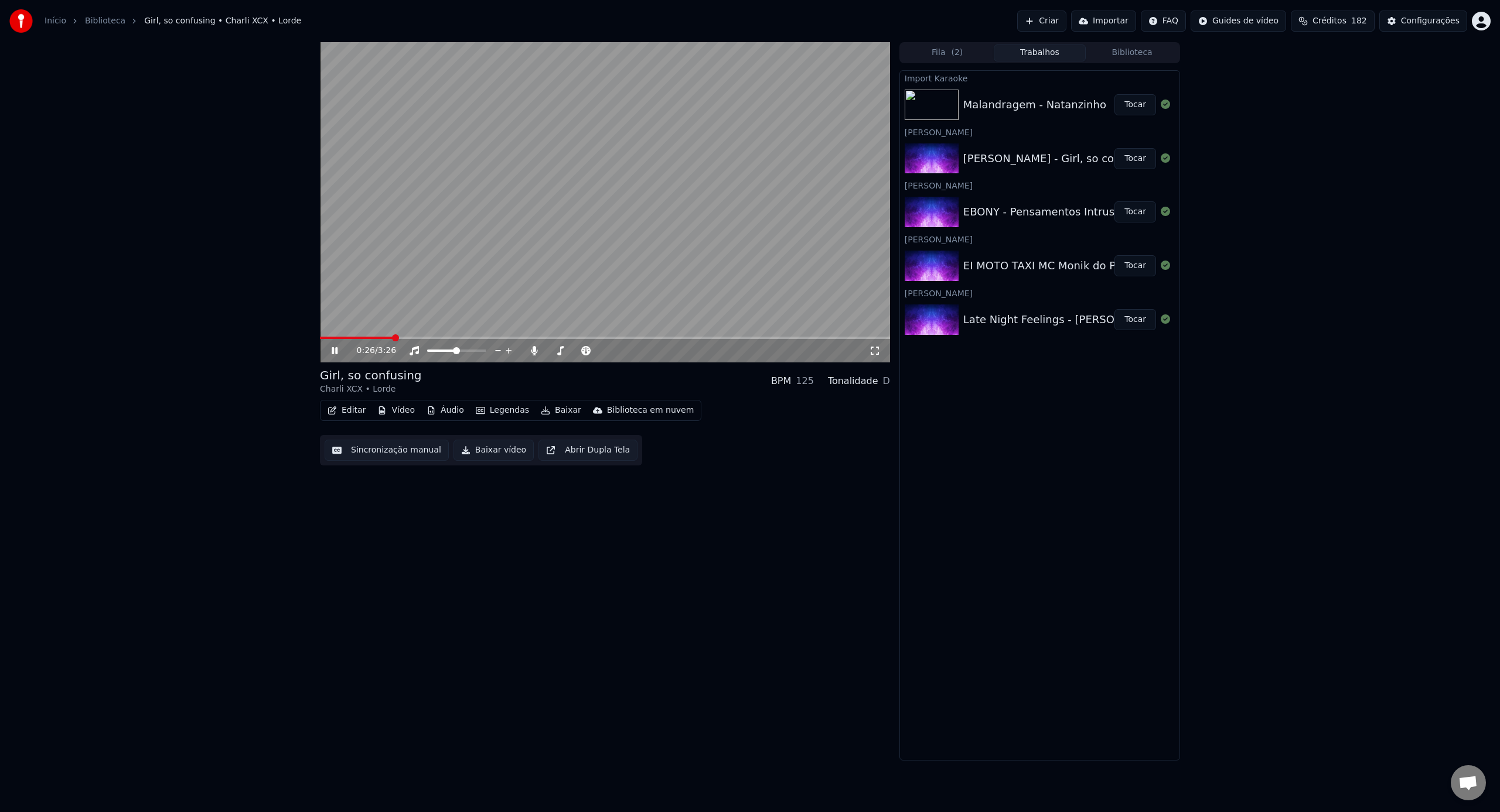
click at [400, 410] on button "Vídeo" at bounding box center [396, 410] width 47 height 16
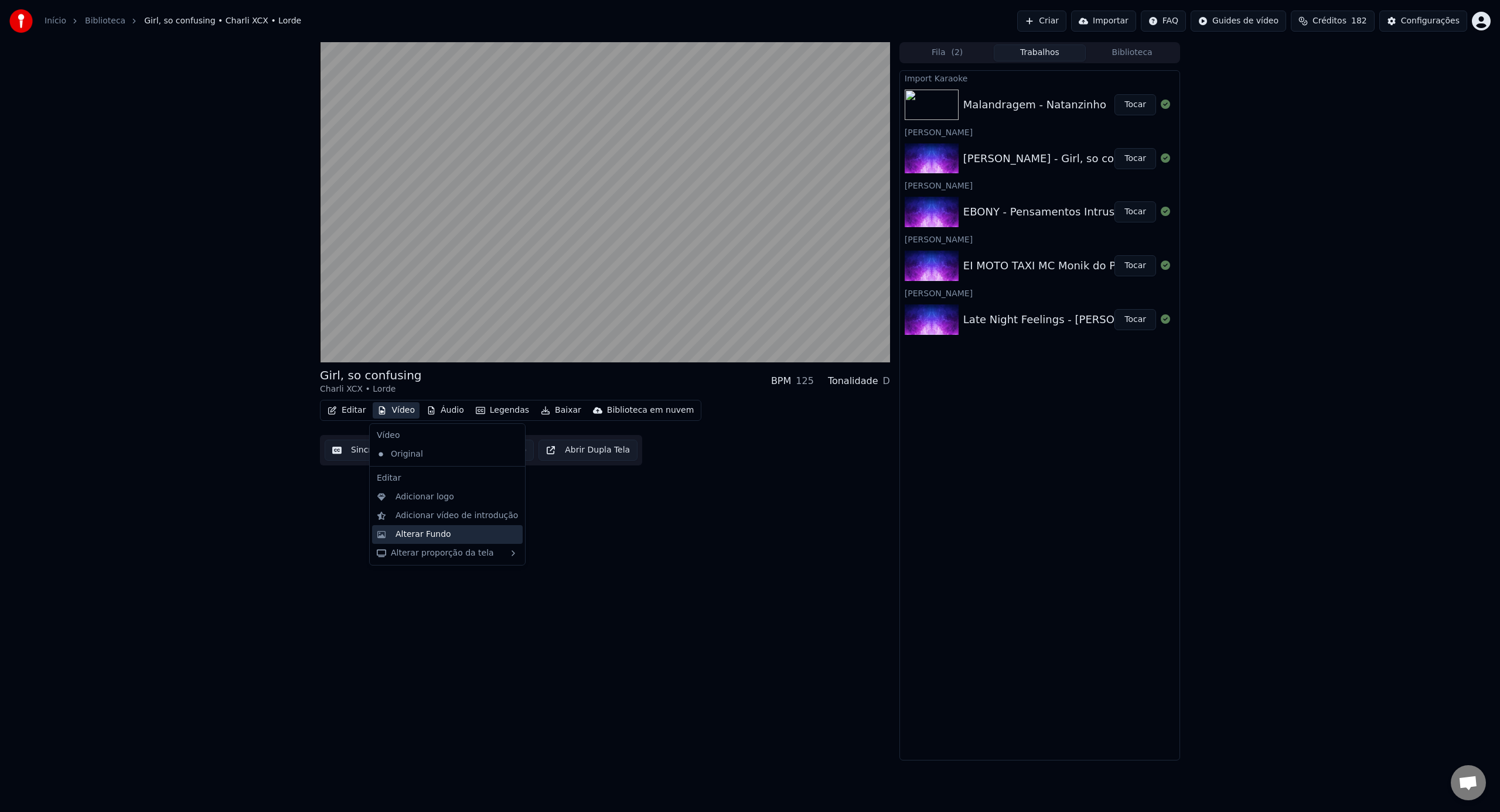
click at [457, 534] on div "Alterar Fundo" at bounding box center [457, 534] width 123 height 12
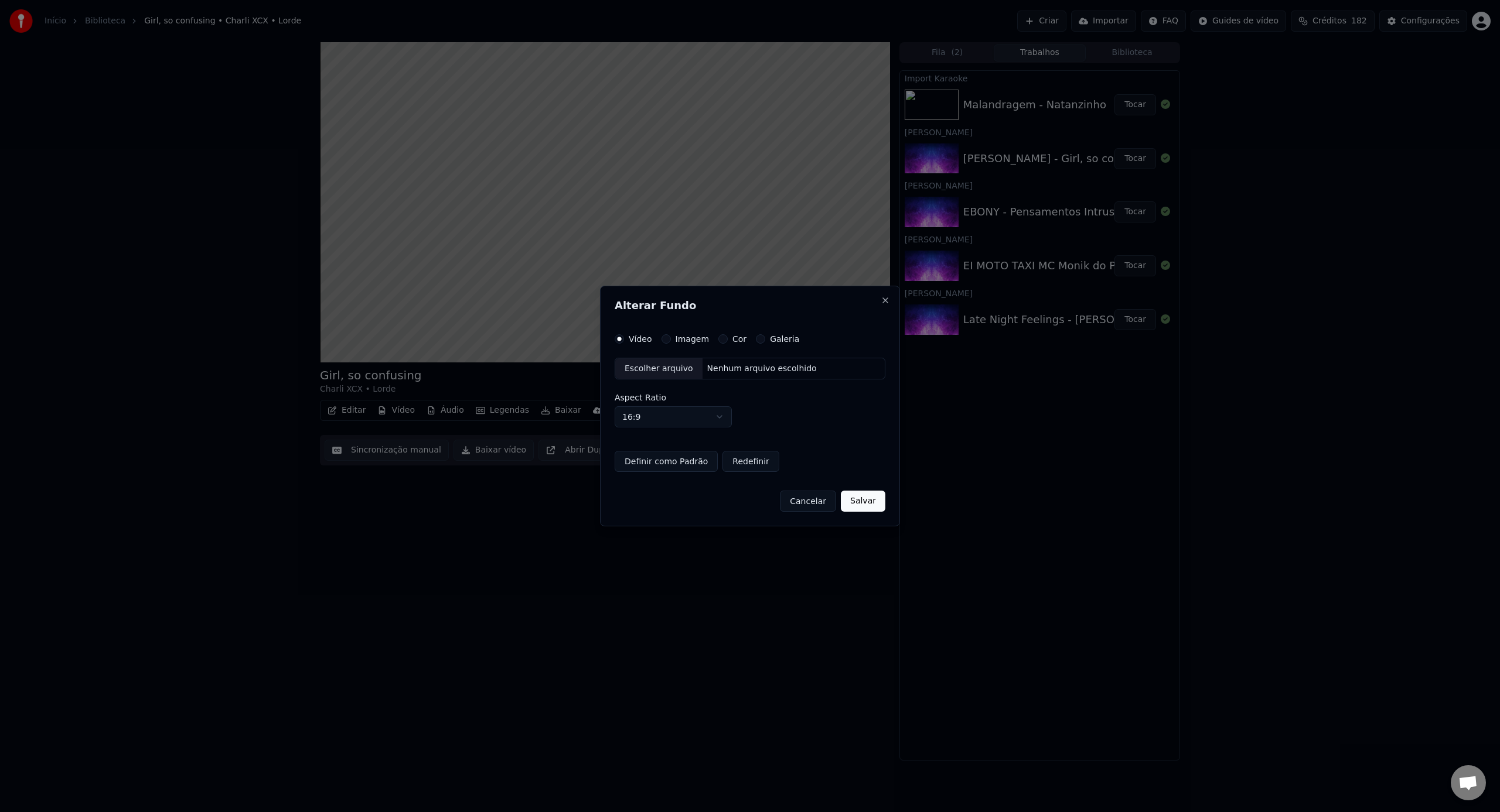
click at [802, 502] on button "Cancelar" at bounding box center [808, 501] width 56 height 21
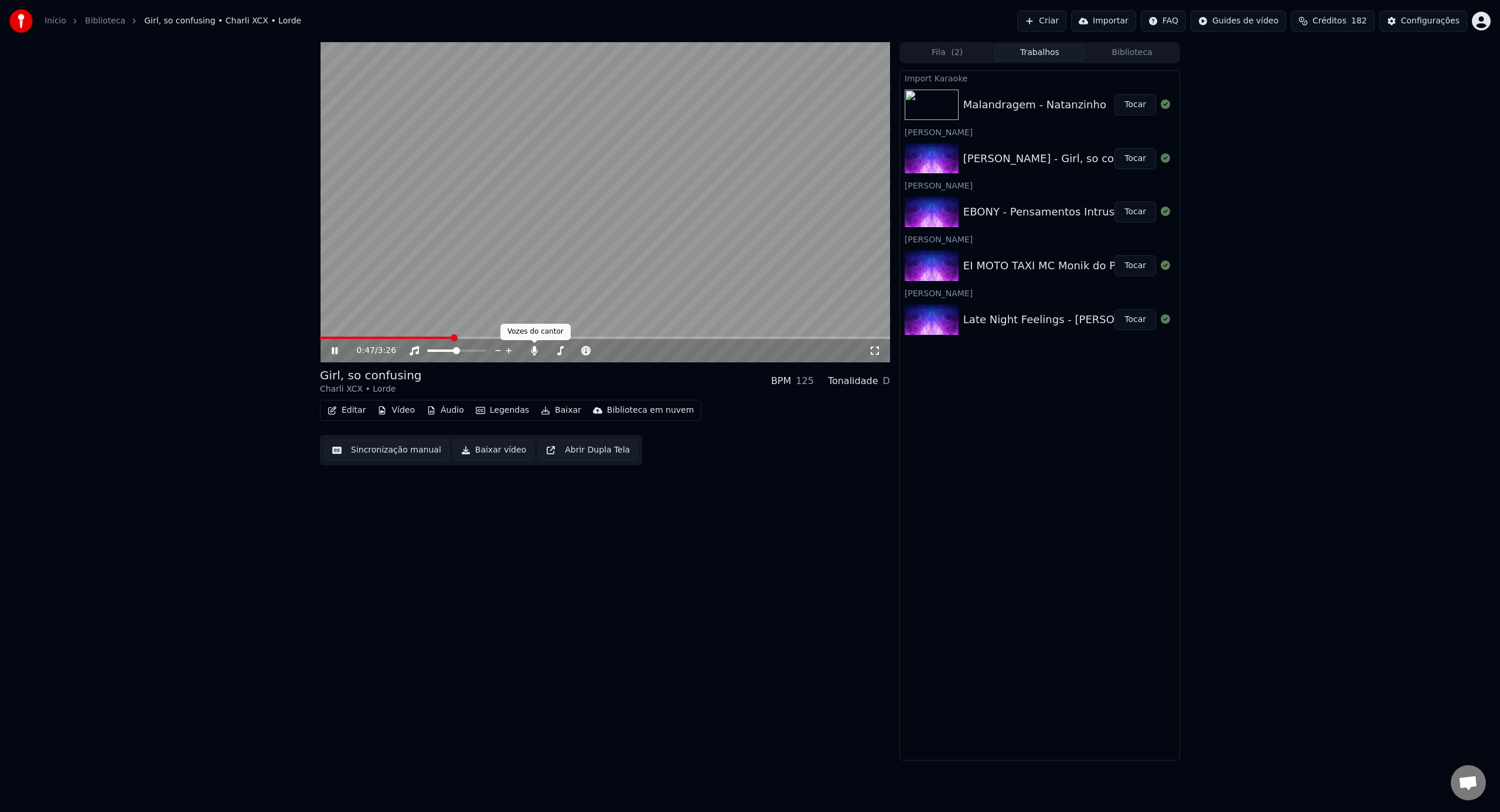
click at [525, 352] on div "0:47 / 3:26" at bounding box center [613, 350] width 512 height 12
click at [534, 351] on icon at bounding box center [534, 351] width 6 height 9
click at [533, 355] on icon at bounding box center [534, 351] width 12 height 9
click at [533, 355] on icon at bounding box center [534, 351] width 6 height 9
click at [883, 351] on div "1:11 / 3:26" at bounding box center [605, 350] width 560 height 12
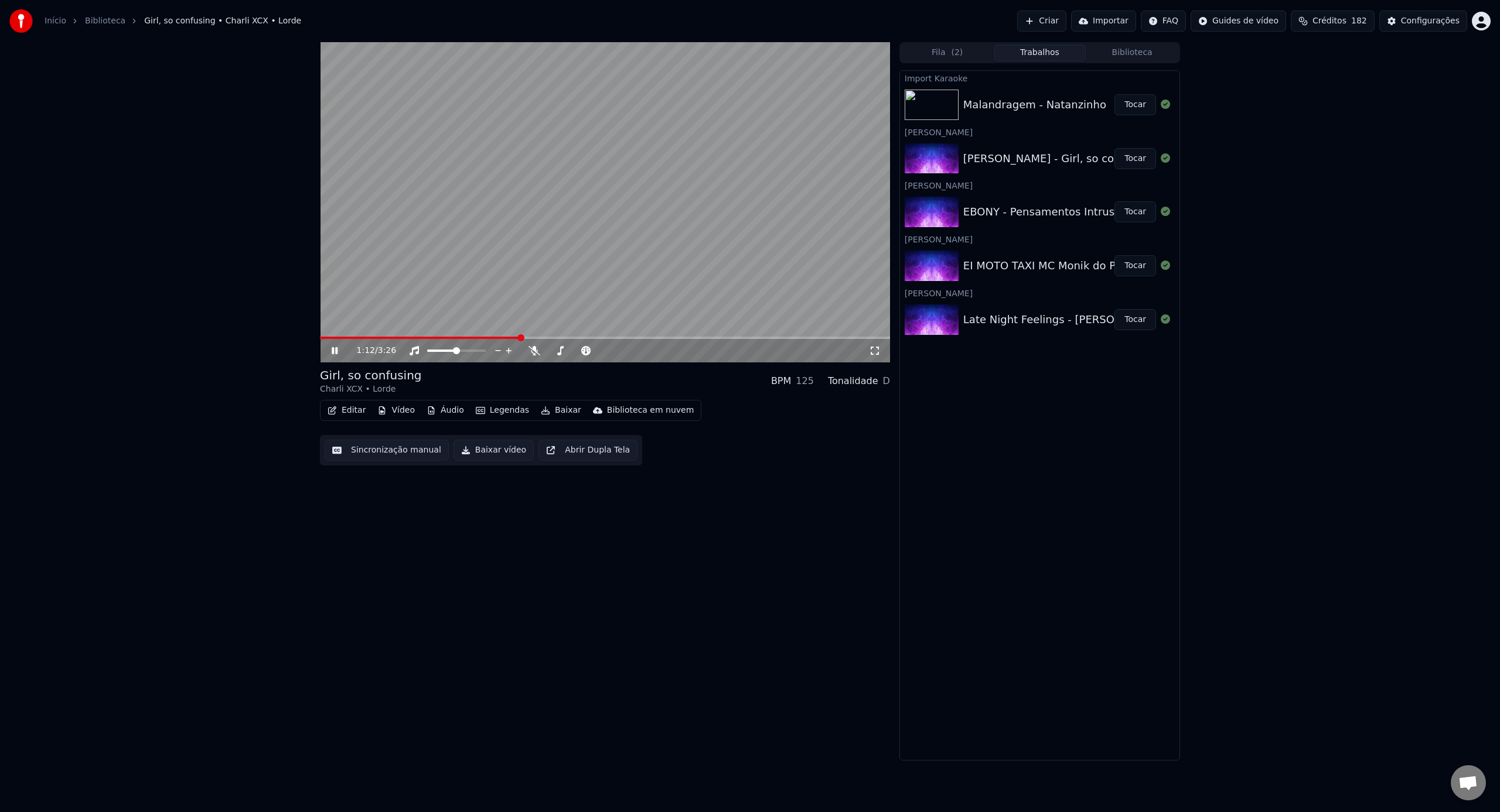
click at [877, 351] on icon at bounding box center [874, 351] width 12 height 9
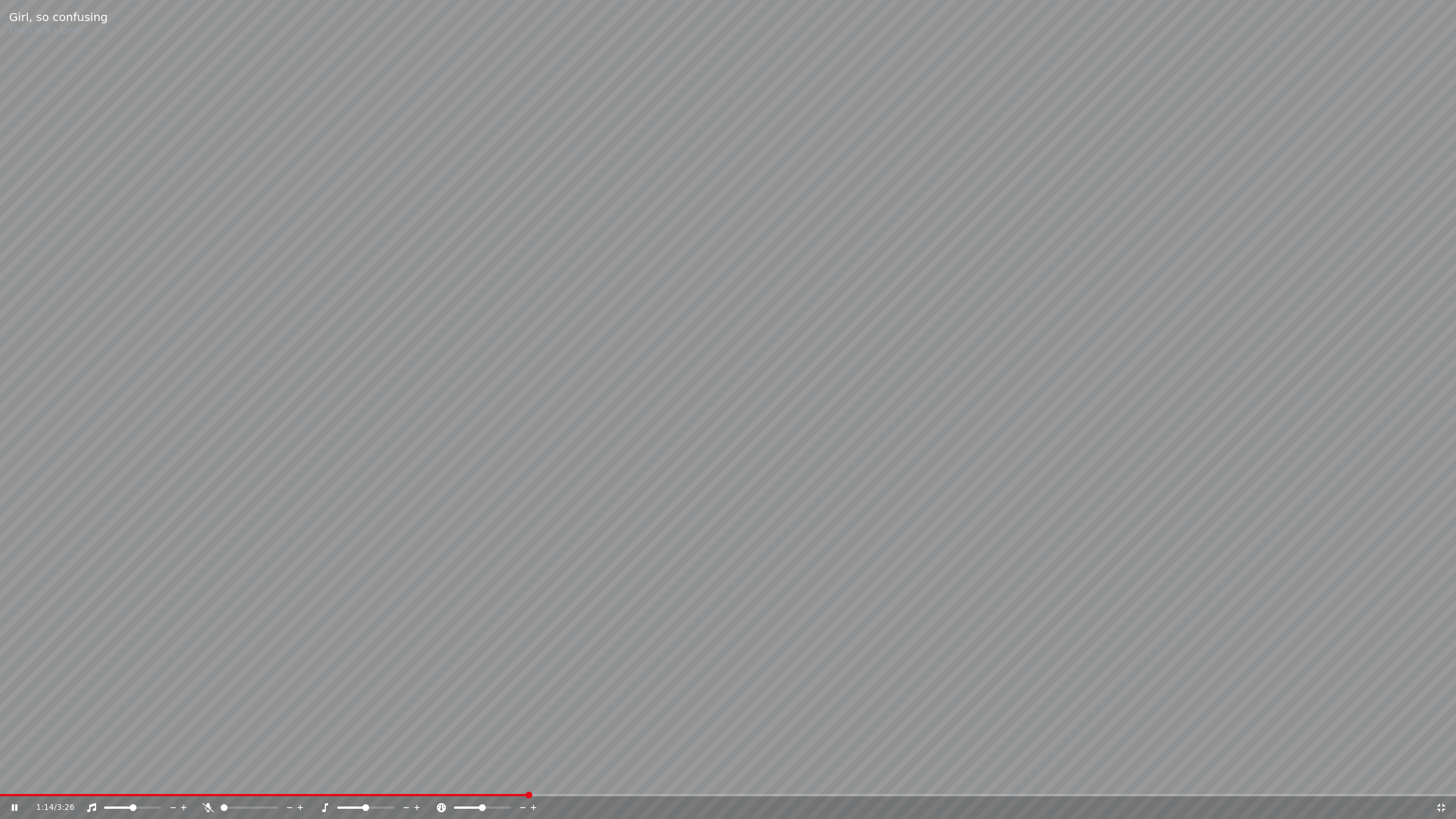
click at [445, 788] on span at bounding box center [264, 795] width 528 height 2
click at [426, 788] on div "1:15 / 3:26" at bounding box center [728, 808] width 1456 height 23
click at [426, 788] on span at bounding box center [267, 795] width 535 height 2
click at [480, 788] on span at bounding box center [240, 795] width 480 height 2
click at [436, 788] on video at bounding box center [728, 409] width 1456 height 819
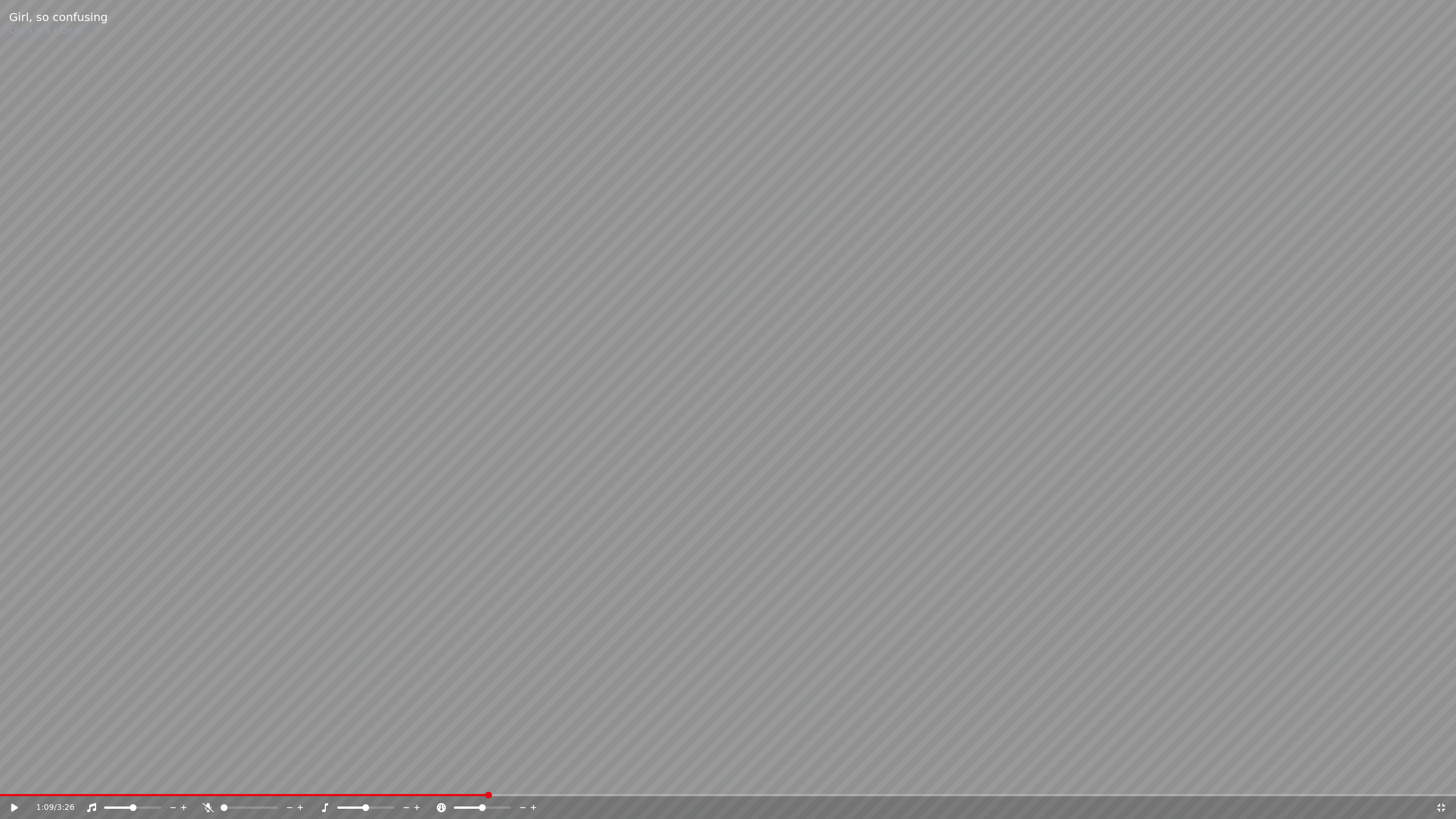
click at [422, 788] on span at bounding box center [243, 795] width 487 height 2
click at [5, 788] on span at bounding box center [3, 795] width 7 height 2
click at [0, 788] on span at bounding box center [0, 795] width 0 height 2
click at [15, 788] on icon at bounding box center [14, 808] width 7 height 8
click at [635, 788] on span at bounding box center [728, 795] width 1456 height 2
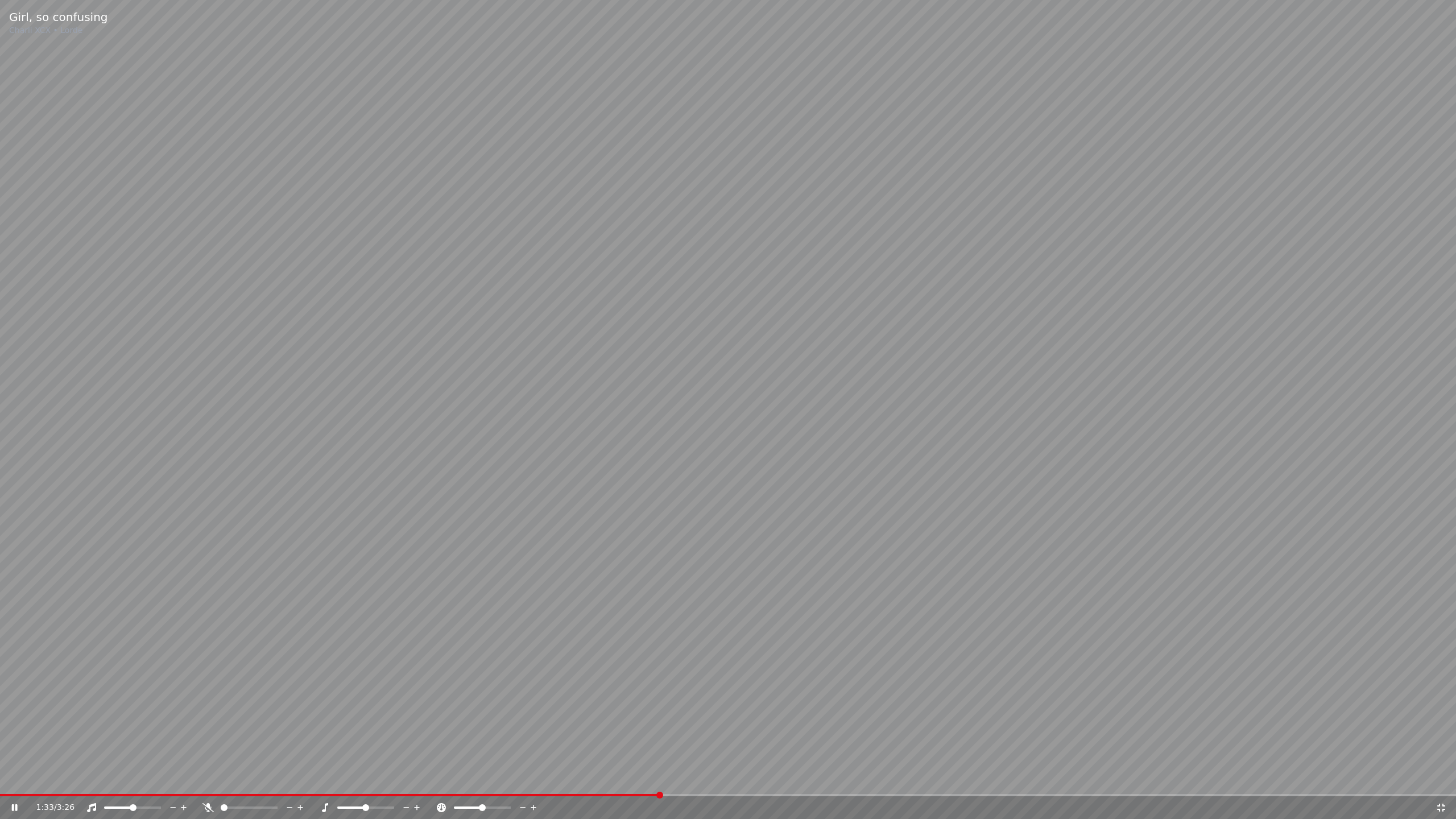
click at [205, 788] on icon at bounding box center [208, 808] width 11 height 9
click at [204, 788] on icon at bounding box center [208, 808] width 11 height 9
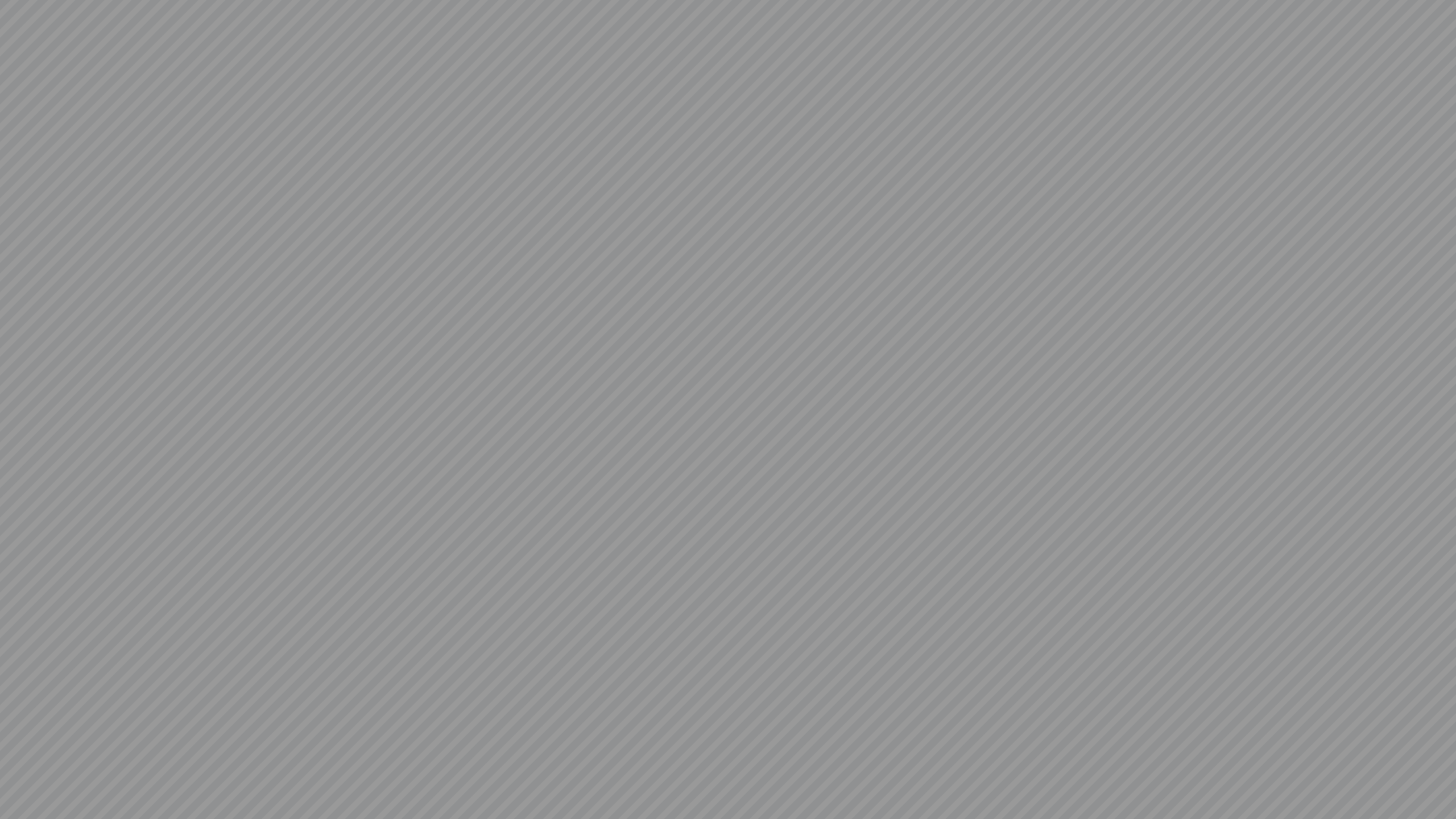
click at [204, 788] on video at bounding box center [728, 409] width 1456 height 819
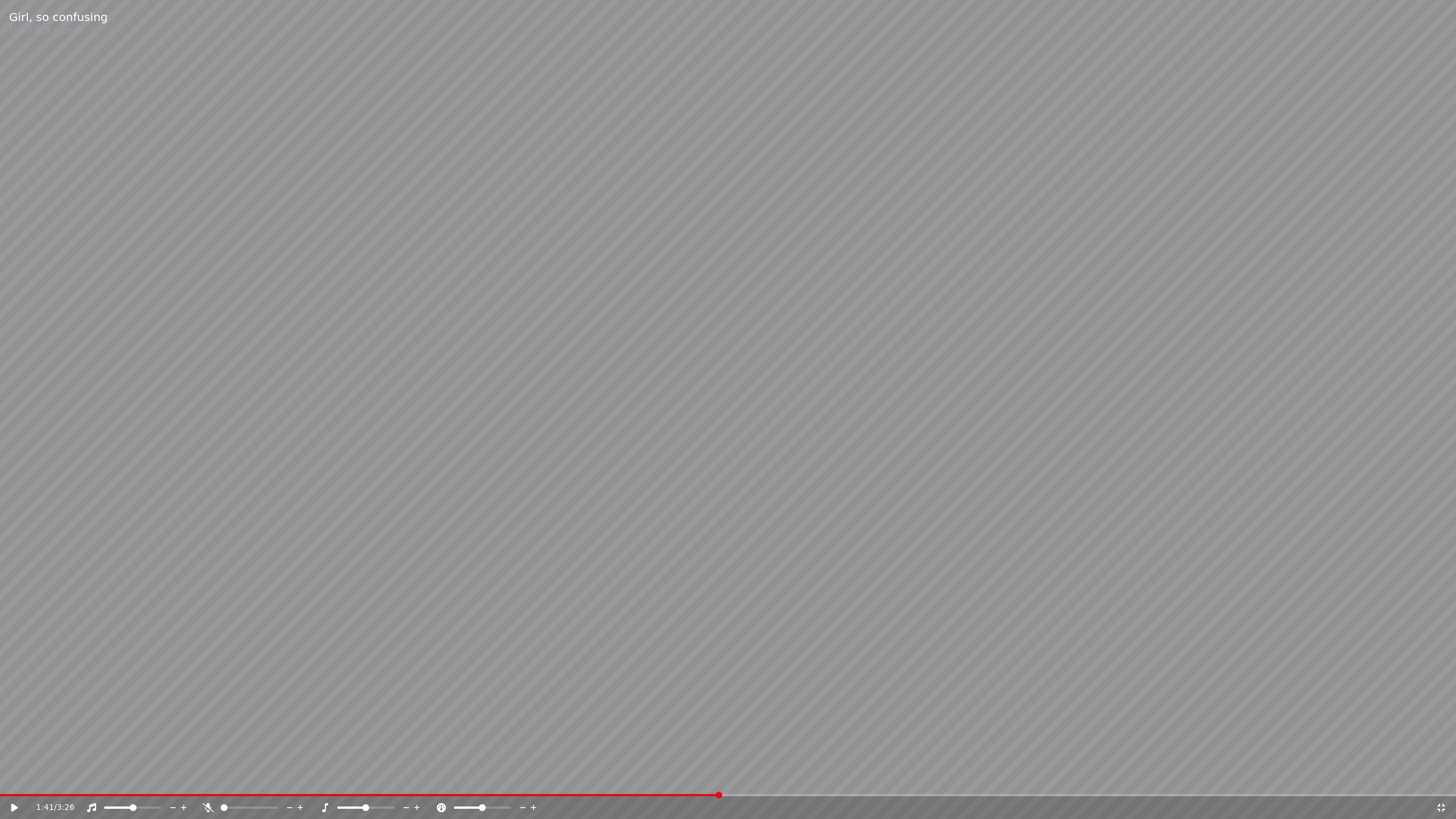
click at [204, 788] on icon at bounding box center [208, 808] width 11 height 9
click at [0, 788] on div "1:41 / 3:26" at bounding box center [728, 808] width 1456 height 23
click at [9, 788] on div "1:41 / 3:26" at bounding box center [728, 807] width 1447 height 11
click at [13, 788] on icon at bounding box center [14, 808] width 7 height 8
click at [211, 788] on icon at bounding box center [208, 808] width 11 height 9
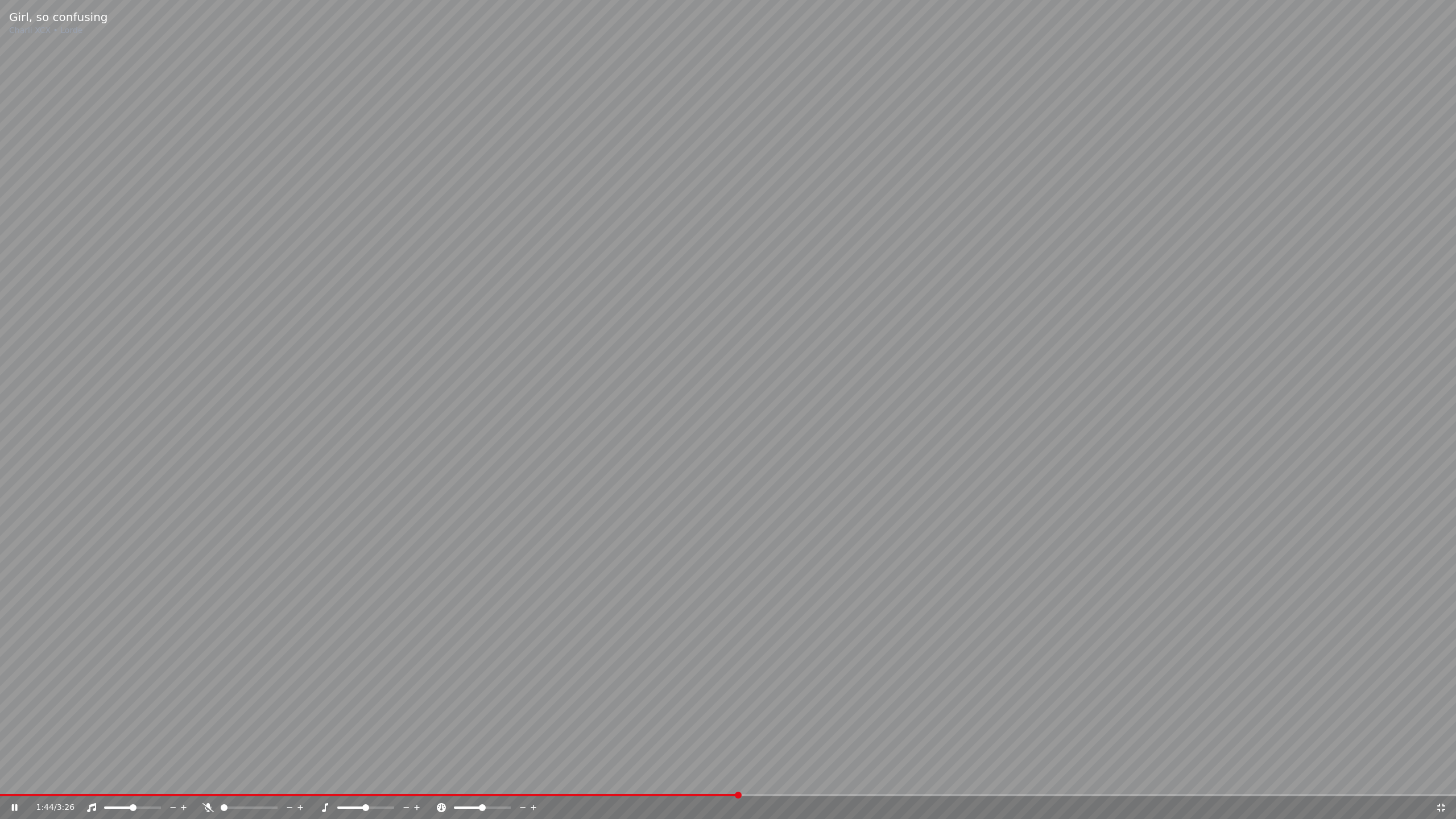
click at [211, 788] on icon at bounding box center [208, 808] width 11 height 9
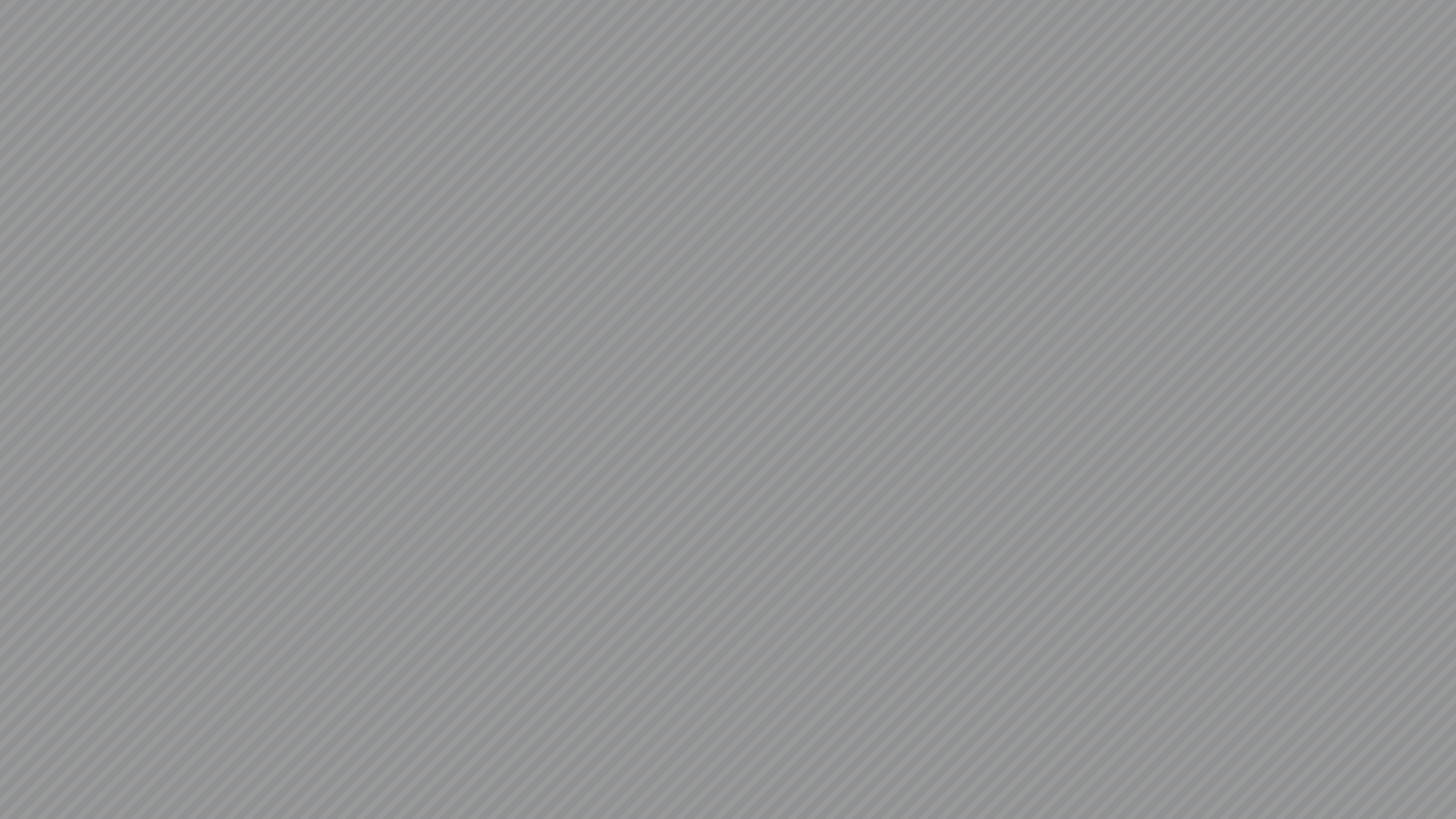
click at [211, 788] on video at bounding box center [728, 409] width 1456 height 819
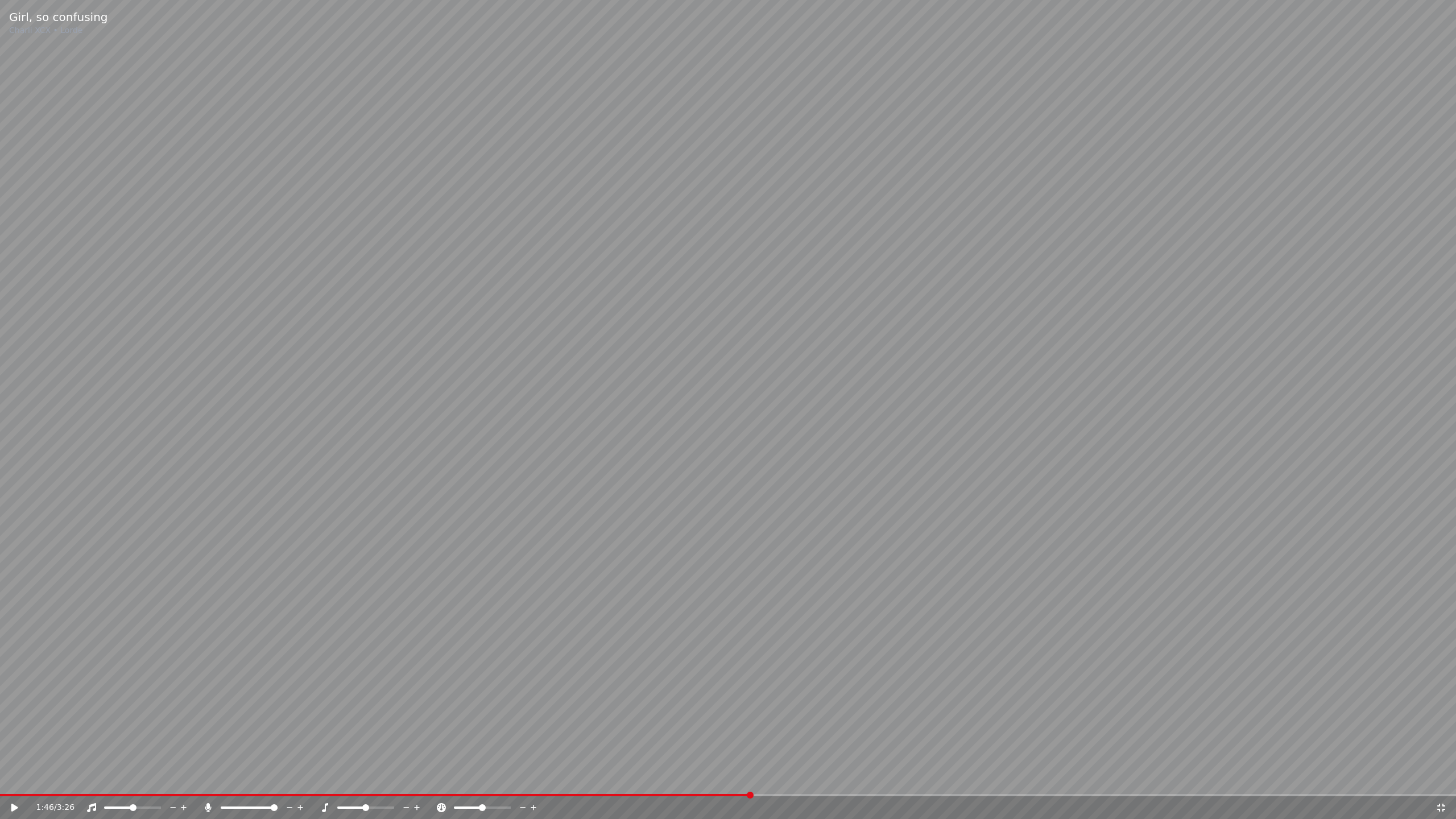
click at [211, 788] on icon at bounding box center [208, 808] width 11 height 9
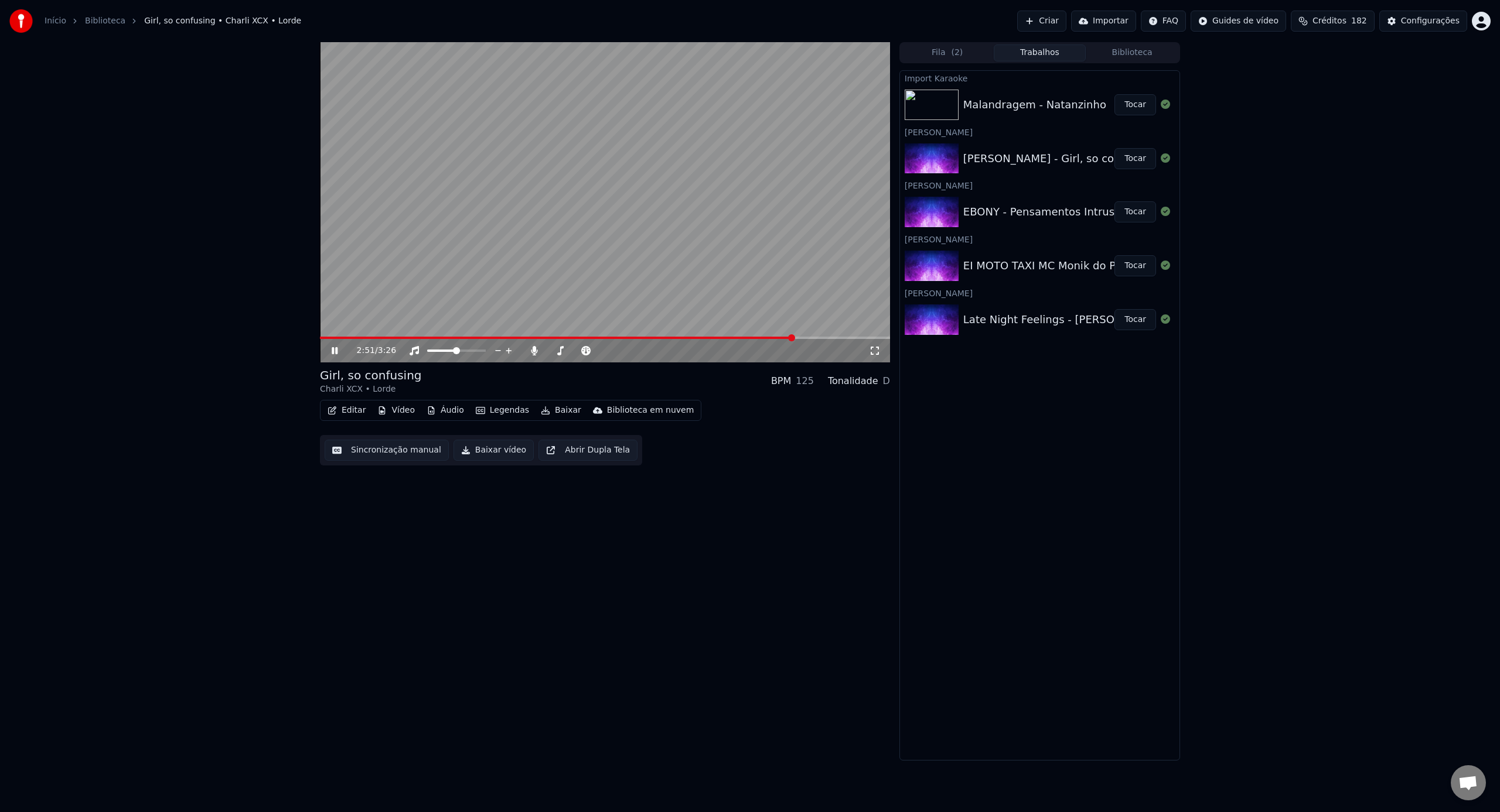
click at [337, 349] on icon at bounding box center [343, 351] width 27 height 9
click at [334, 349] on icon at bounding box center [334, 350] width 7 height 9
click at [435, 352] on span at bounding box center [432, 350] width 11 height 2
click at [339, 349] on icon at bounding box center [343, 351] width 27 height 9
click at [1100, 42] on div "Fila ( 2 ) Trabalhos Biblioteca" at bounding box center [1040, 52] width 281 height 21
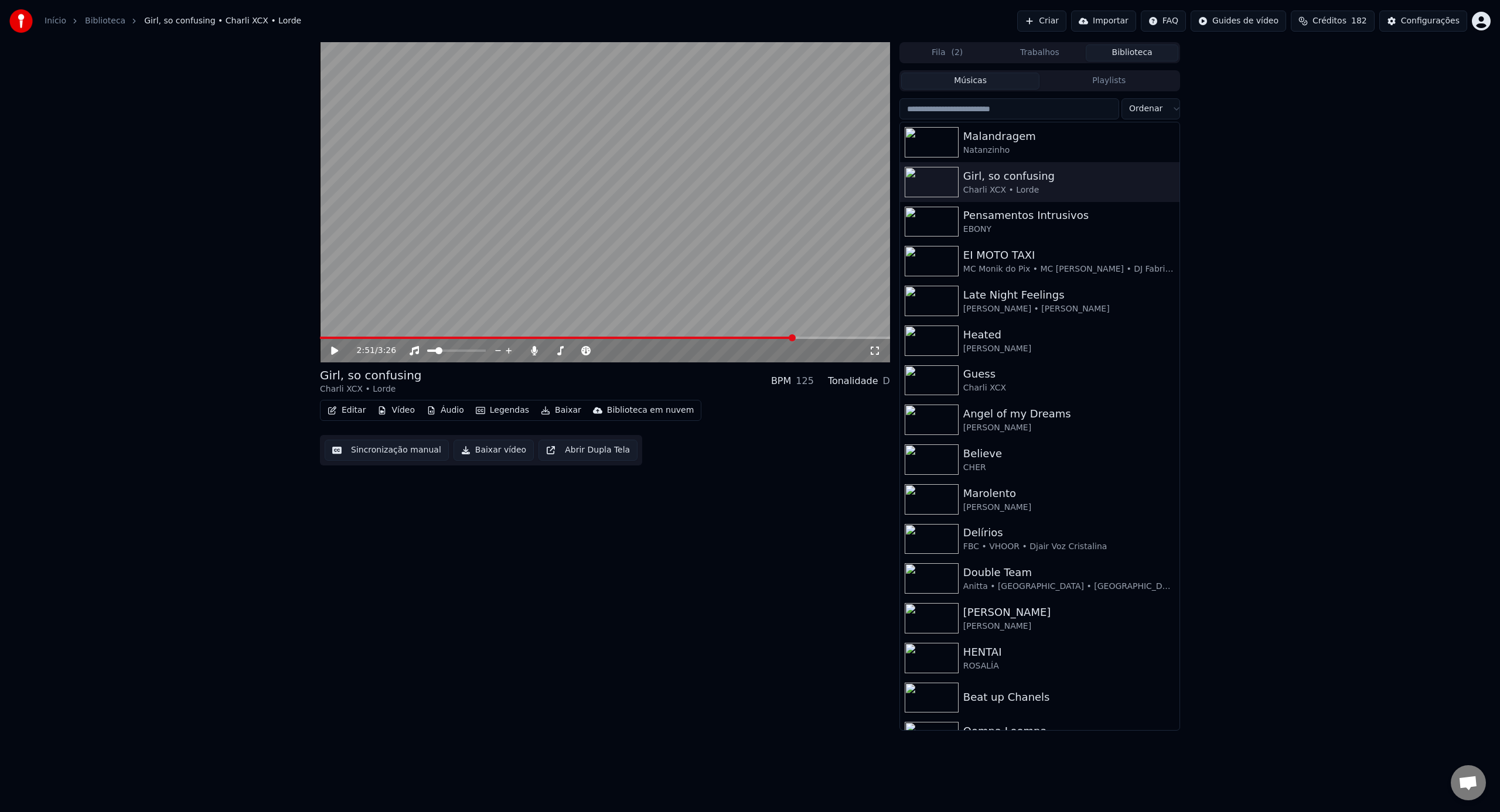
click at [1100, 58] on button "Biblioteca" at bounding box center [1132, 53] width 93 height 17
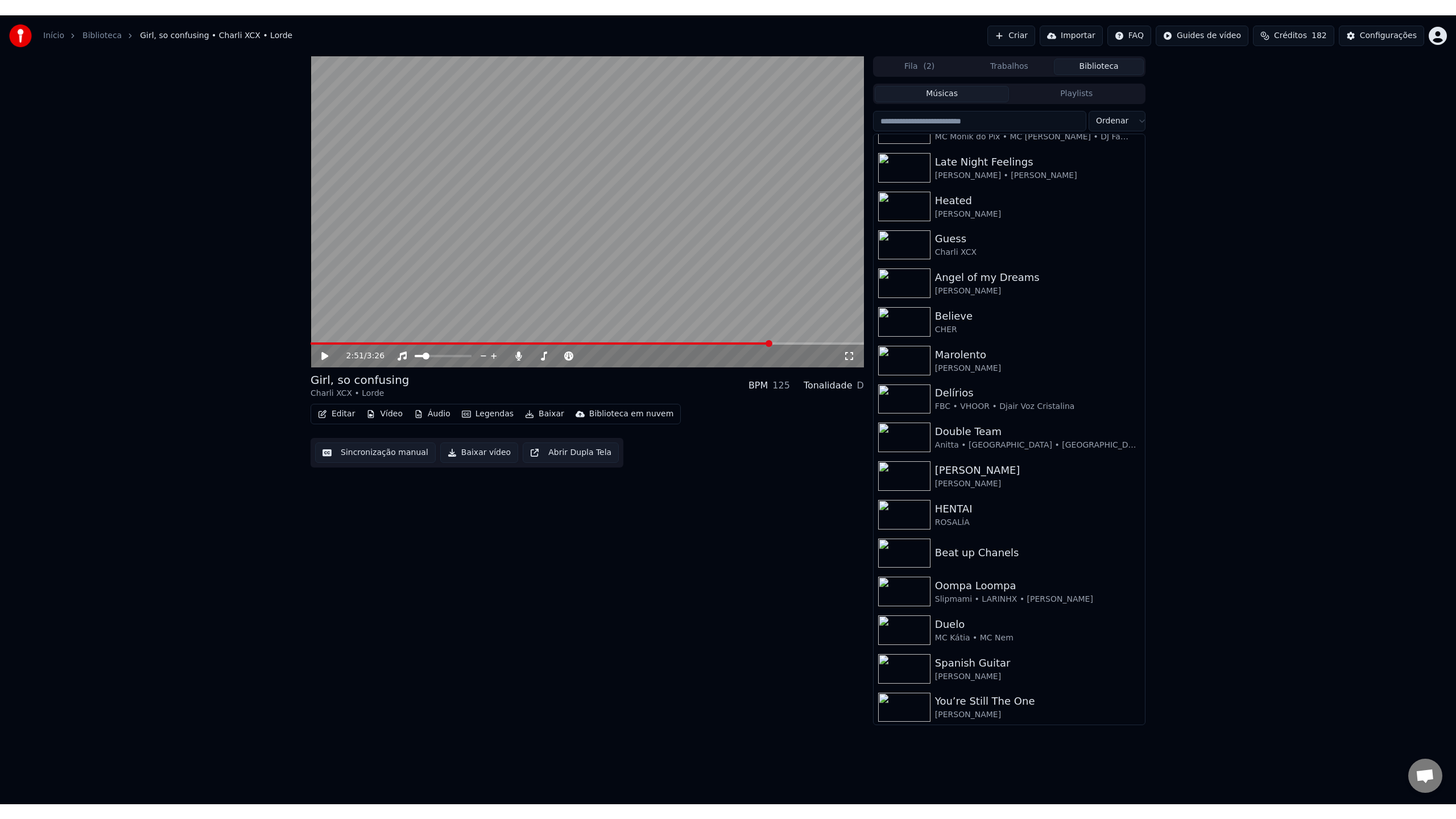
scroll to position [219, 0]
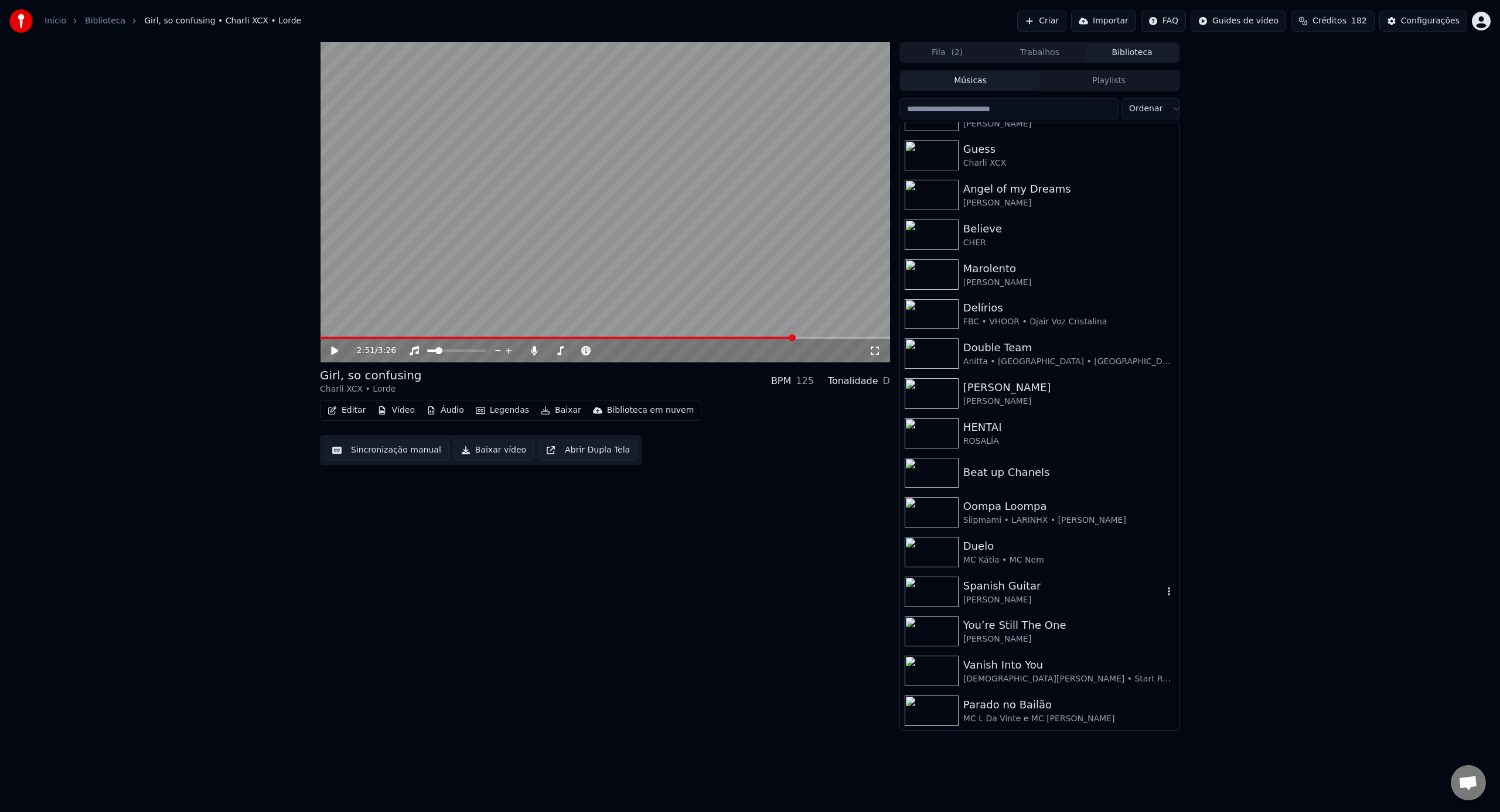
click at [995, 583] on div "Spanish Guitar" at bounding box center [1063, 586] width 200 height 16
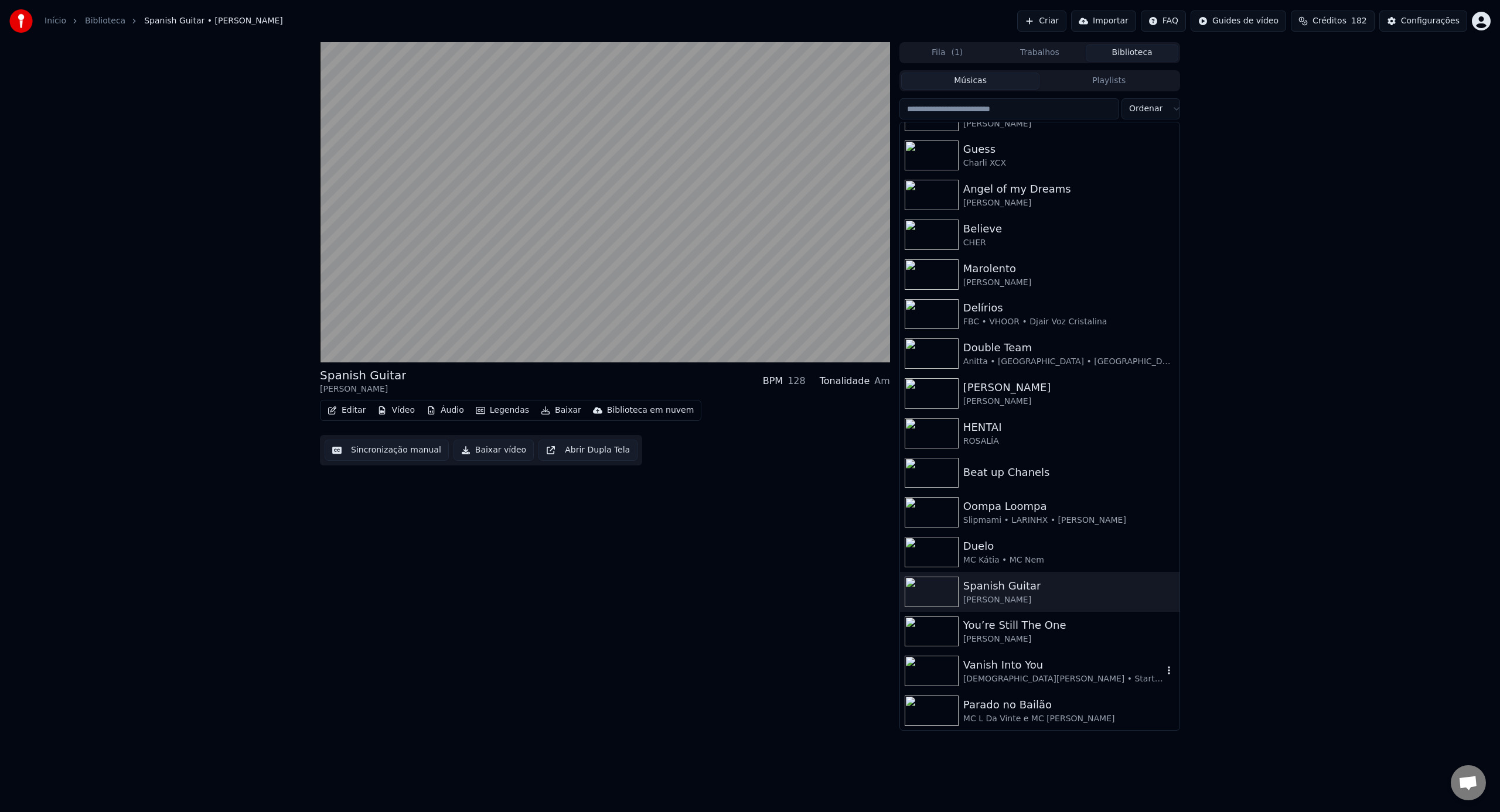
click at [933, 669] on img at bounding box center [931, 671] width 54 height 30
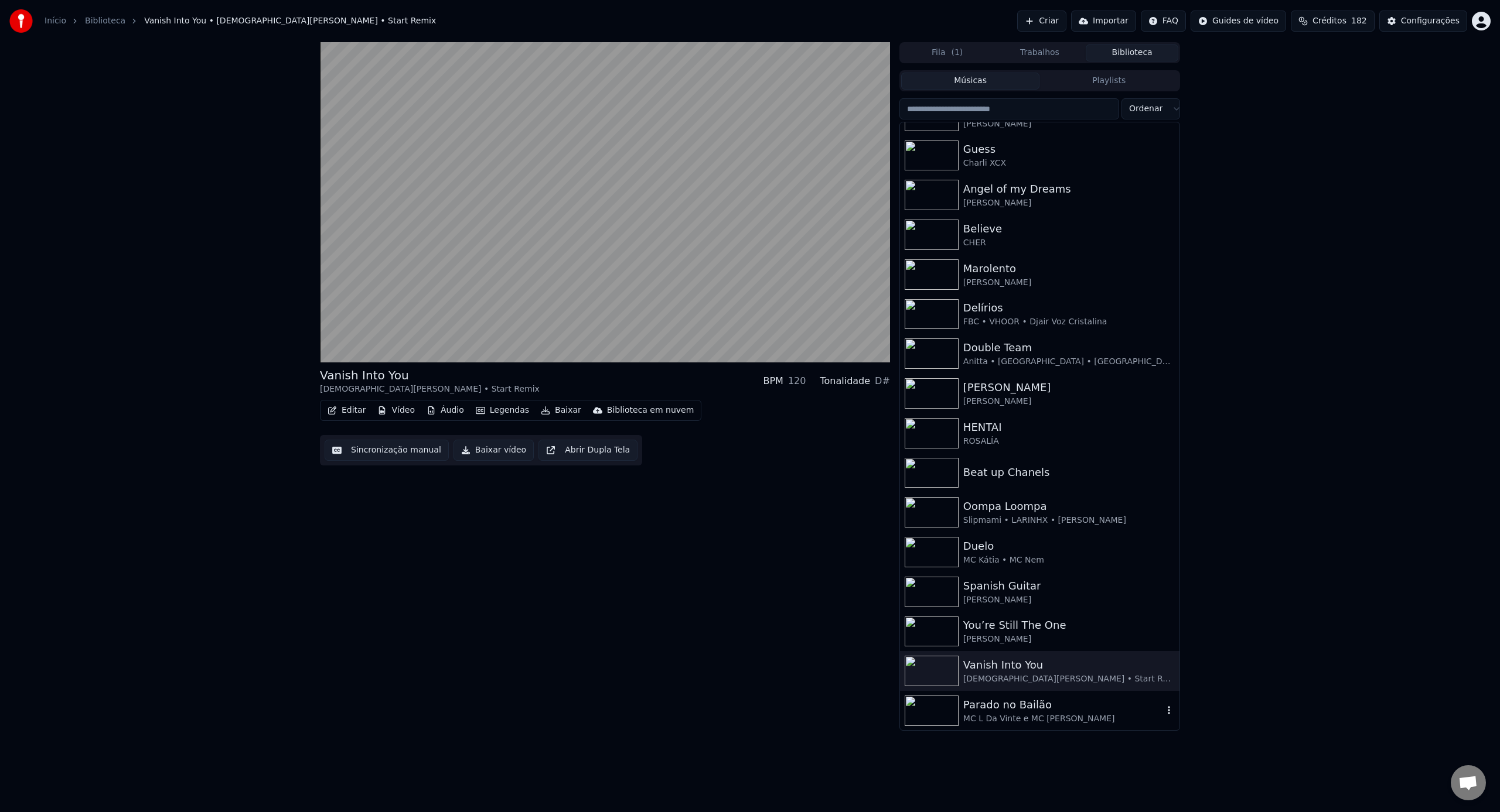
click at [928, 706] on img at bounding box center [931, 711] width 54 height 30
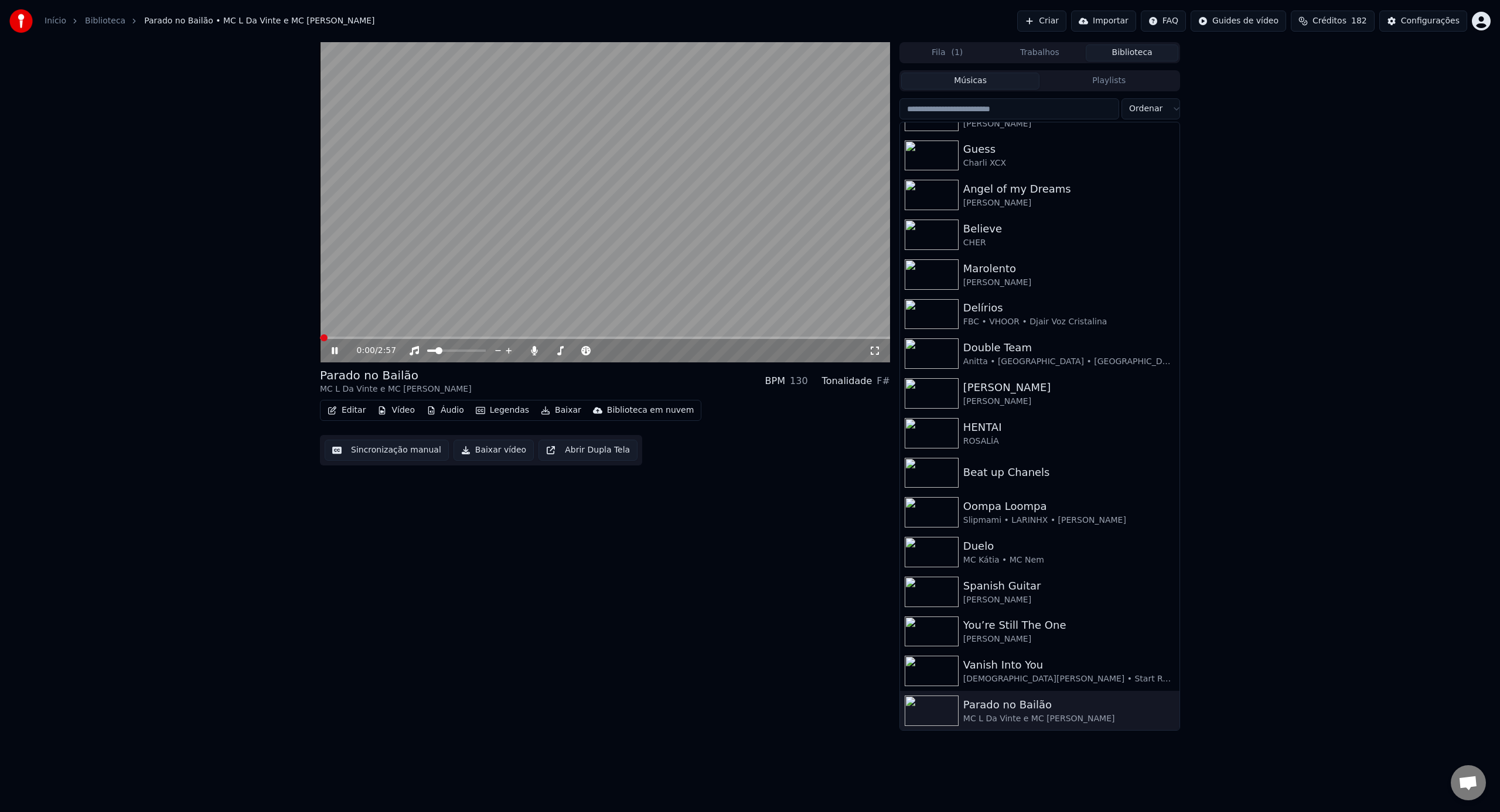
click at [589, 338] on span at bounding box center [605, 338] width 570 height 2
click at [745, 330] on video at bounding box center [605, 202] width 570 height 321
click at [743, 333] on video at bounding box center [605, 202] width 570 height 321
click at [742, 336] on video at bounding box center [605, 202] width 570 height 321
click at [939, 471] on img at bounding box center [931, 473] width 54 height 30
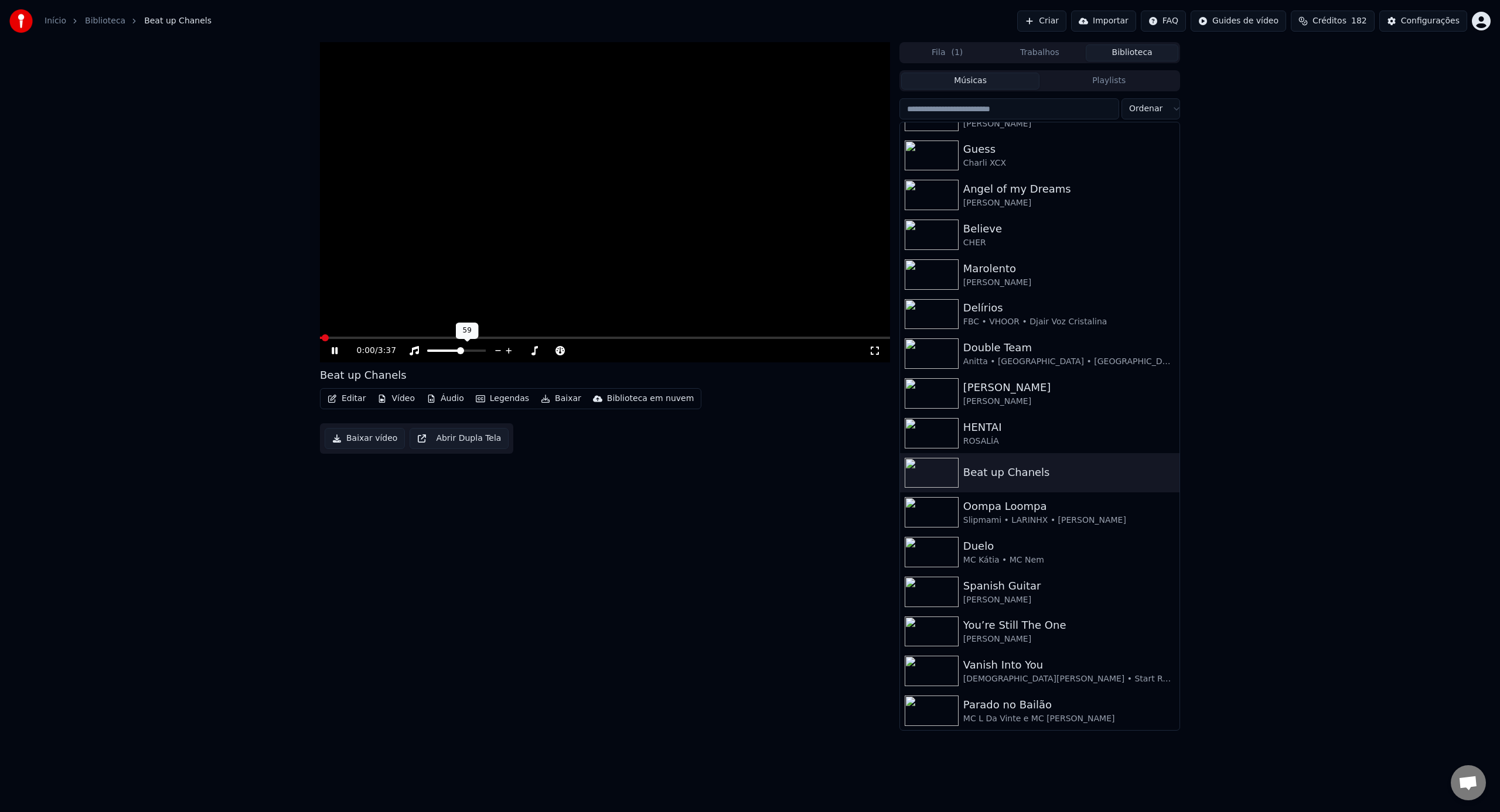
click at [462, 352] on span at bounding box center [456, 350] width 59 height 2
click at [382, 336] on video at bounding box center [605, 202] width 570 height 321
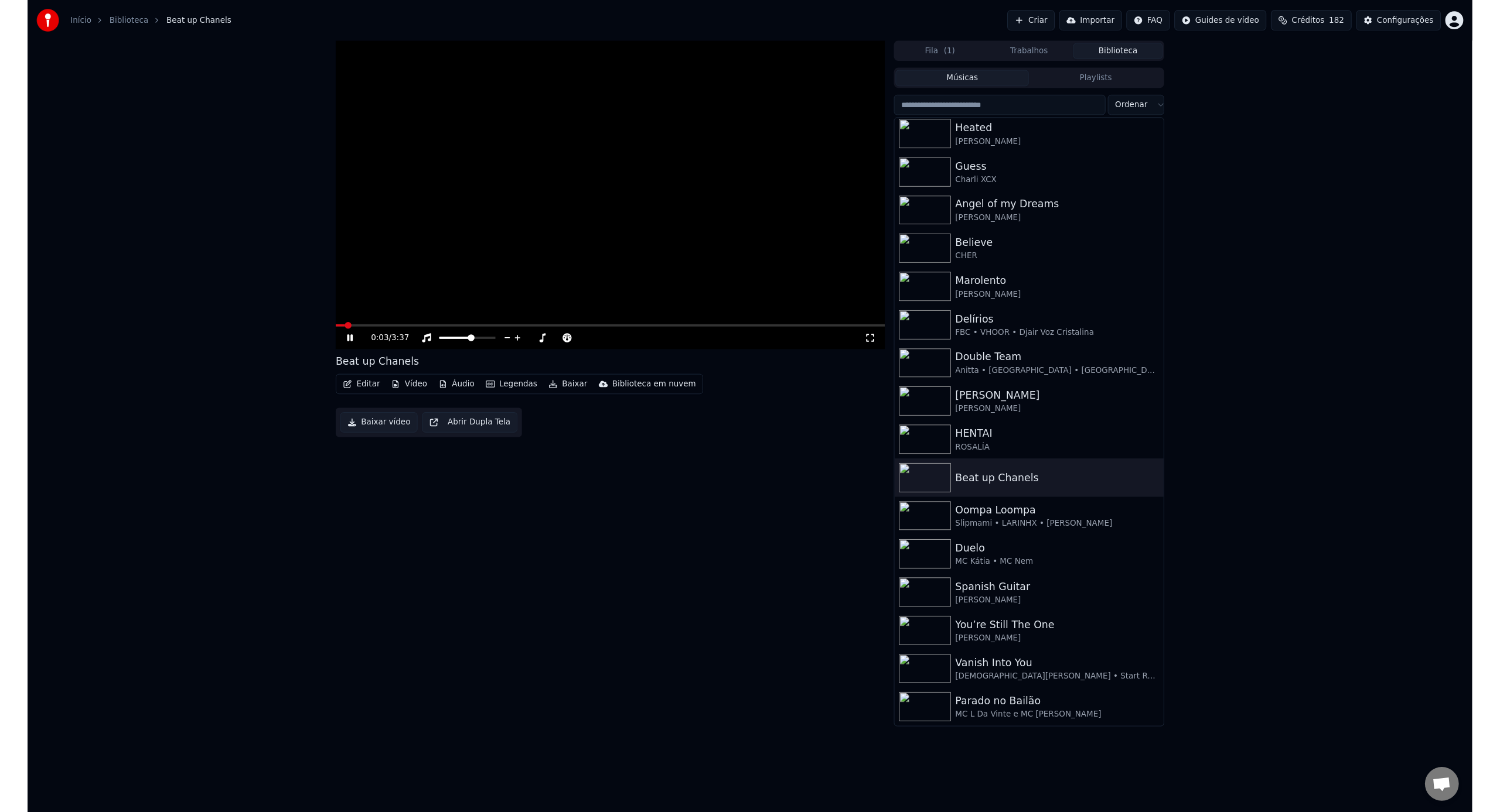
scroll to position [215, 0]
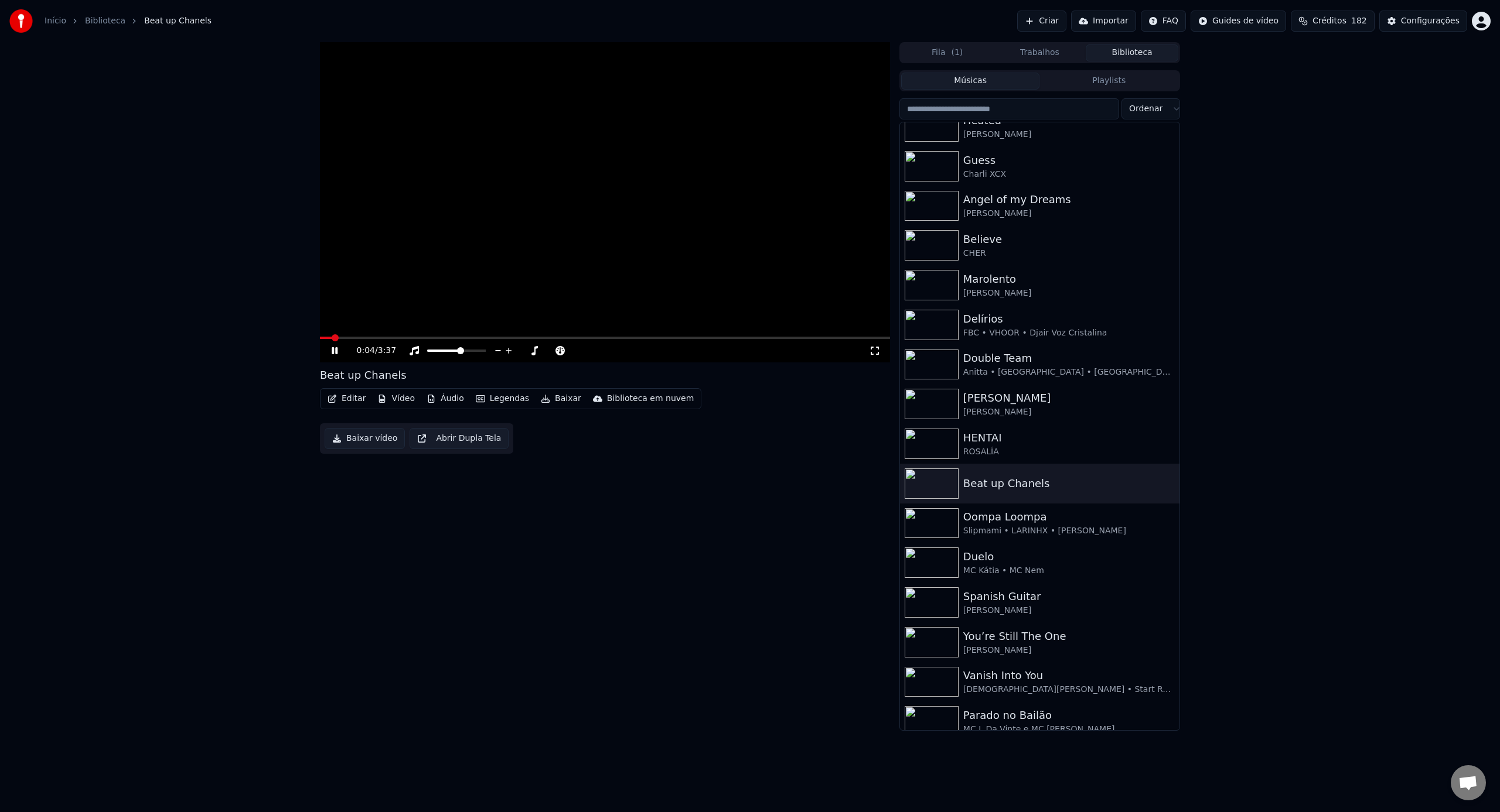
click at [376, 339] on span at bounding box center [605, 338] width 570 height 2
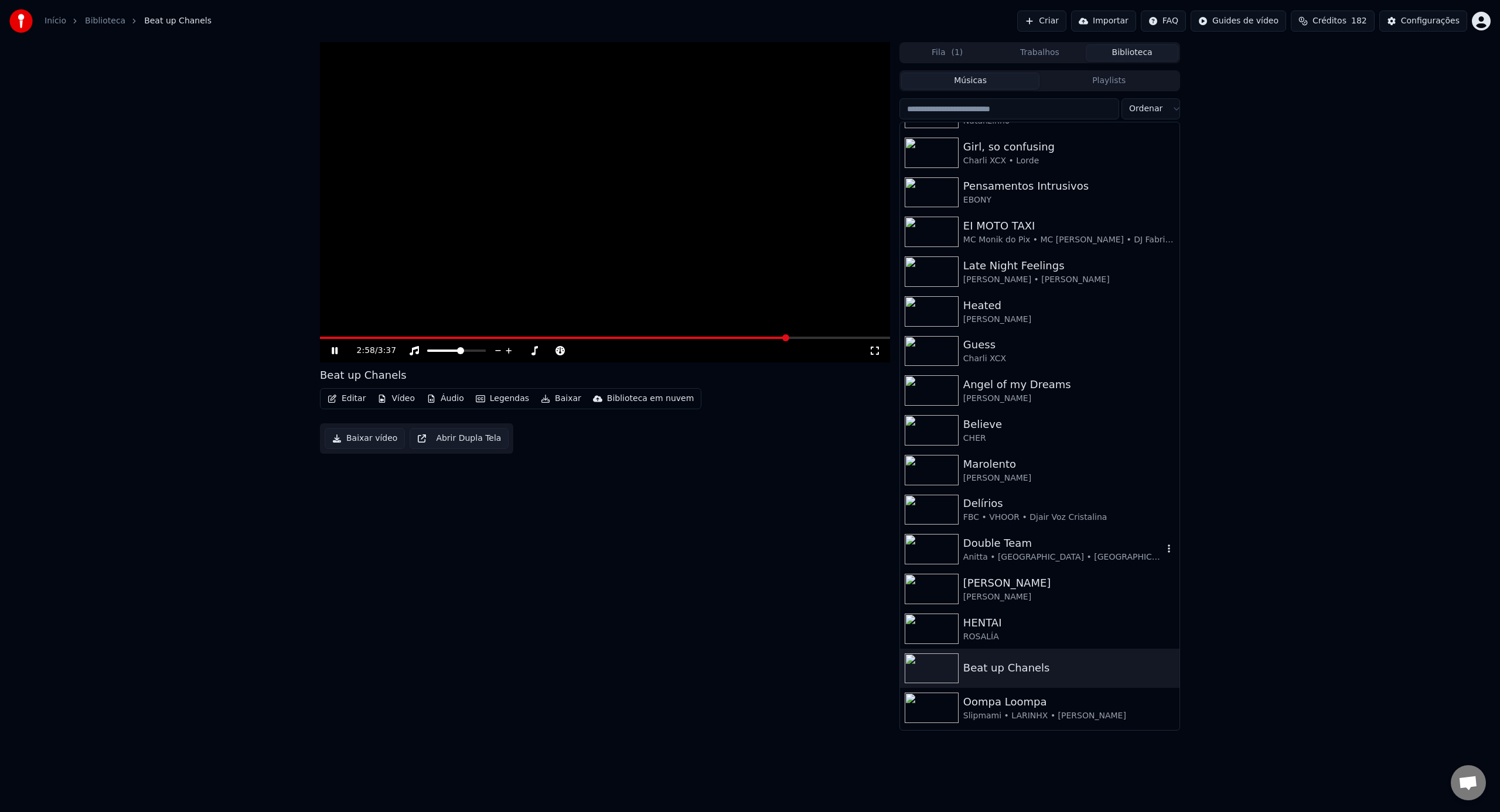
scroll to position [0, 0]
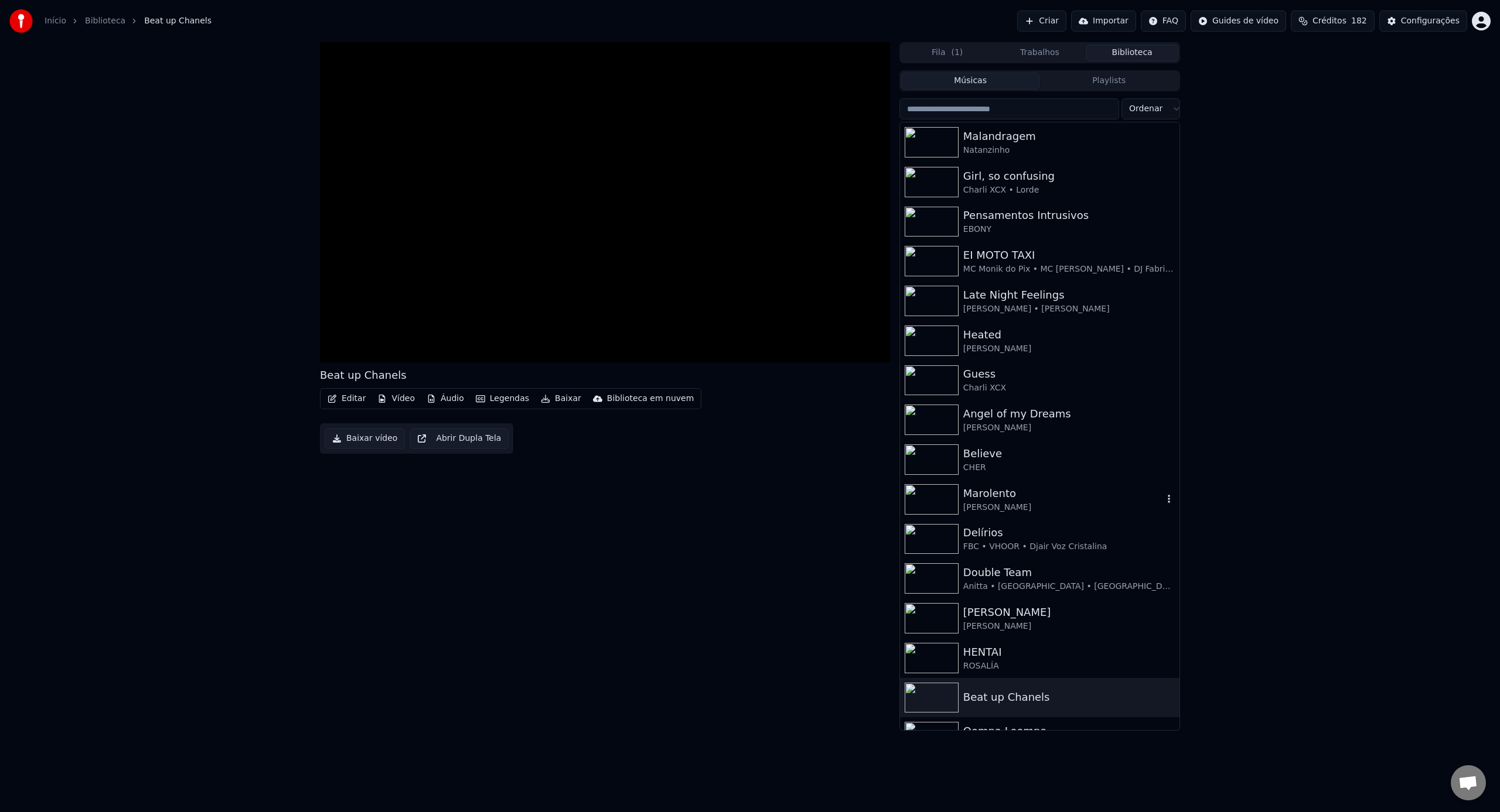
click at [938, 495] on img at bounding box center [931, 499] width 54 height 30
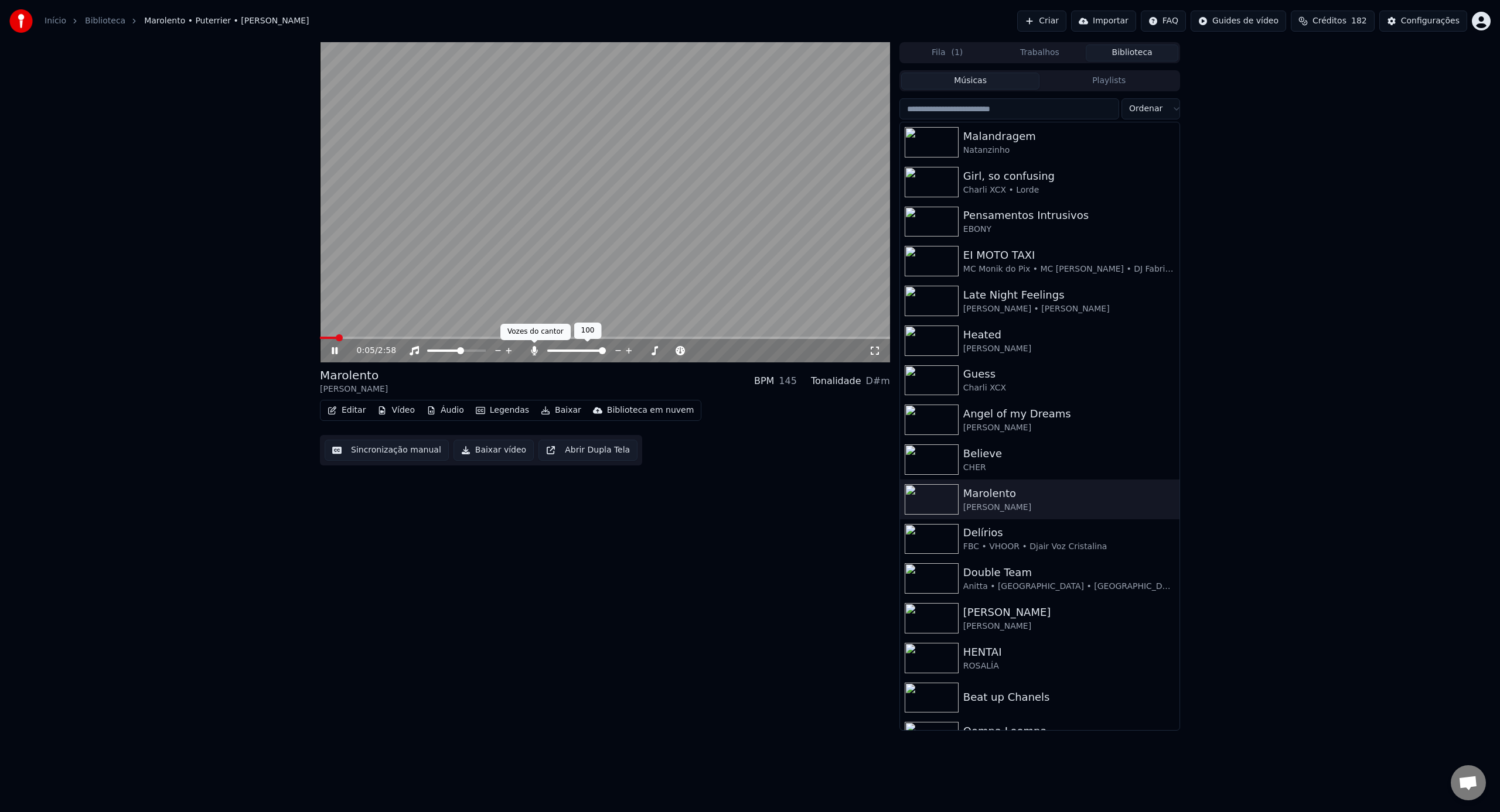
click at [534, 352] on icon at bounding box center [534, 351] width 6 height 9
click at [534, 352] on icon at bounding box center [534, 351] width 12 height 9
click at [534, 352] on icon at bounding box center [534, 351] width 6 height 9
click at [534, 352] on icon at bounding box center [534, 351] width 12 height 9
click at [534, 352] on icon at bounding box center [534, 351] width 6 height 9
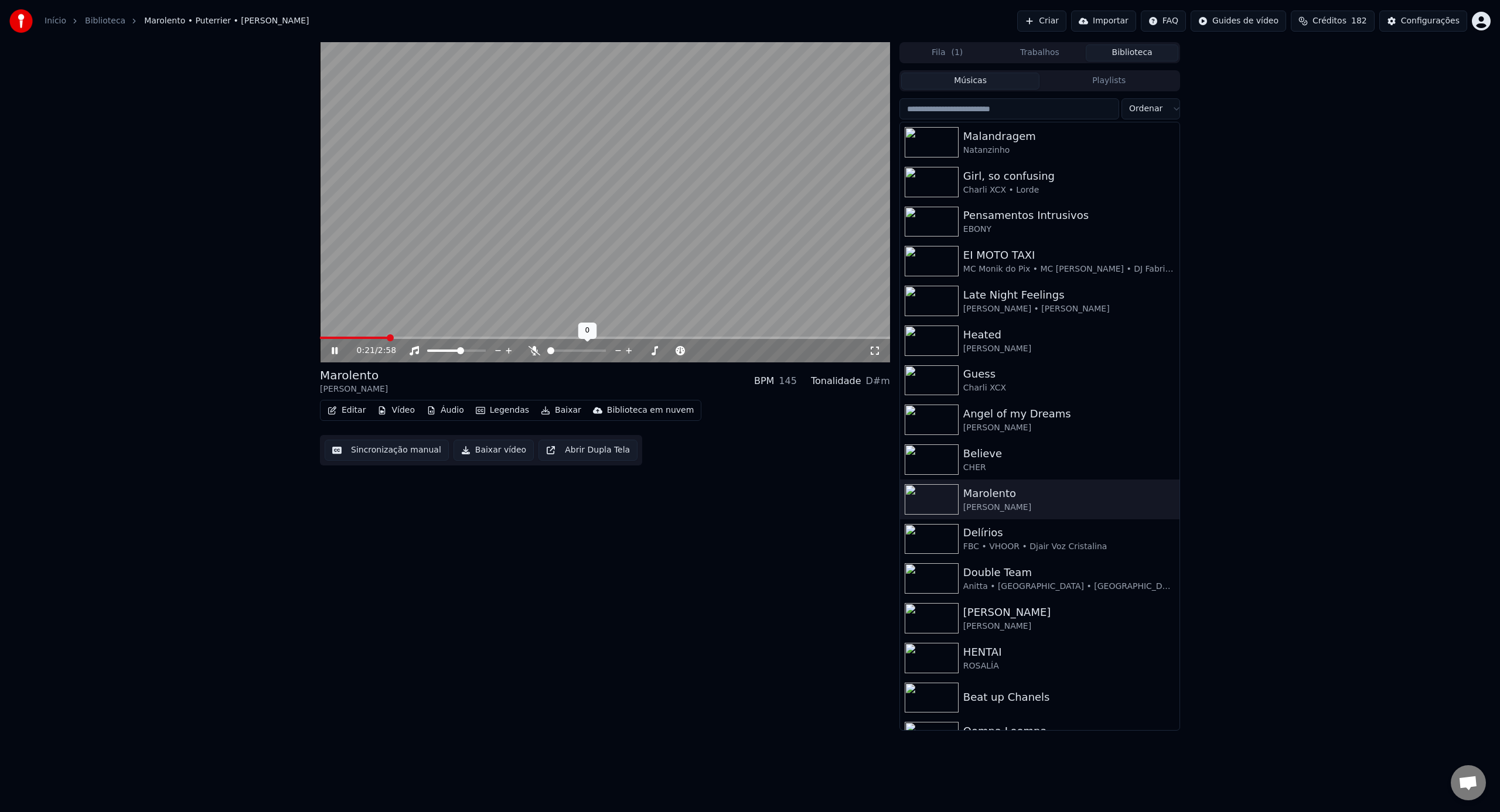
click at [534, 352] on icon at bounding box center [534, 351] width 12 height 9
click at [537, 351] on icon at bounding box center [534, 351] width 12 height 9
click at [574, 351] on span at bounding box center [576, 350] width 59 height 2
click at [572, 351] on span at bounding box center [573, 350] width 7 height 7
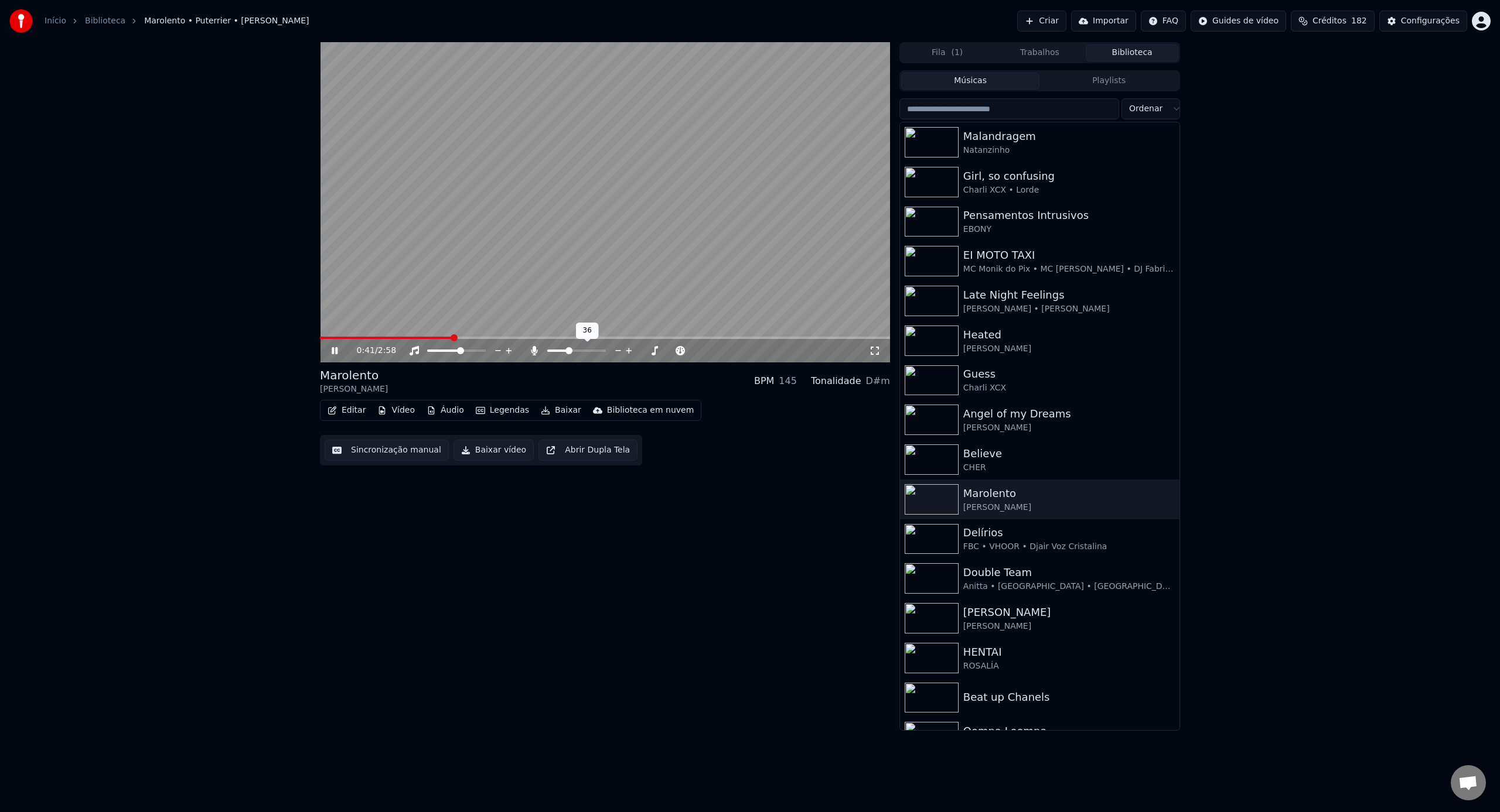
click at [567, 351] on span at bounding box center [557, 350] width 21 height 2
click at [563, 352] on span at bounding box center [563, 350] width 7 height 7
click at [559, 353] on span at bounding box center [561, 350] width 7 height 7
click at [937, 142] on img at bounding box center [931, 142] width 54 height 30
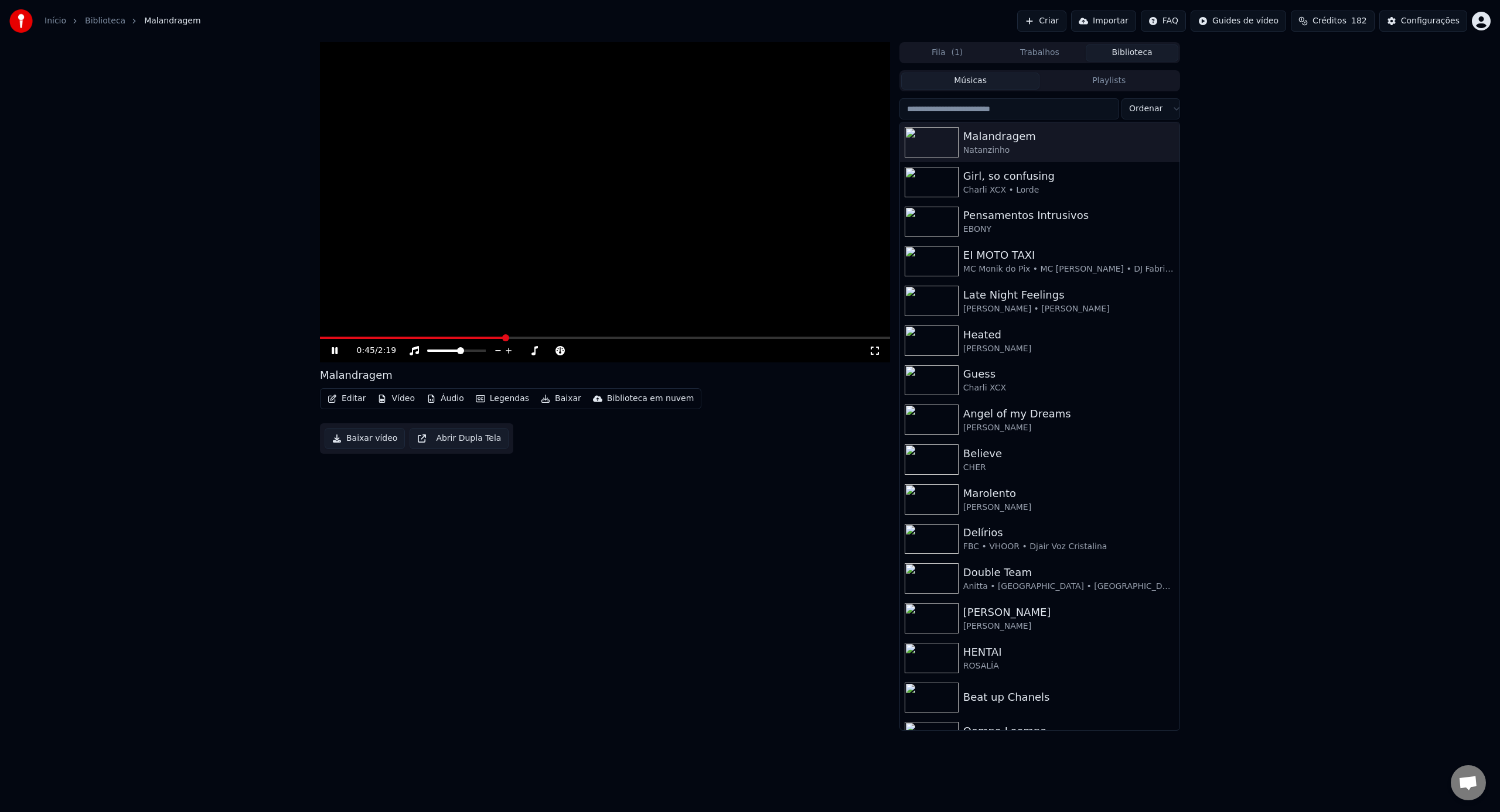
click at [579, 213] on video at bounding box center [605, 202] width 570 height 321
